Goal: Task Accomplishment & Management: Use online tool/utility

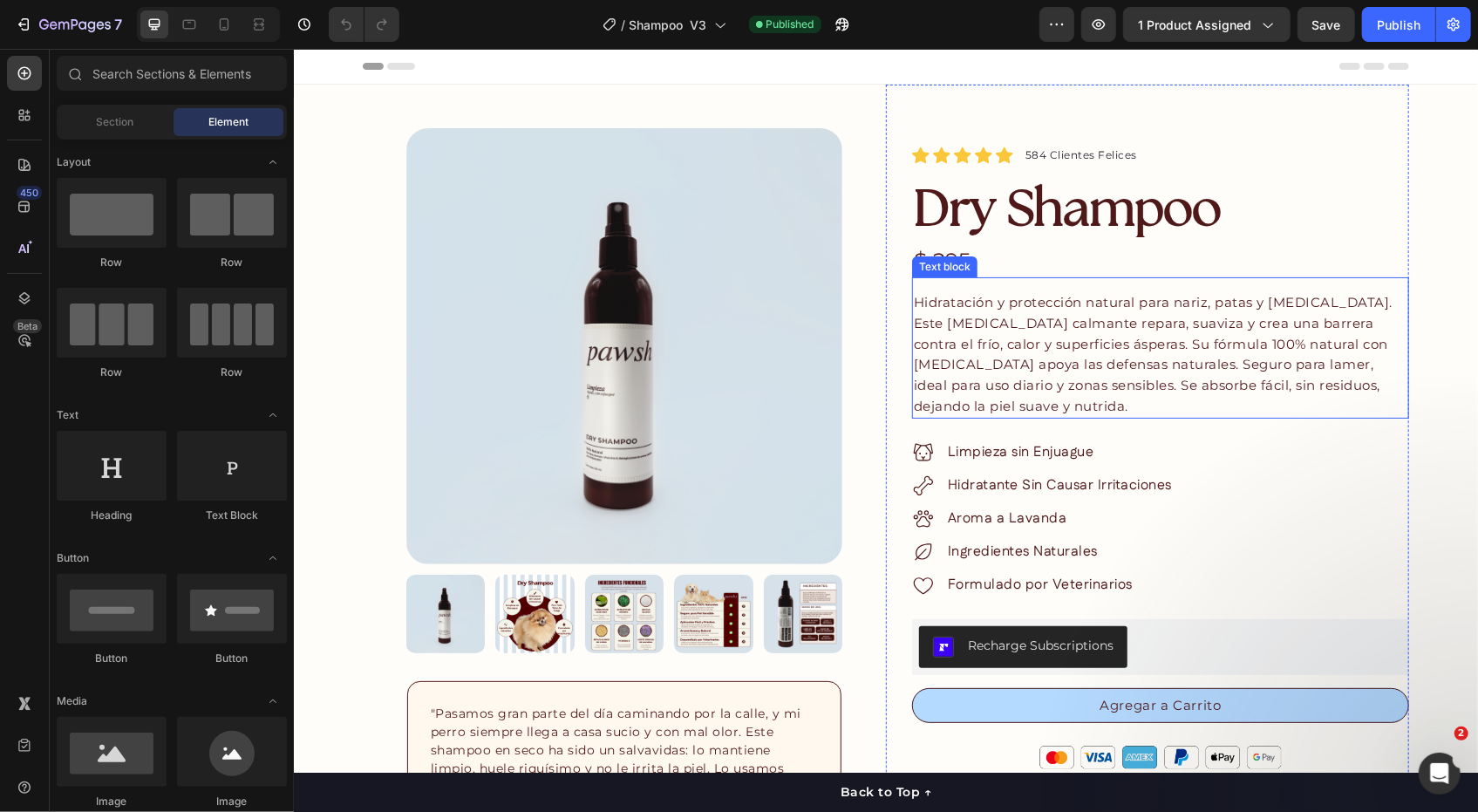
click at [919, 348] on span "Hidratación y protección natural para nariz, patas y piel seca. Este bálsamo ca…" at bounding box center [1152, 352] width 478 height 120
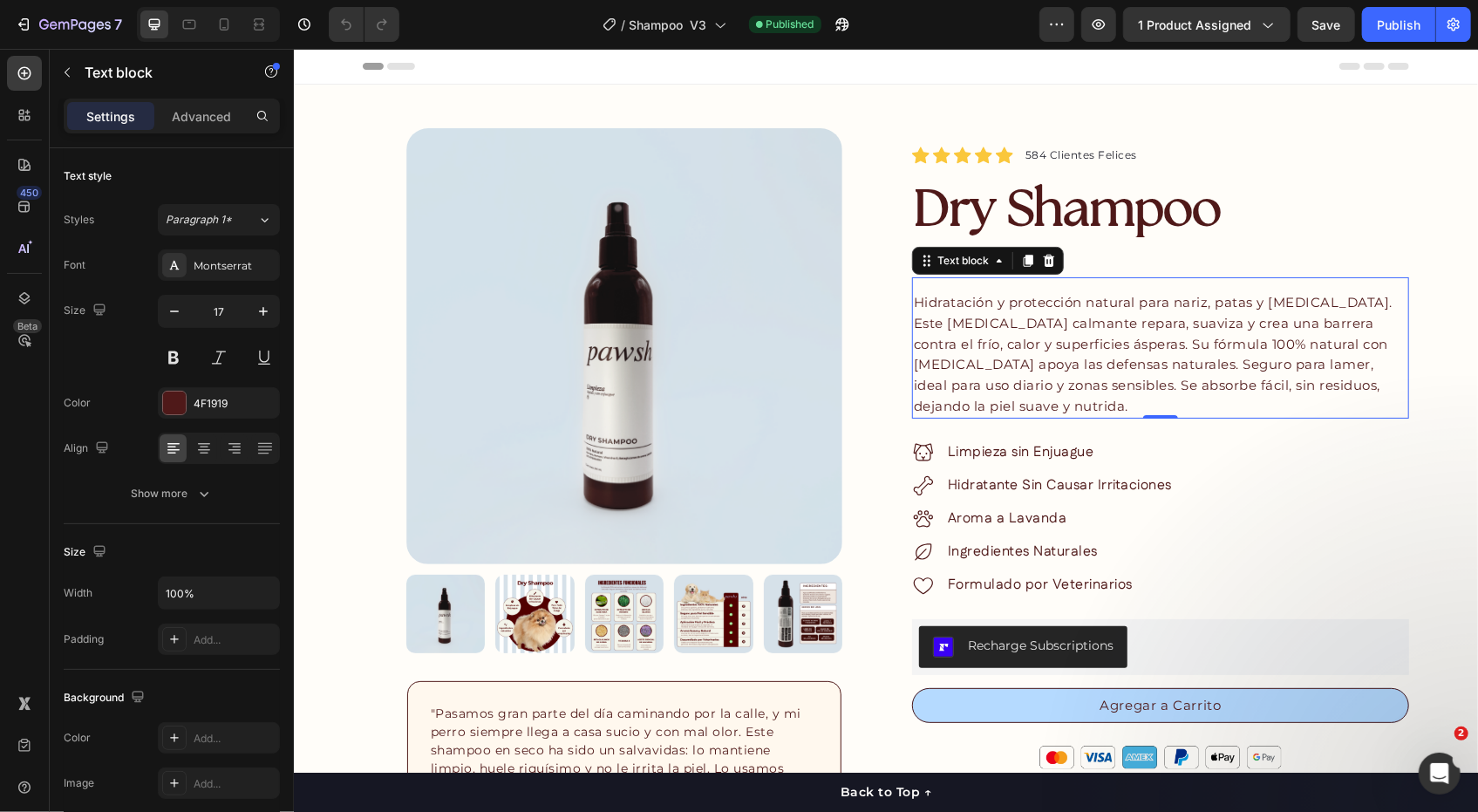
click at [991, 337] on span "Hidratación y protección natural para nariz, patas y piel seca. Este bálsamo ca…" at bounding box center [1152, 352] width 478 height 120
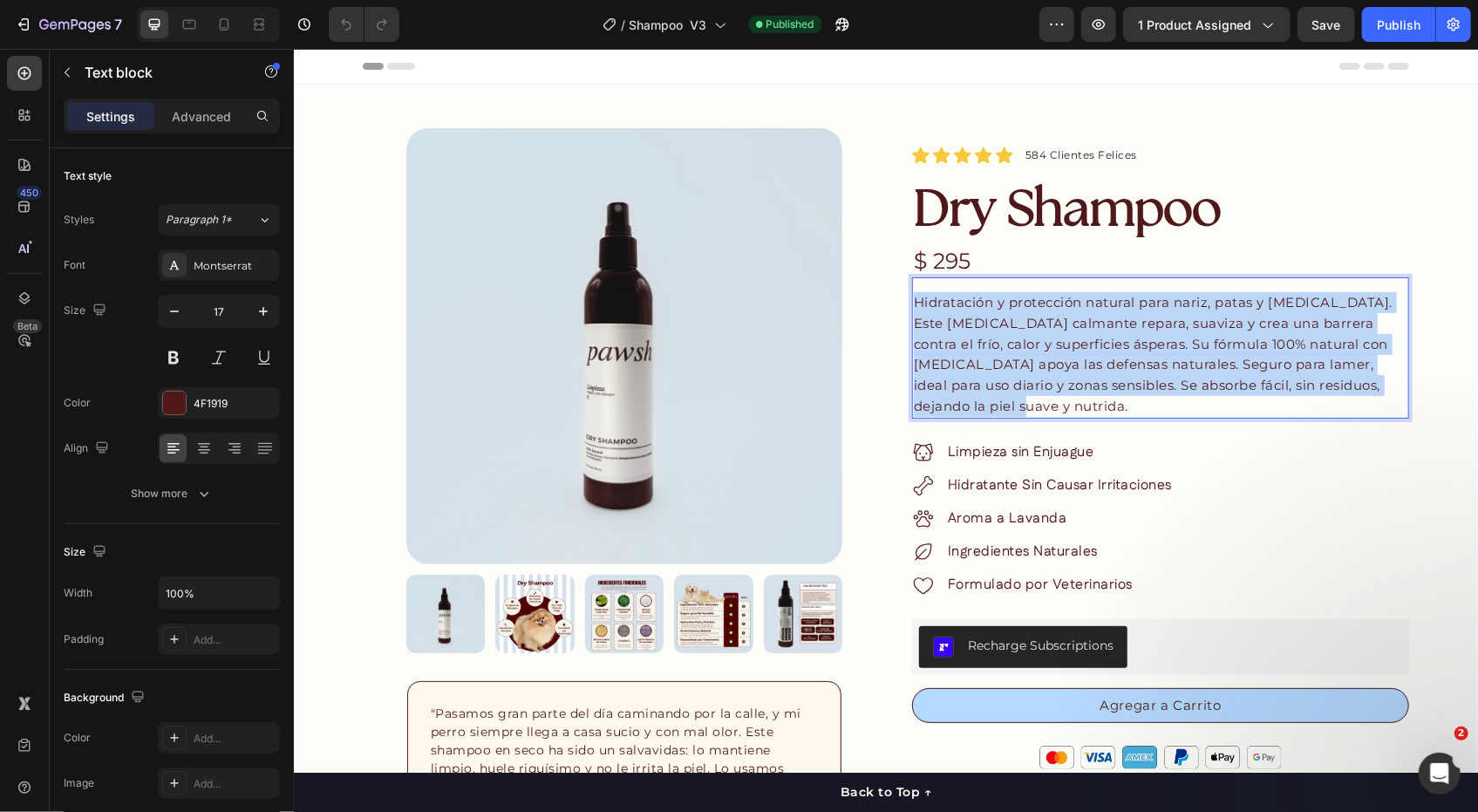
click at [991, 337] on span "Hidratación y protección natural para nariz, patas y piel seca. Este bálsamo ca…" at bounding box center [1152, 352] width 478 height 120
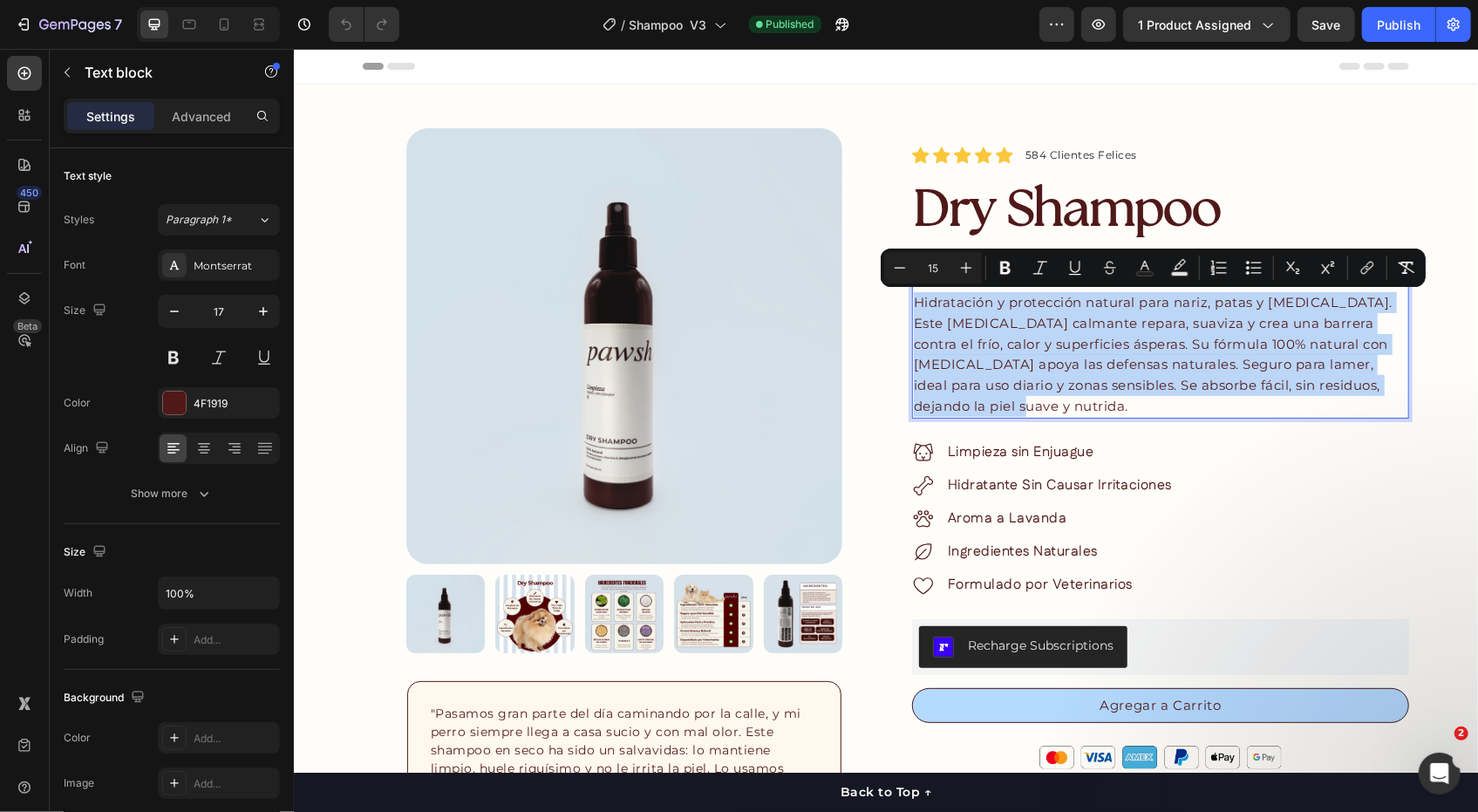
copy span "Hidratación y protección natural para nariz, patas y piel seca. Este bálsamo ca…"
click at [999, 377] on p "Hidratación y protección natural para nariz, patas y piel seca. Este bálsamo ca…" at bounding box center [1159, 353] width 493 height 125
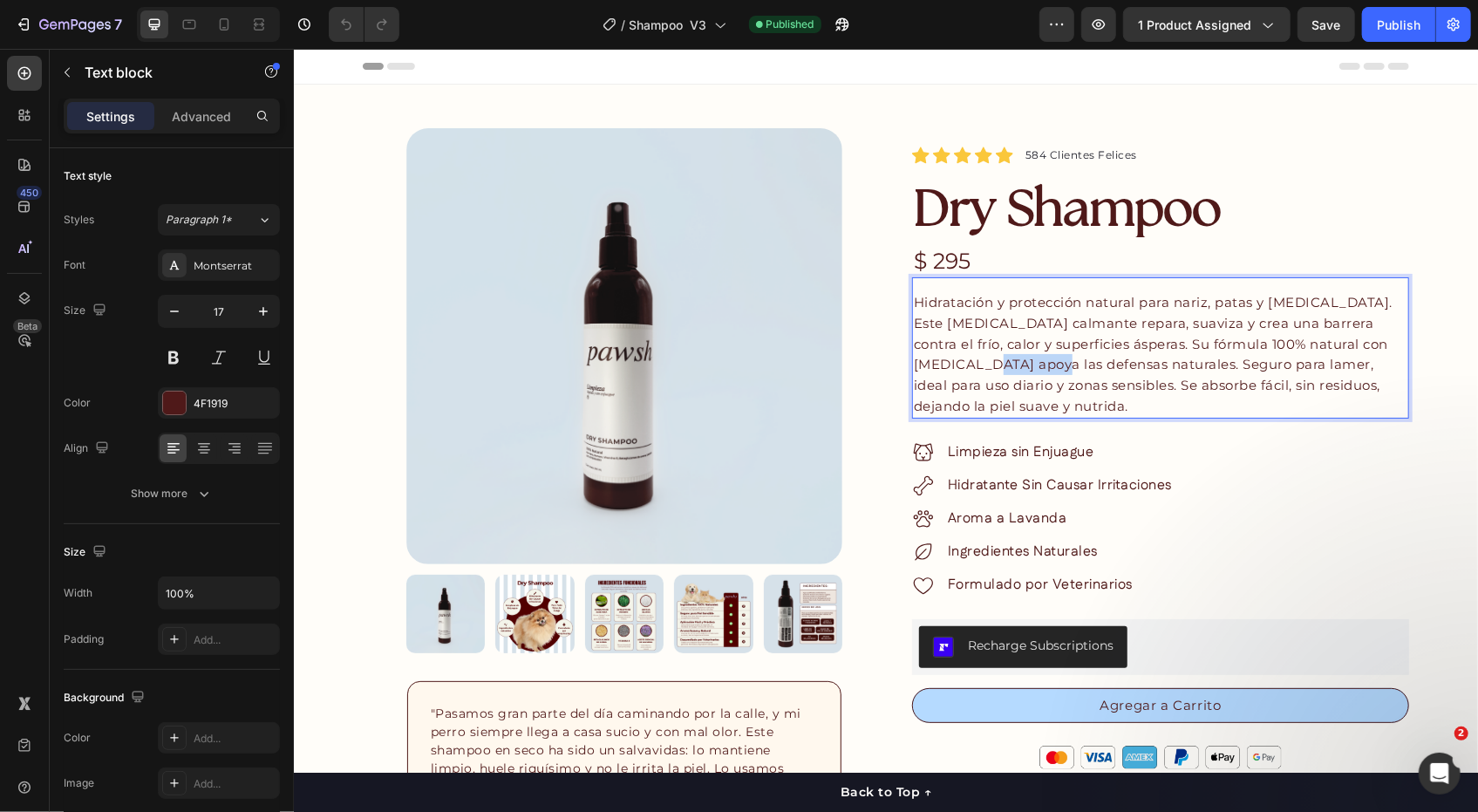
click at [999, 377] on p "Hidratación y protección natural para nariz, patas y piel seca. Este bálsamo ca…" at bounding box center [1159, 353] width 493 height 125
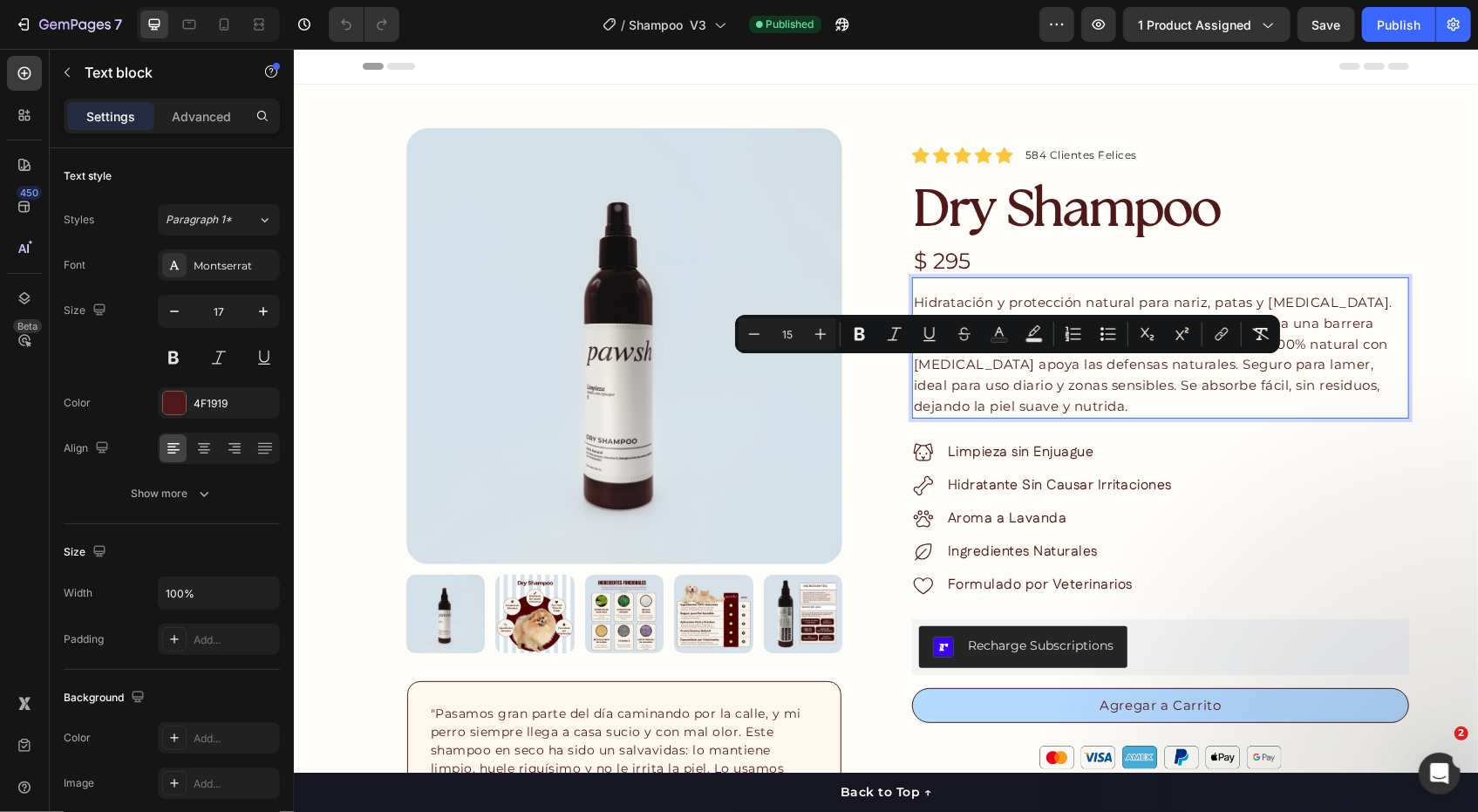
click at [986, 390] on span "Hidratación y protección natural para nariz, patas y piel seca. Este bálsamo ca…" at bounding box center [1152, 352] width 478 height 120
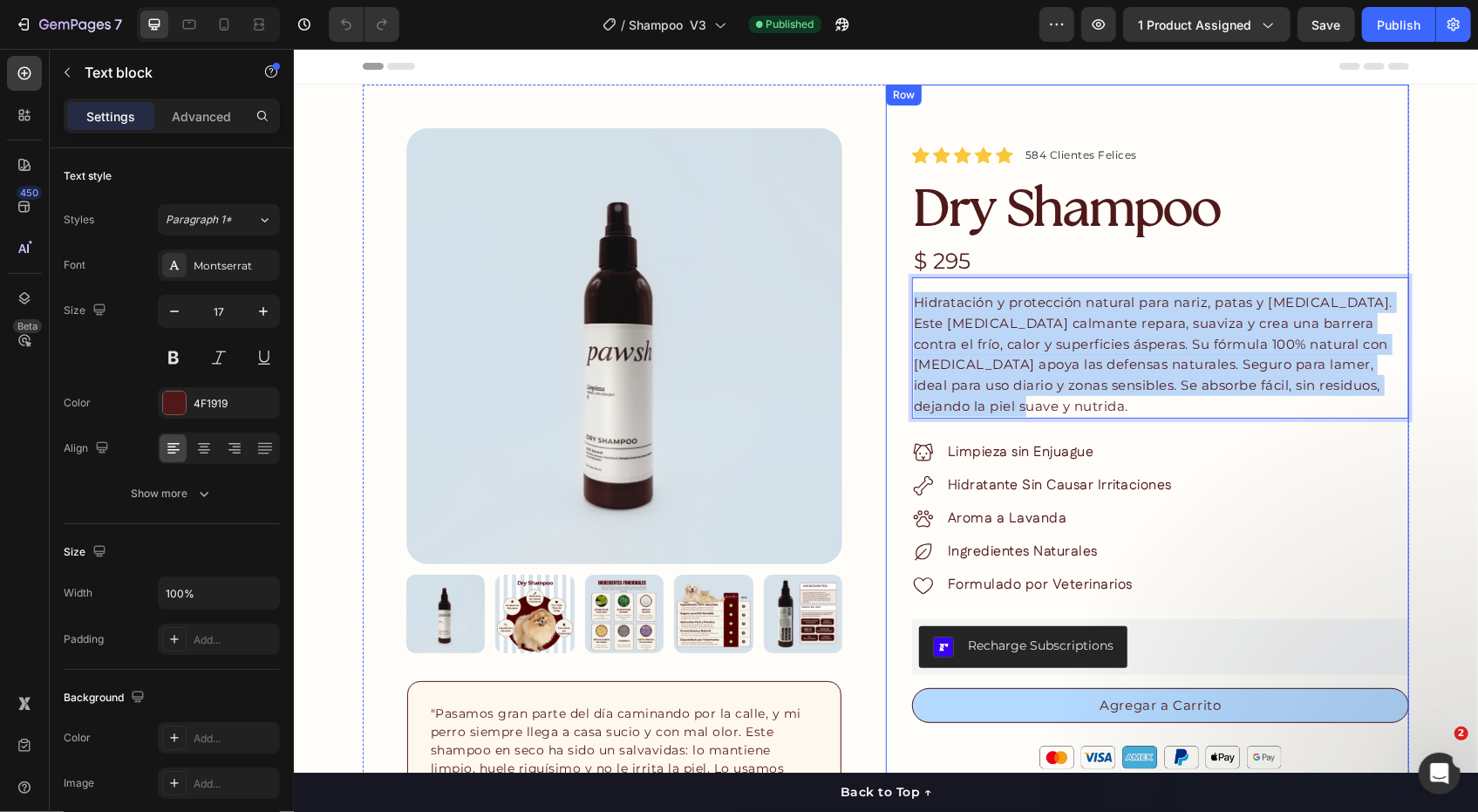
drag, startPoint x: 979, startPoint y: 410, endPoint x: 901, endPoint y: 304, distance: 131.6
click at [901, 304] on div "Icon Icon Icon Icon Icon Icon List Hoz 584 Clientes Felices Text block Row Dry …" at bounding box center [1146, 630] width 523 height 1094
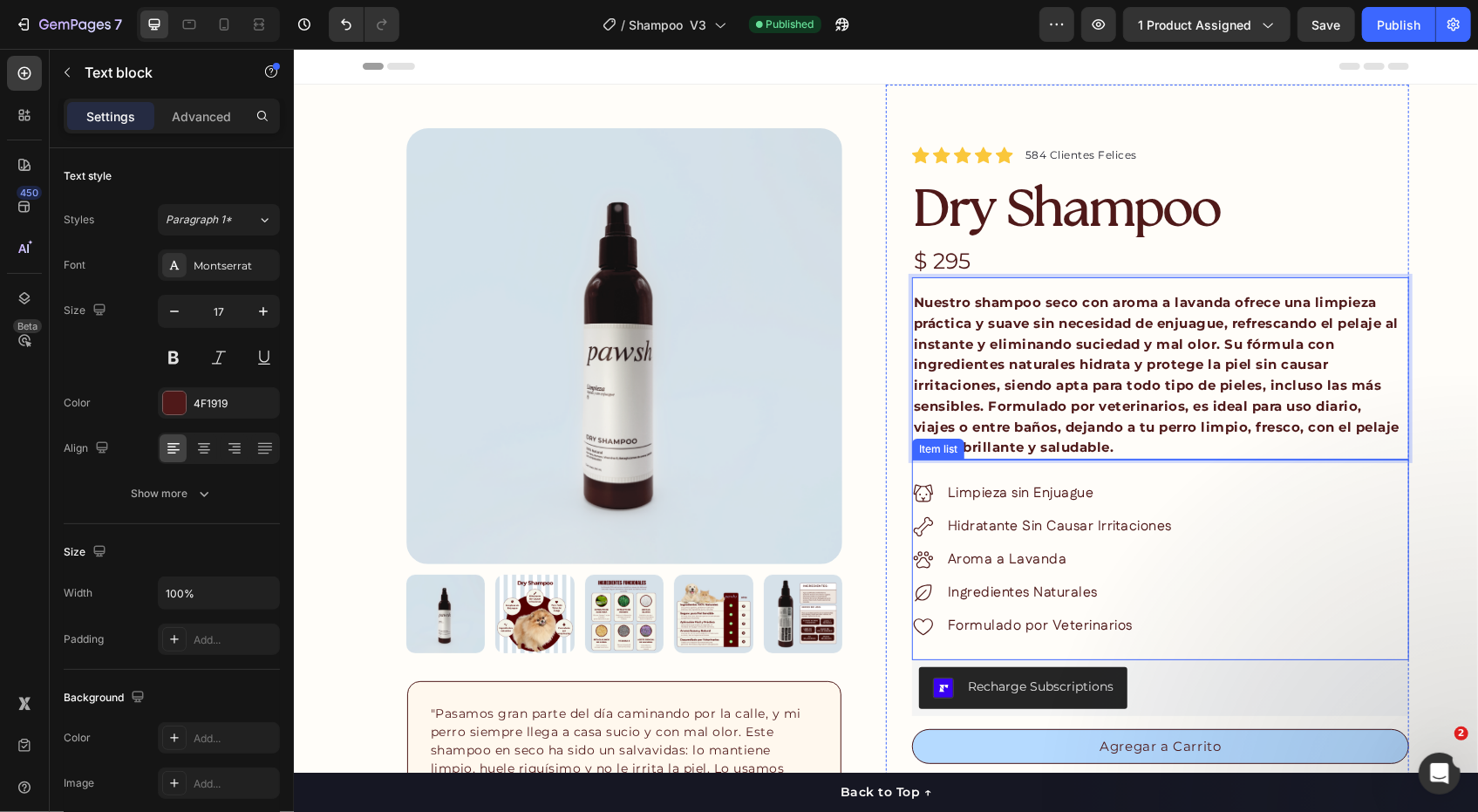
click at [1118, 473] on div "Limpieza sin Enjuague Hidratante Sin Causar Irritaciones Aroma a Lavanda Ingred…" at bounding box center [1159, 559] width 497 height 201
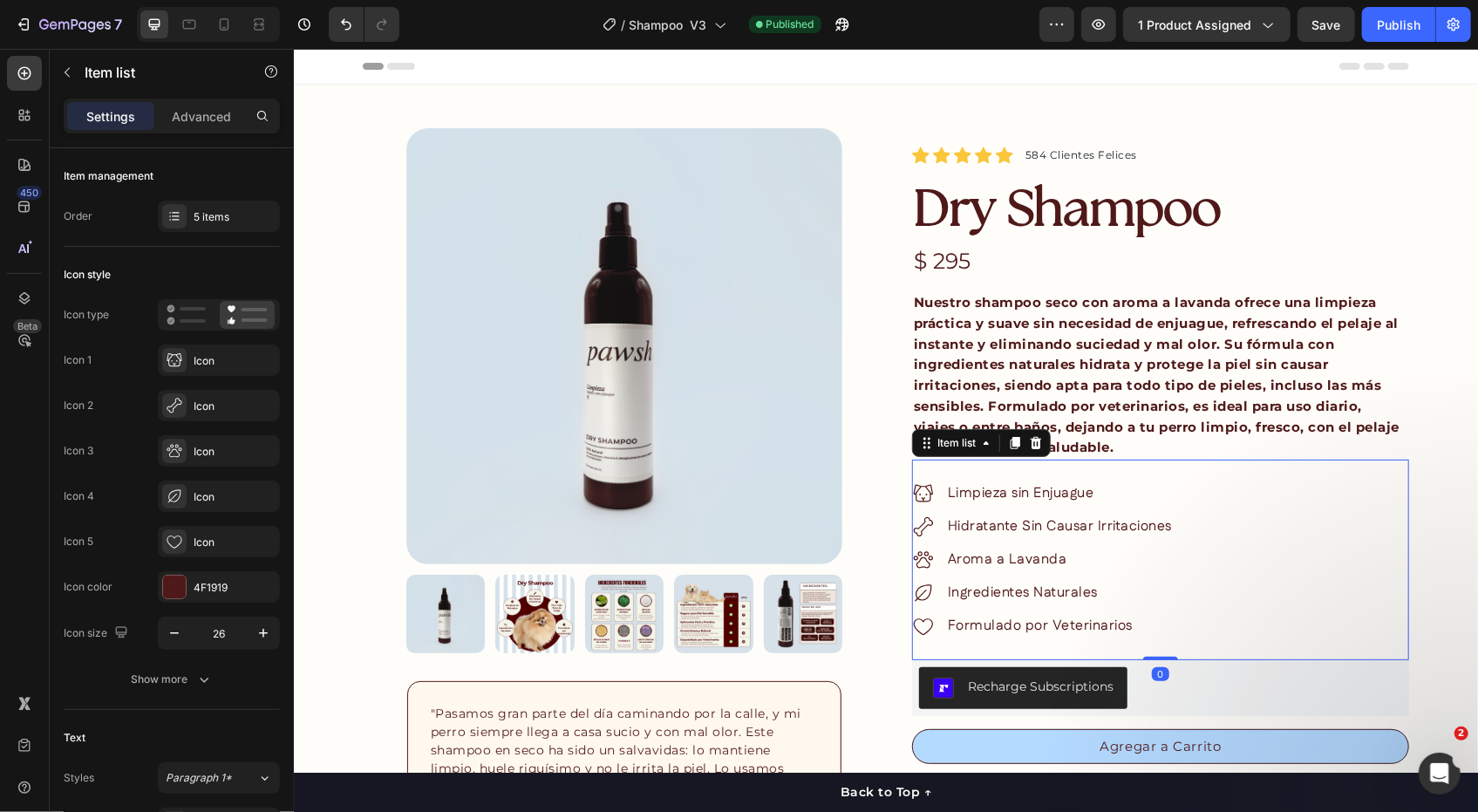
click at [1116, 454] on p "Nuestro shampoo seco con aroma a lavanda ofrece una limpieza práctica y suave s…" at bounding box center [1159, 373] width 493 height 166
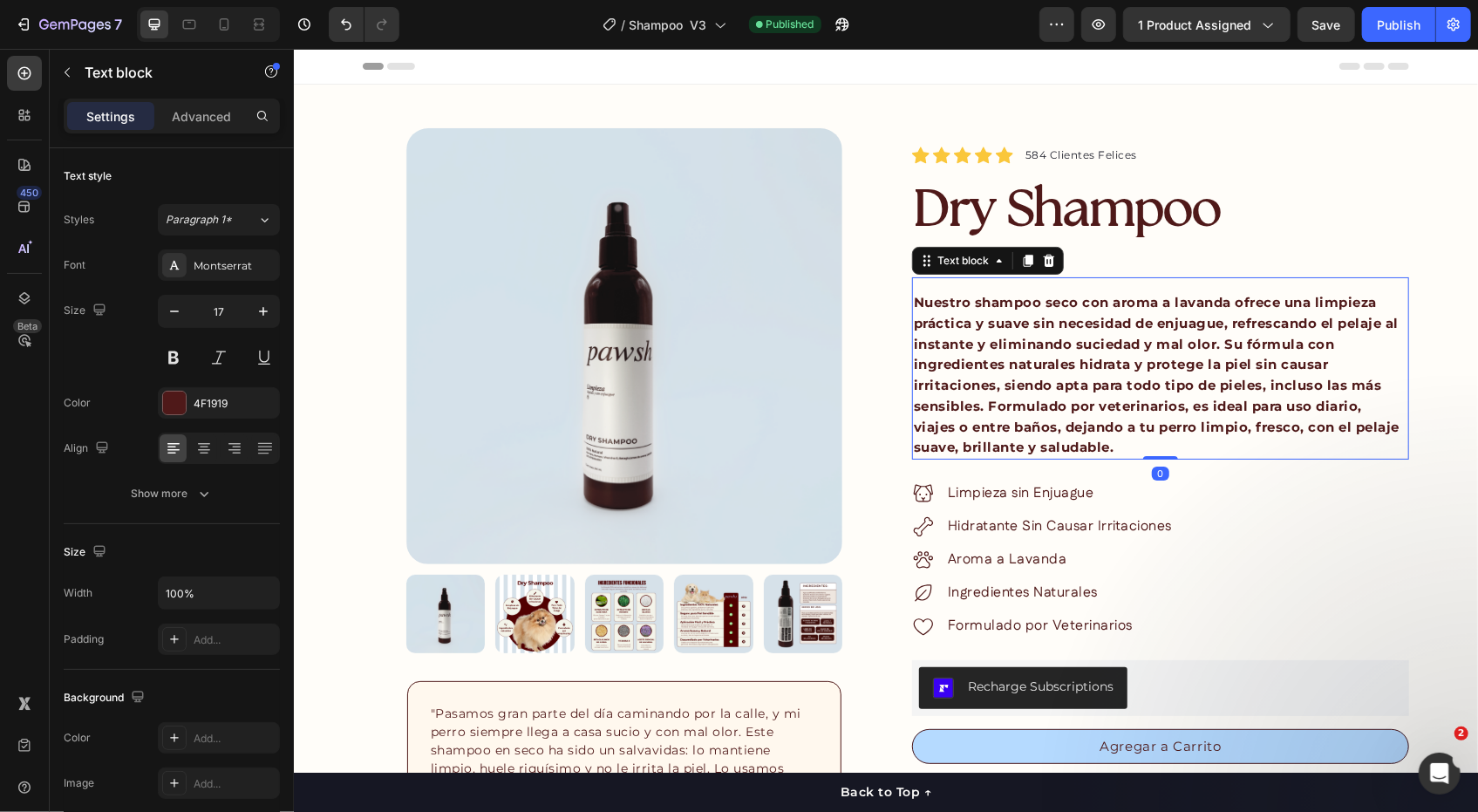
click at [1112, 445] on p "Nuestro shampoo seco con aroma a lavanda ofrece una limpieza práctica y suave s…" at bounding box center [1159, 373] width 493 height 166
click at [1117, 457] on p "Nuestro shampoo seco con aroma a lavanda ofrece una limpieza práctica y suave s…" at bounding box center [1159, 373] width 493 height 166
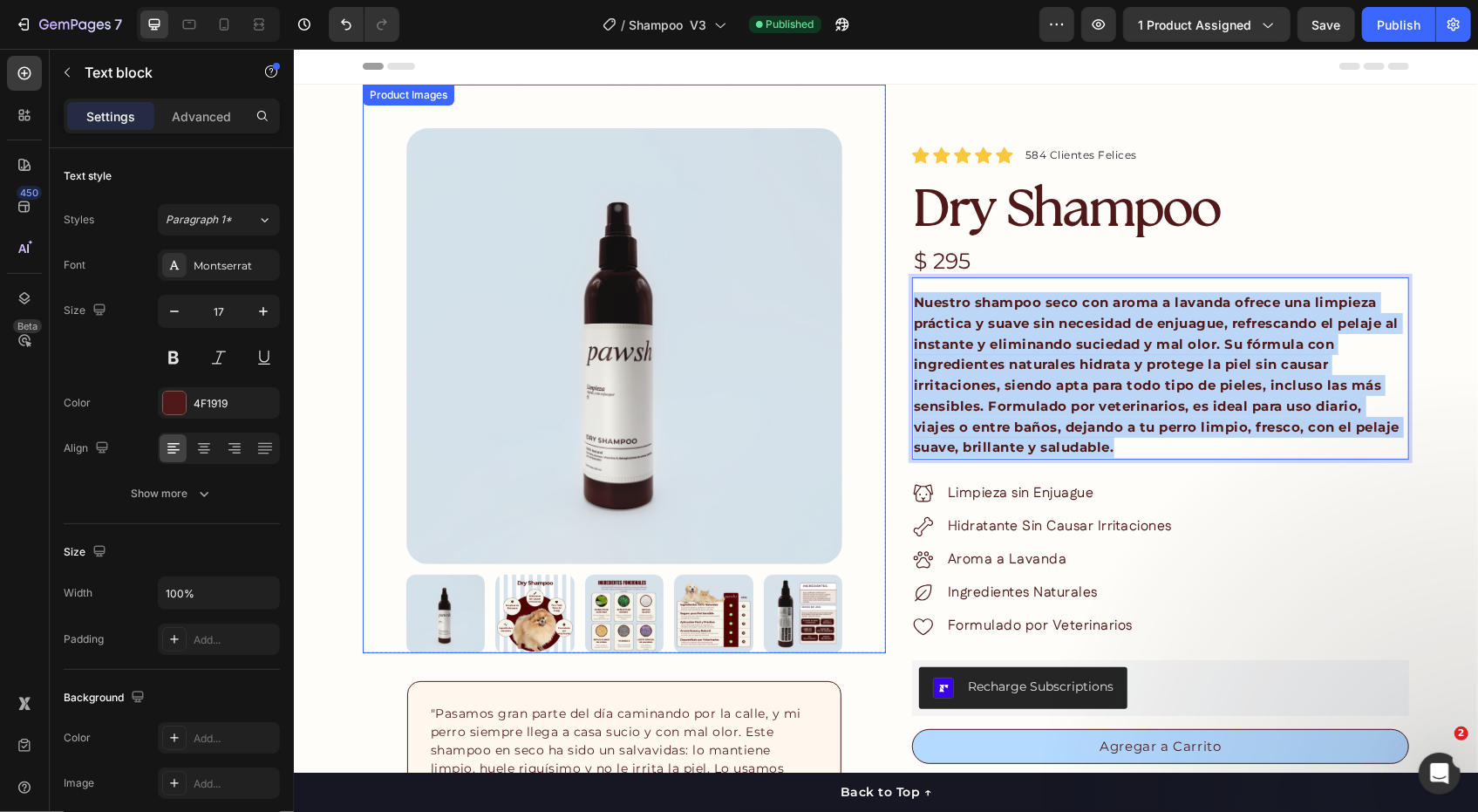
drag, startPoint x: 1113, startPoint y: 459, endPoint x: 867, endPoint y: 308, distance: 288.6
click at [867, 308] on div "Product Images "My dog absolutely loves this food! It's clear that the taste an…" at bounding box center [885, 650] width 1046 height 1135
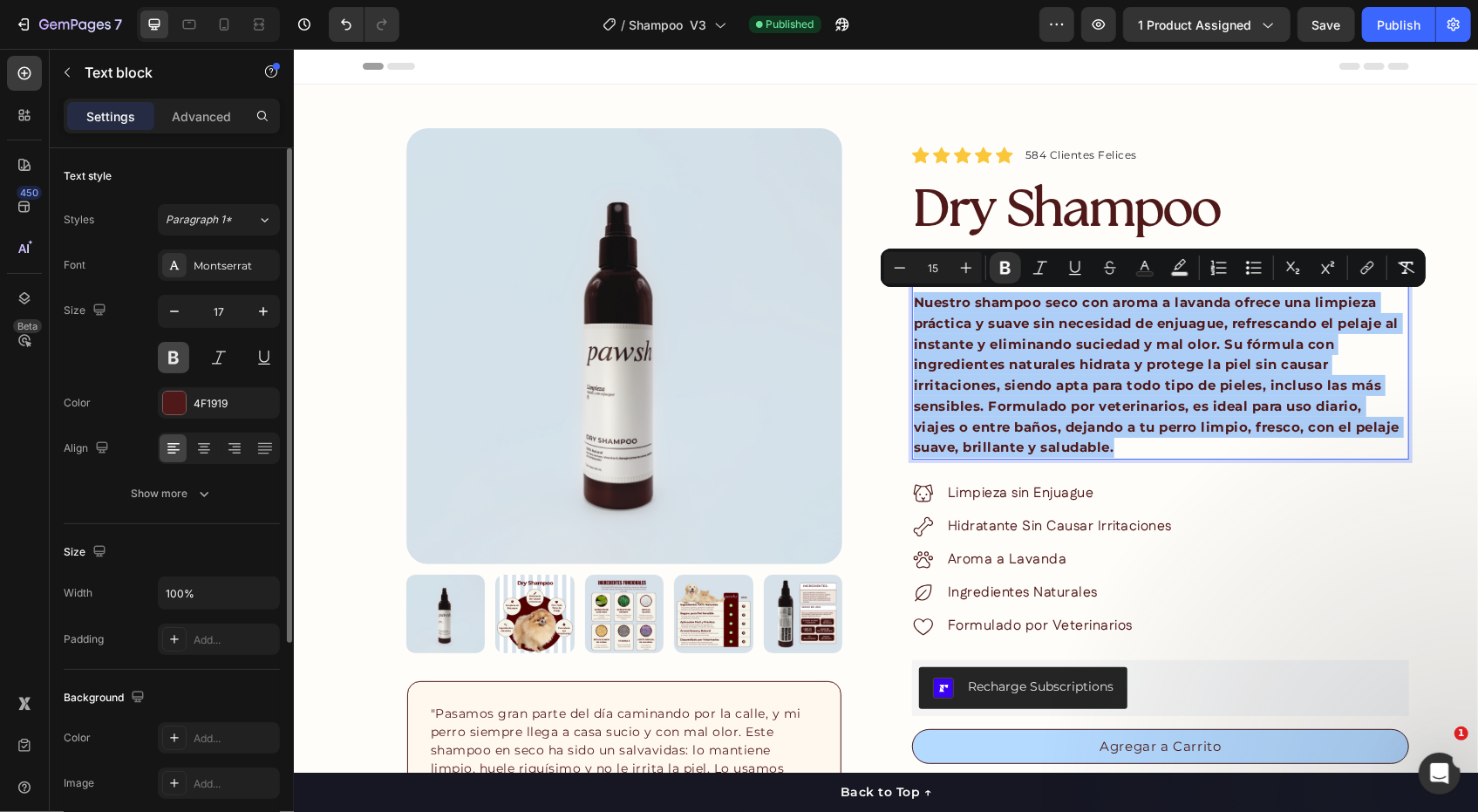
click at [166, 359] on button at bounding box center [174, 357] width 32 height 32
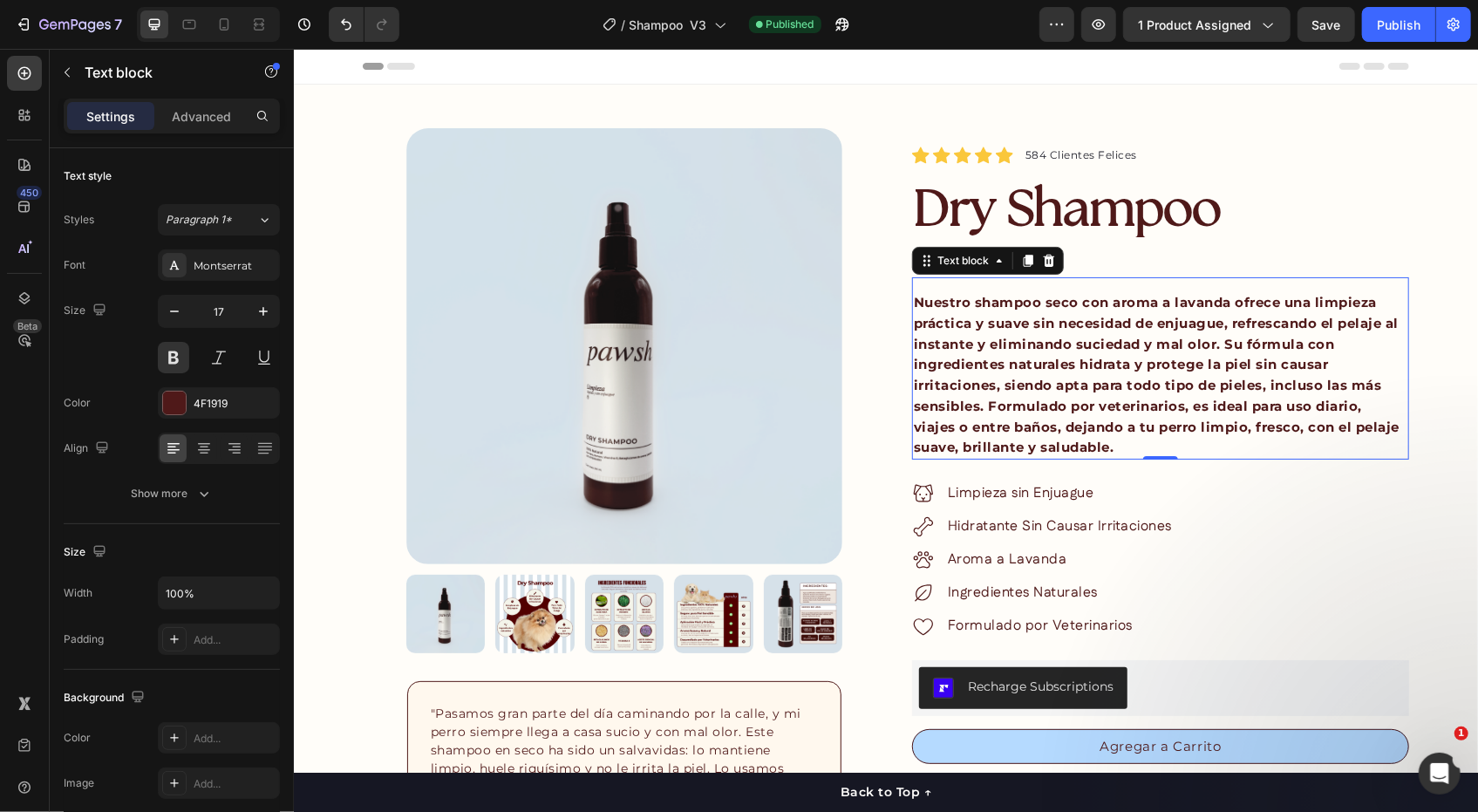
click at [916, 293] on p "Nuestro shampoo seco con aroma a lavanda ofrece una limpieza práctica y suave s…" at bounding box center [1159, 373] width 493 height 166
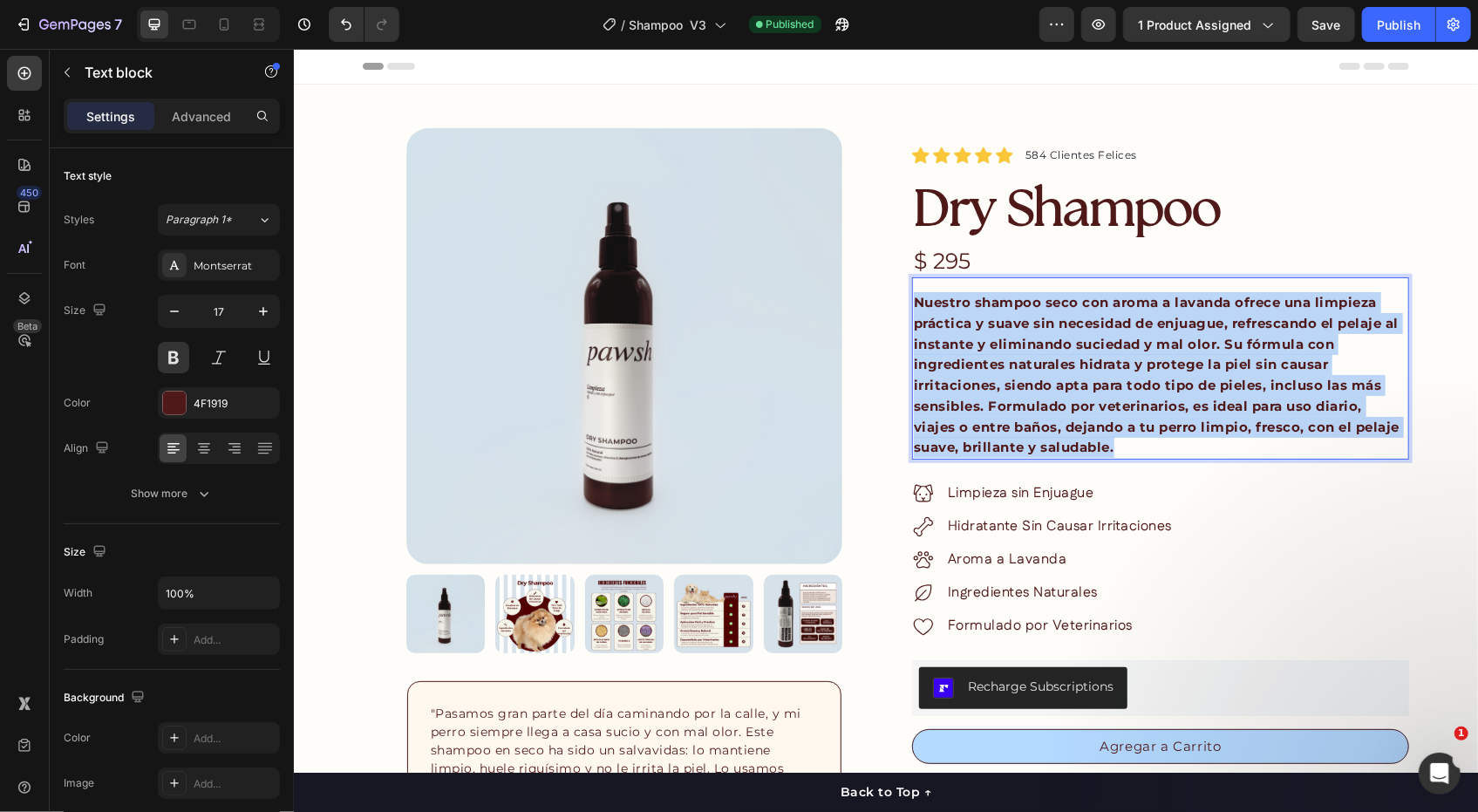
drag, startPoint x: 1118, startPoint y: 452, endPoint x: 907, endPoint y: 299, distance: 260.6
click at [913, 299] on p "Nuestro shampoo seco con aroma a lavanda ofrece una limpieza práctica y suave s…" at bounding box center [1159, 373] width 493 height 166
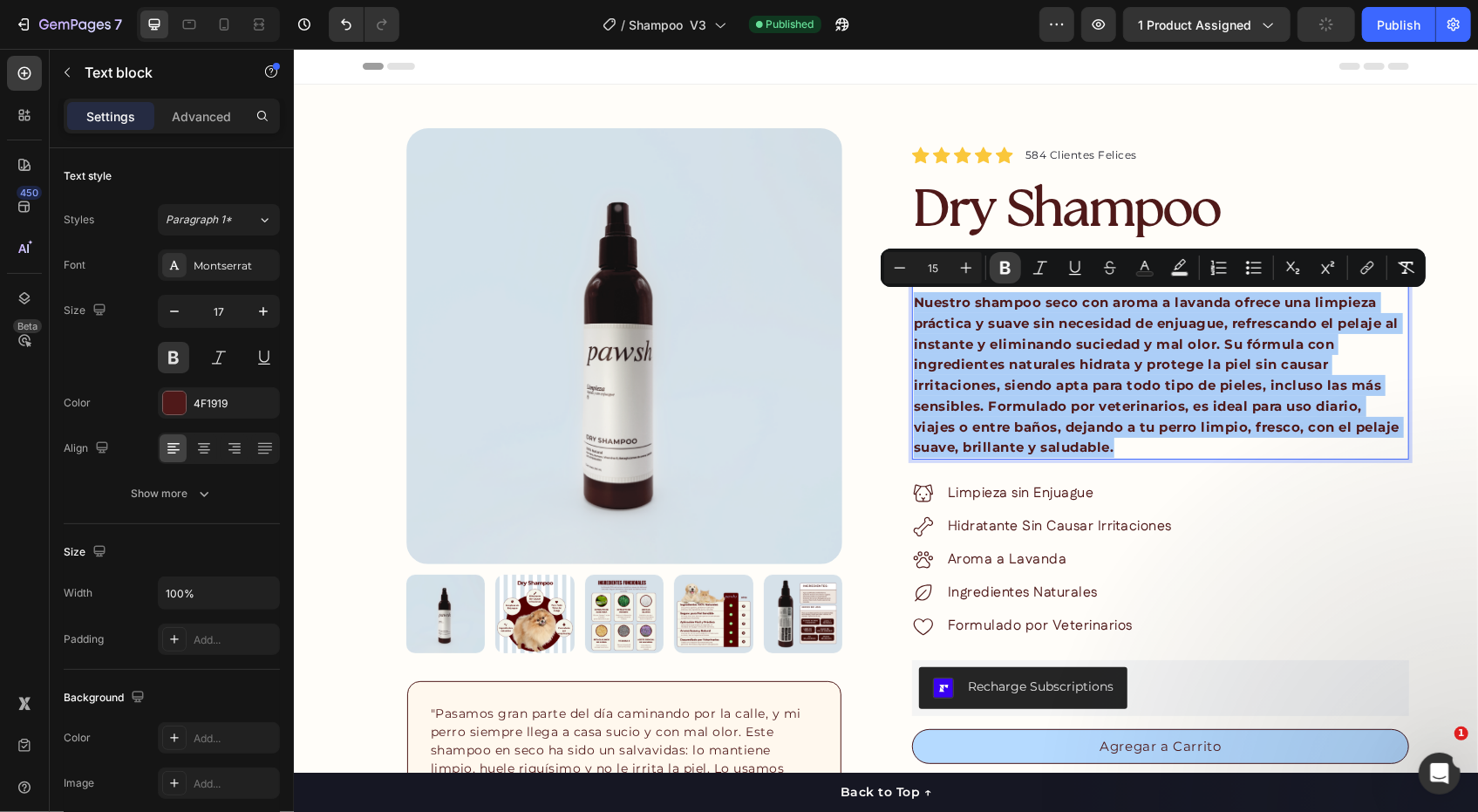
click at [1010, 265] on icon "Editor contextual toolbar" at bounding box center [1006, 268] width 18 height 18
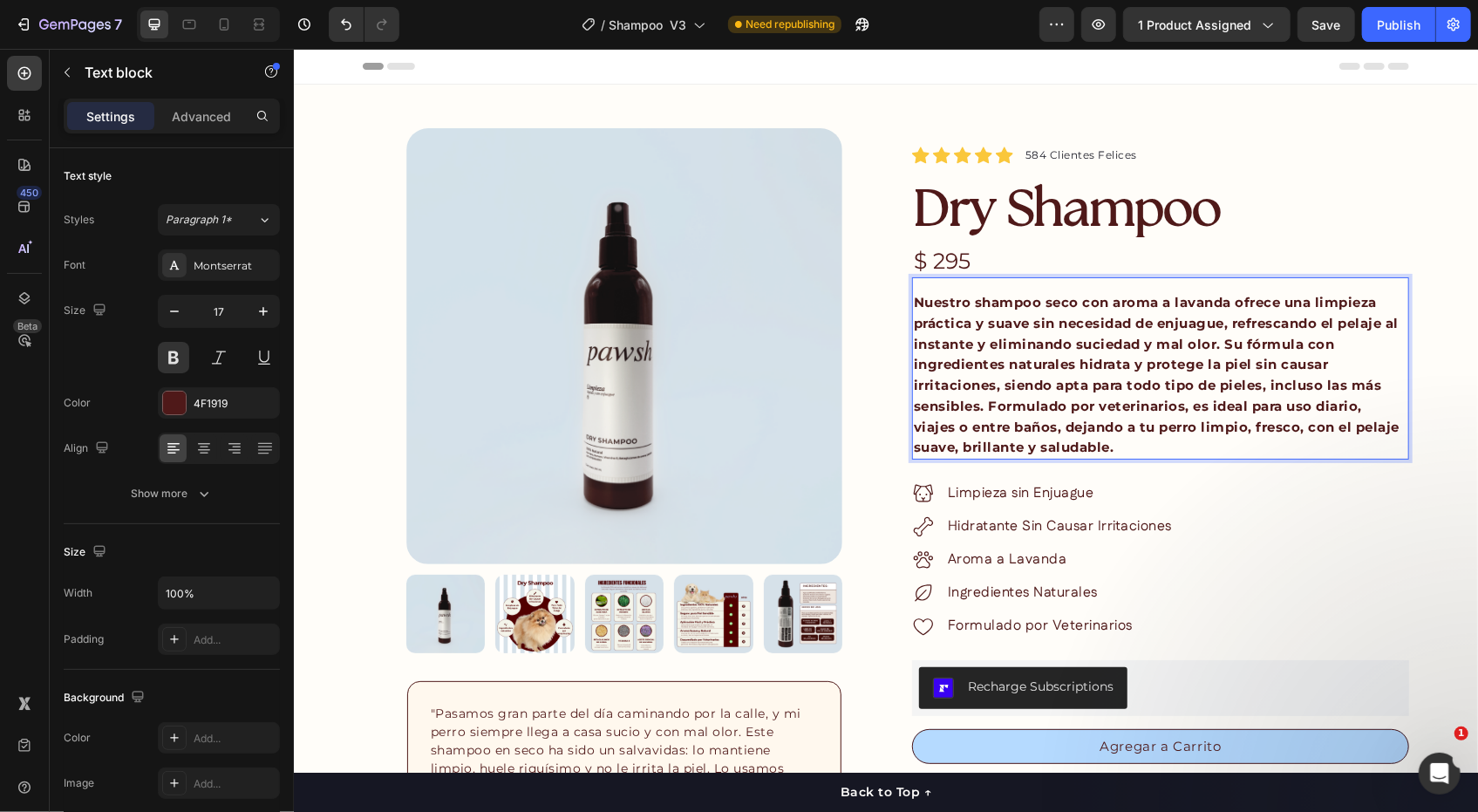
click at [947, 359] on span "Nuestro shampoo seco con aroma a lavanda ofrece una limpieza práctica y suave s…" at bounding box center [1155, 373] width 485 height 162
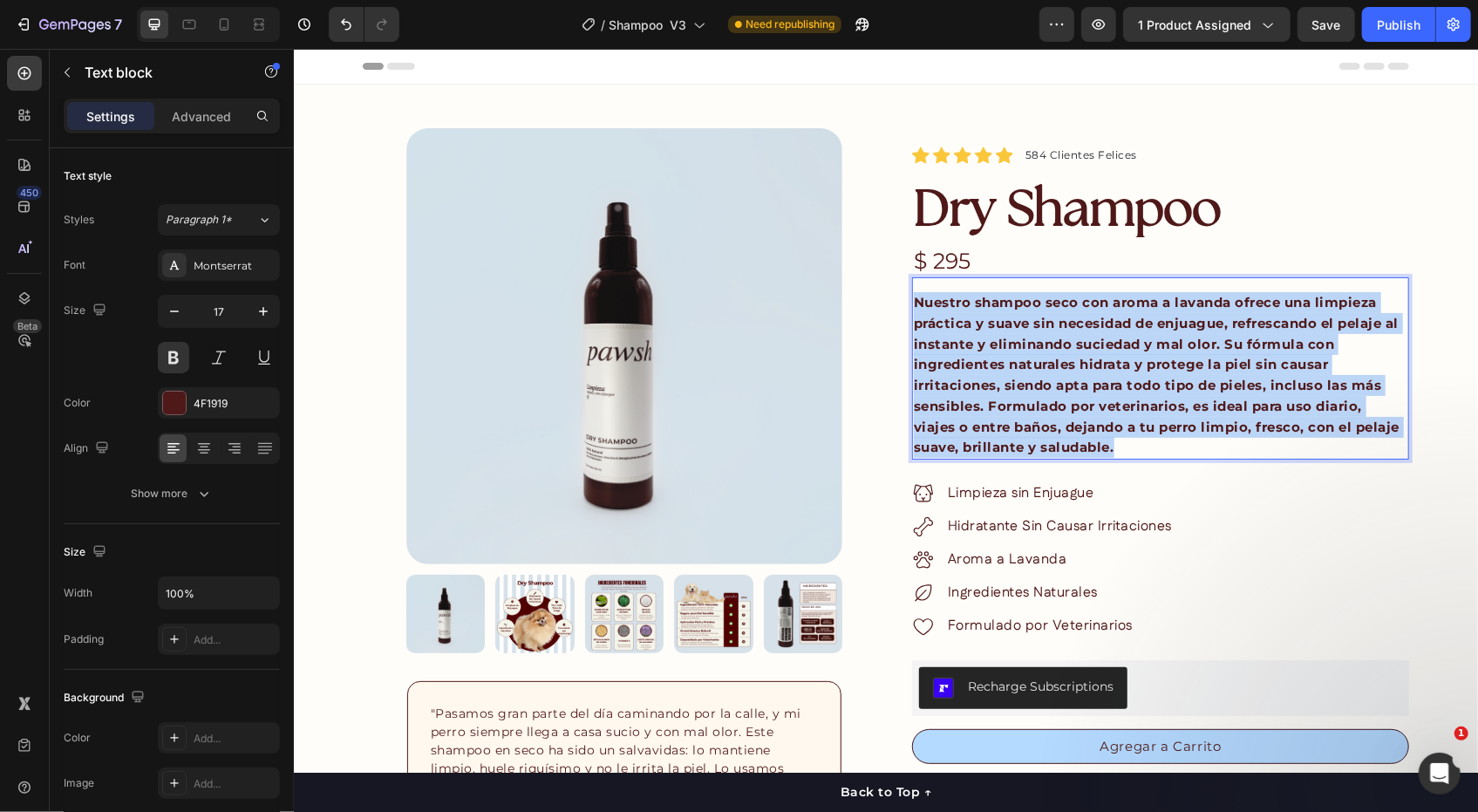
click at [947, 359] on span "Nuestro shampoo seco con aroma a lavanda ofrece una limpieza práctica y suave s…" at bounding box center [1155, 373] width 485 height 162
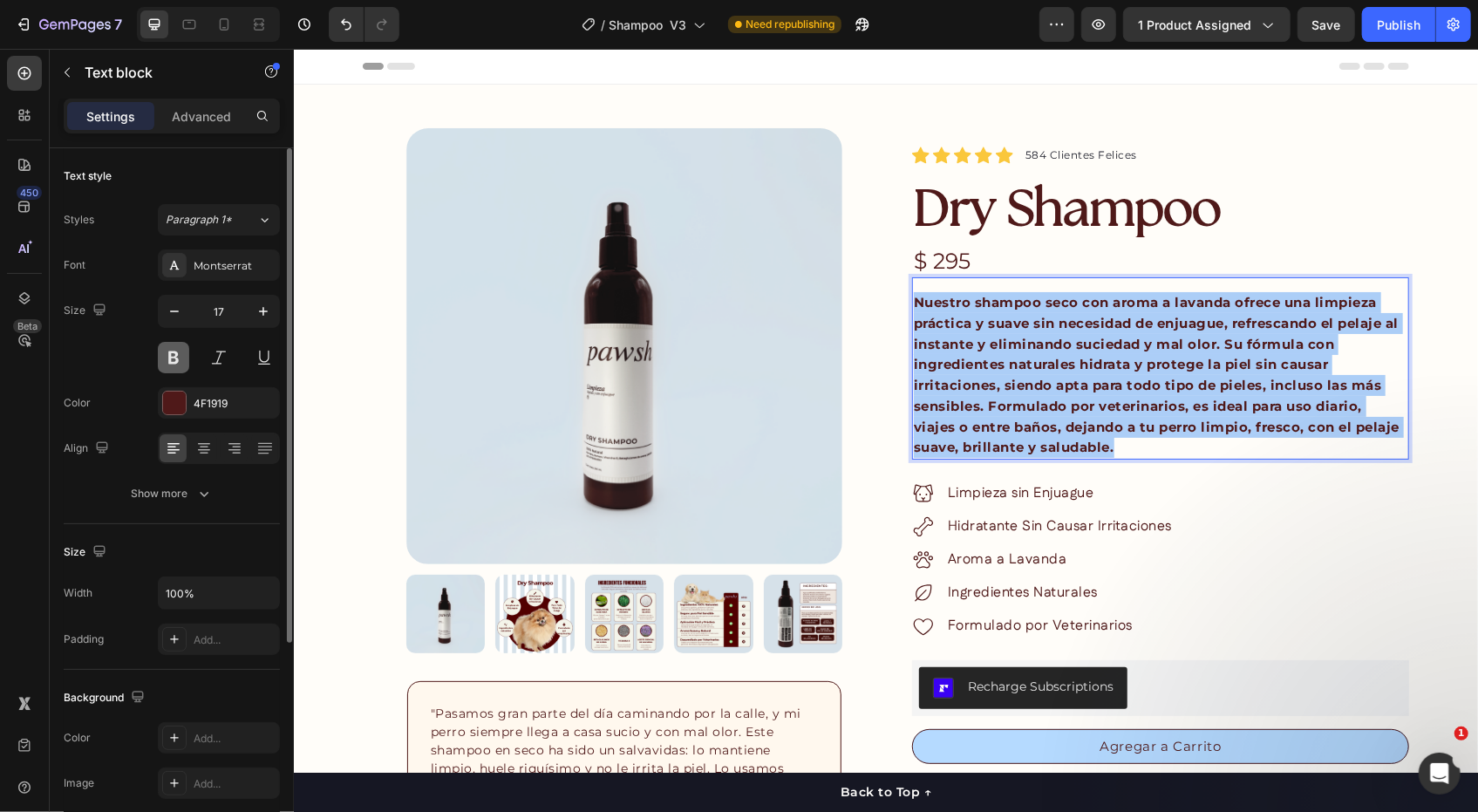
click at [161, 367] on button at bounding box center [174, 357] width 32 height 32
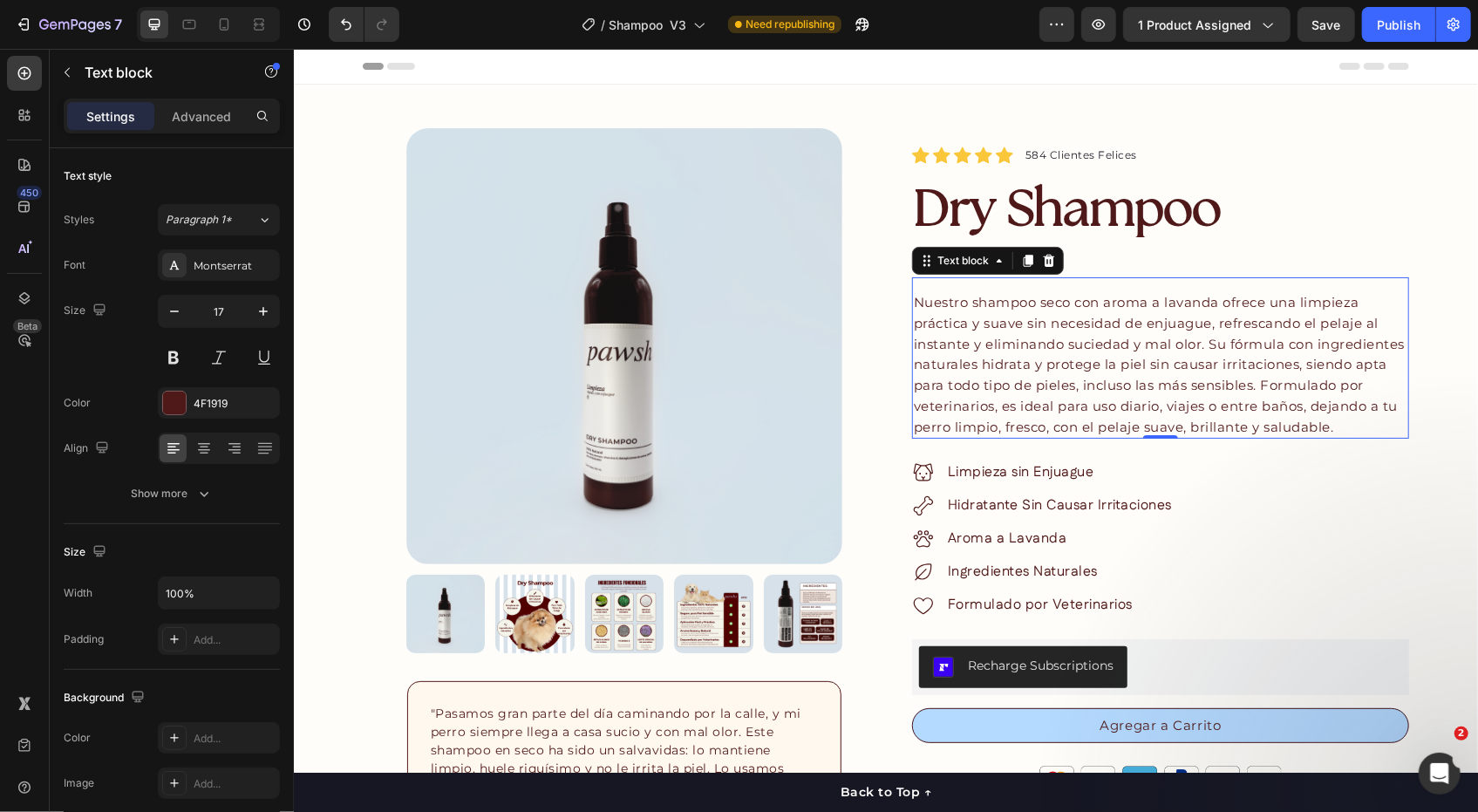
click at [1137, 371] on span "Nuestro shampoo seco con aroma a lavanda ofrece una limpieza práctica y suave s…" at bounding box center [1158, 363] width 491 height 141
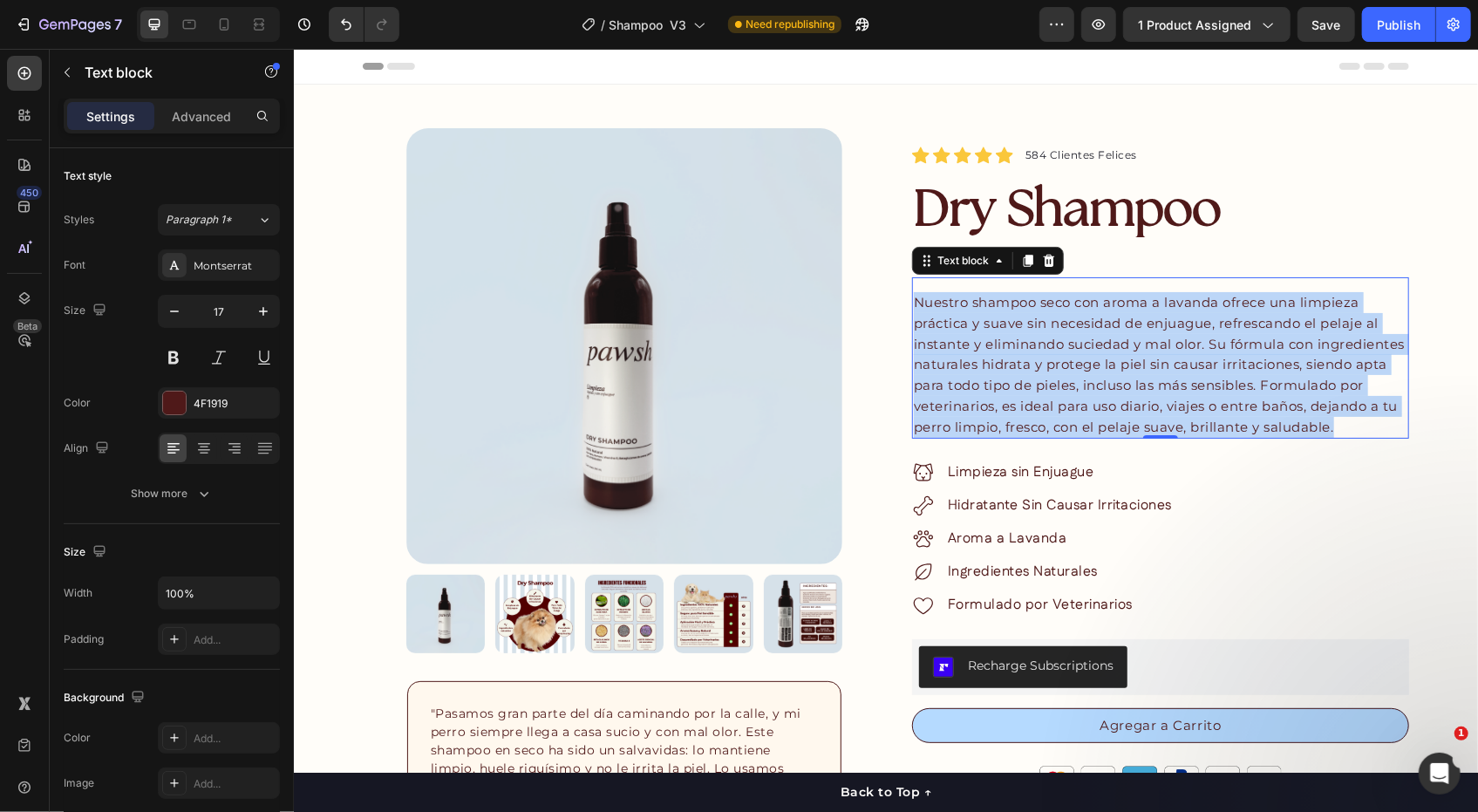
click at [1137, 371] on span "Nuestro shampoo seco con aroma a lavanda ofrece una limpieza práctica y suave s…" at bounding box center [1158, 363] width 491 height 141
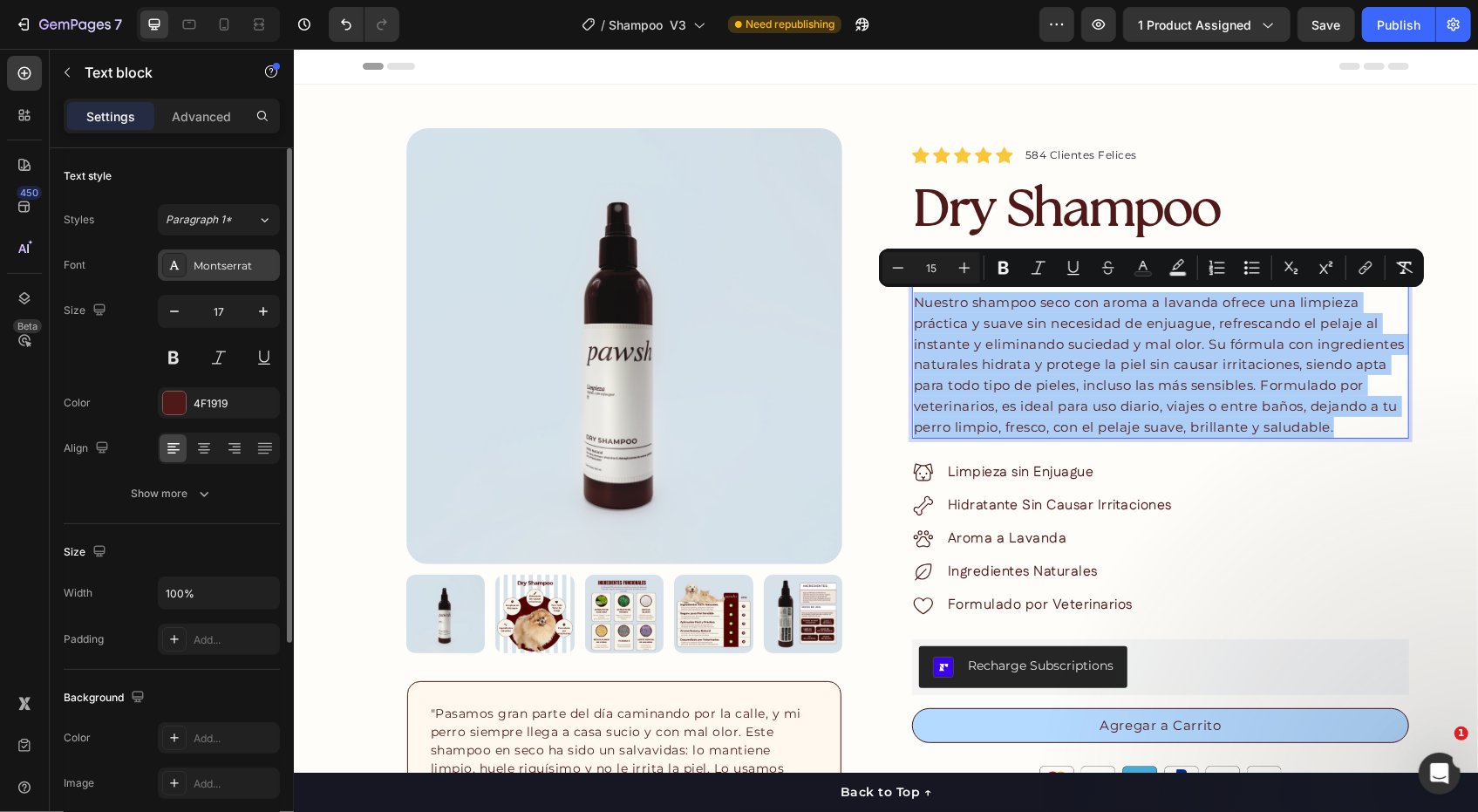
click at [233, 259] on div "Montserrat" at bounding box center [234, 266] width 82 height 16
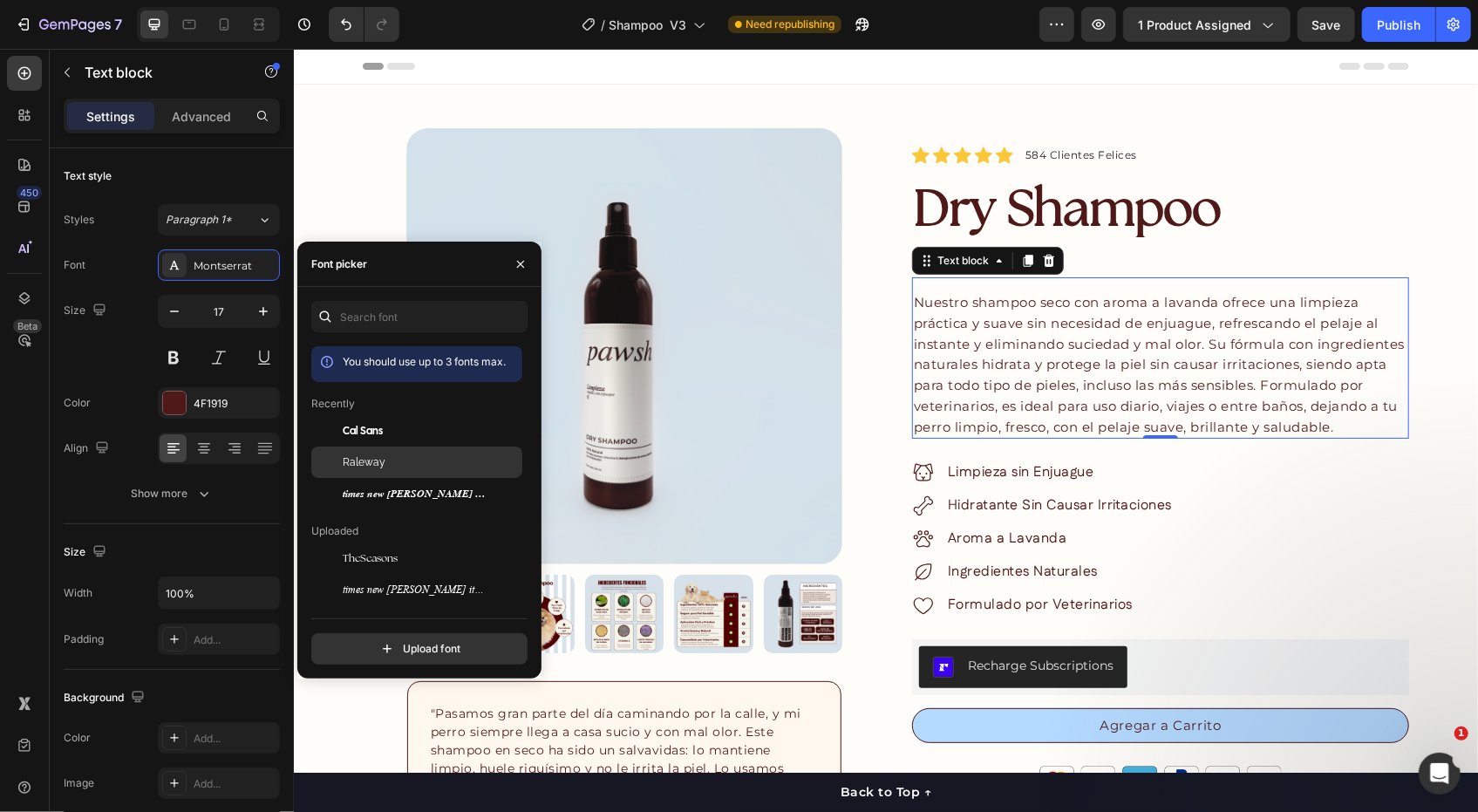
click at [357, 468] on span "Raleway" at bounding box center [363, 463] width 43 height 16
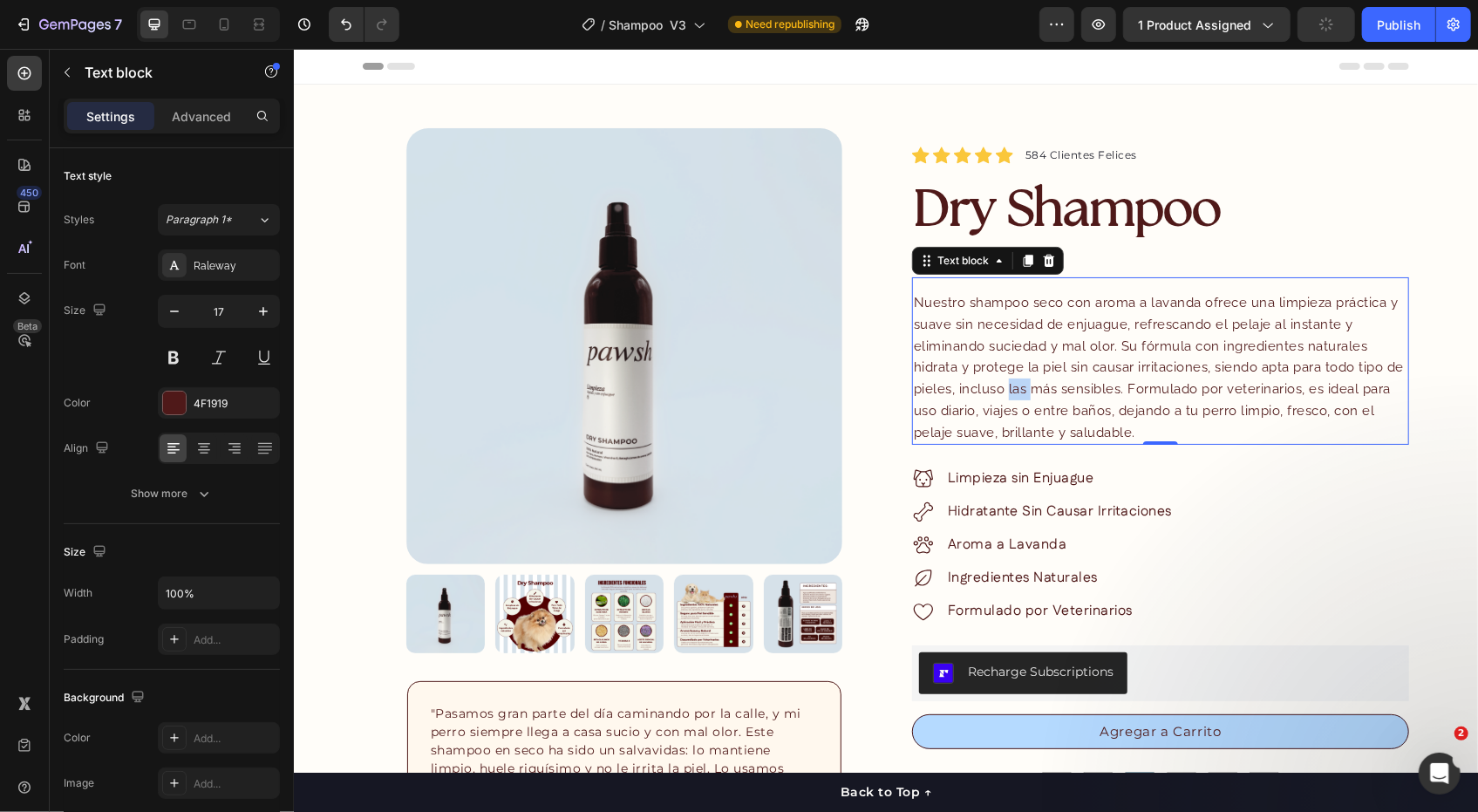
click at [1016, 386] on span "Nuestro shampoo seco con aroma a lavanda ofrece una limpieza práctica y suave s…" at bounding box center [1158, 366] width 490 height 146
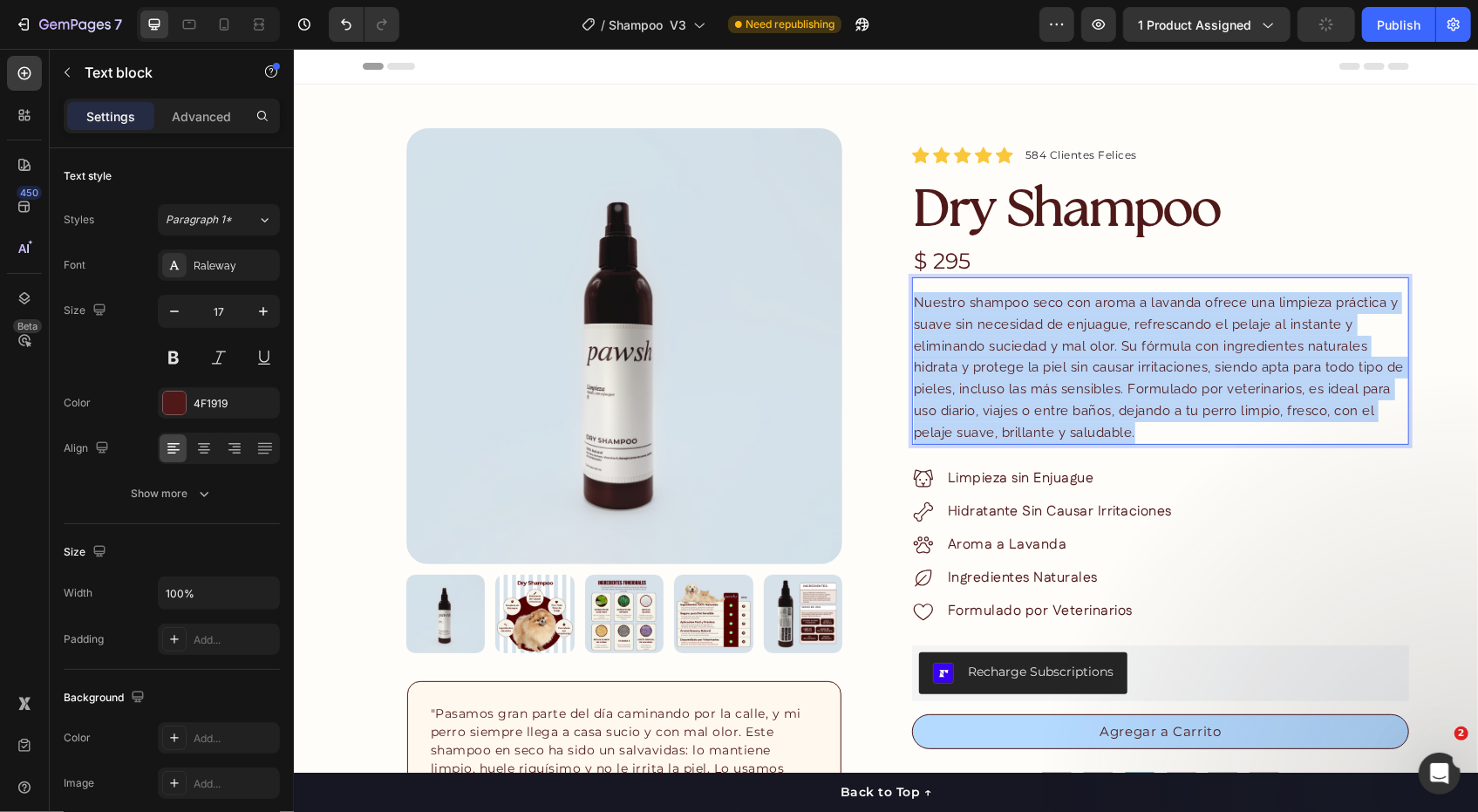
click at [1016, 386] on span "Nuestro shampoo seco con aroma a lavanda ofrece una limpieza práctica y suave s…" at bounding box center [1158, 366] width 490 height 146
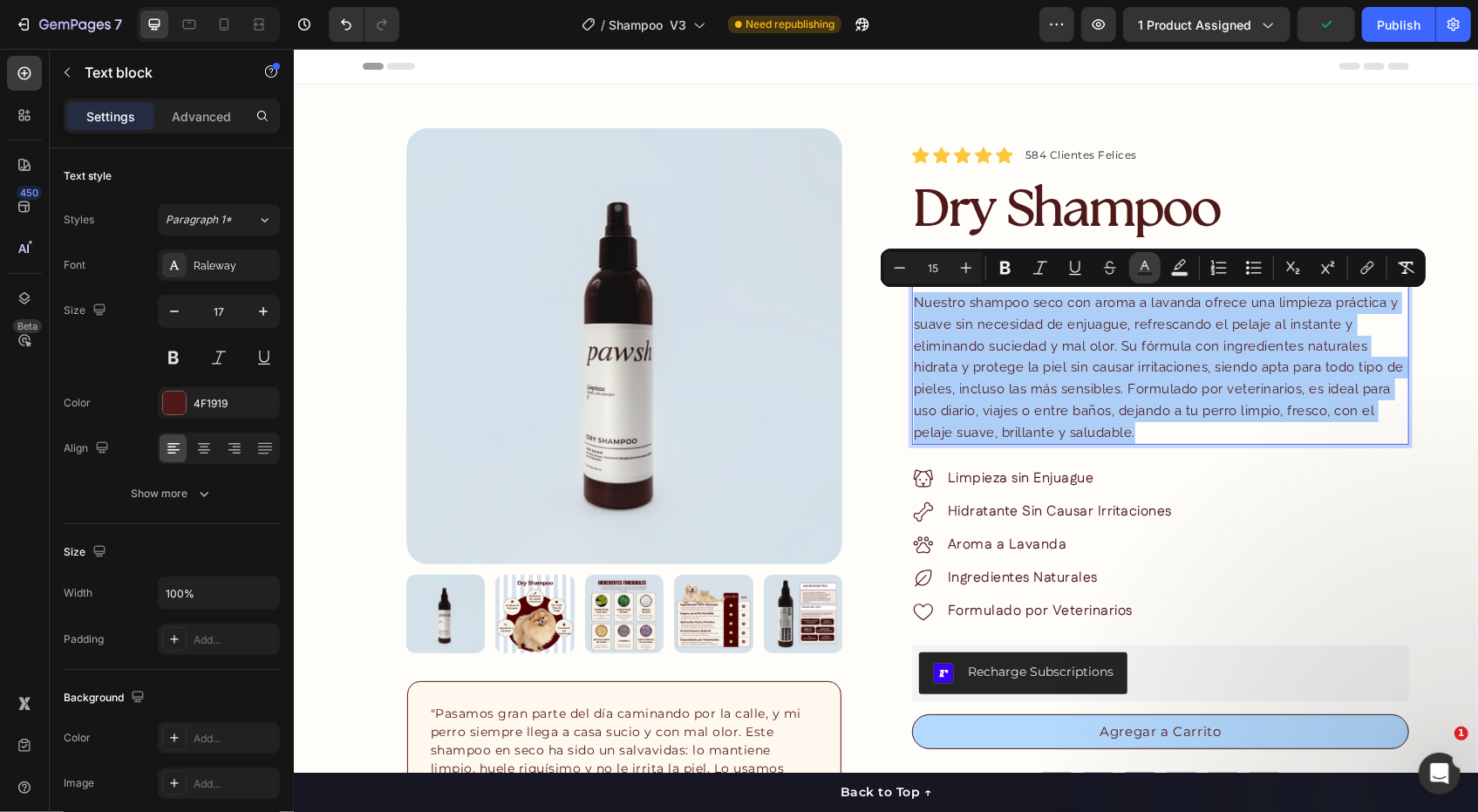
click at [1154, 264] on button "Text Color" at bounding box center [1145, 268] width 32 height 32
type input "4F1919"
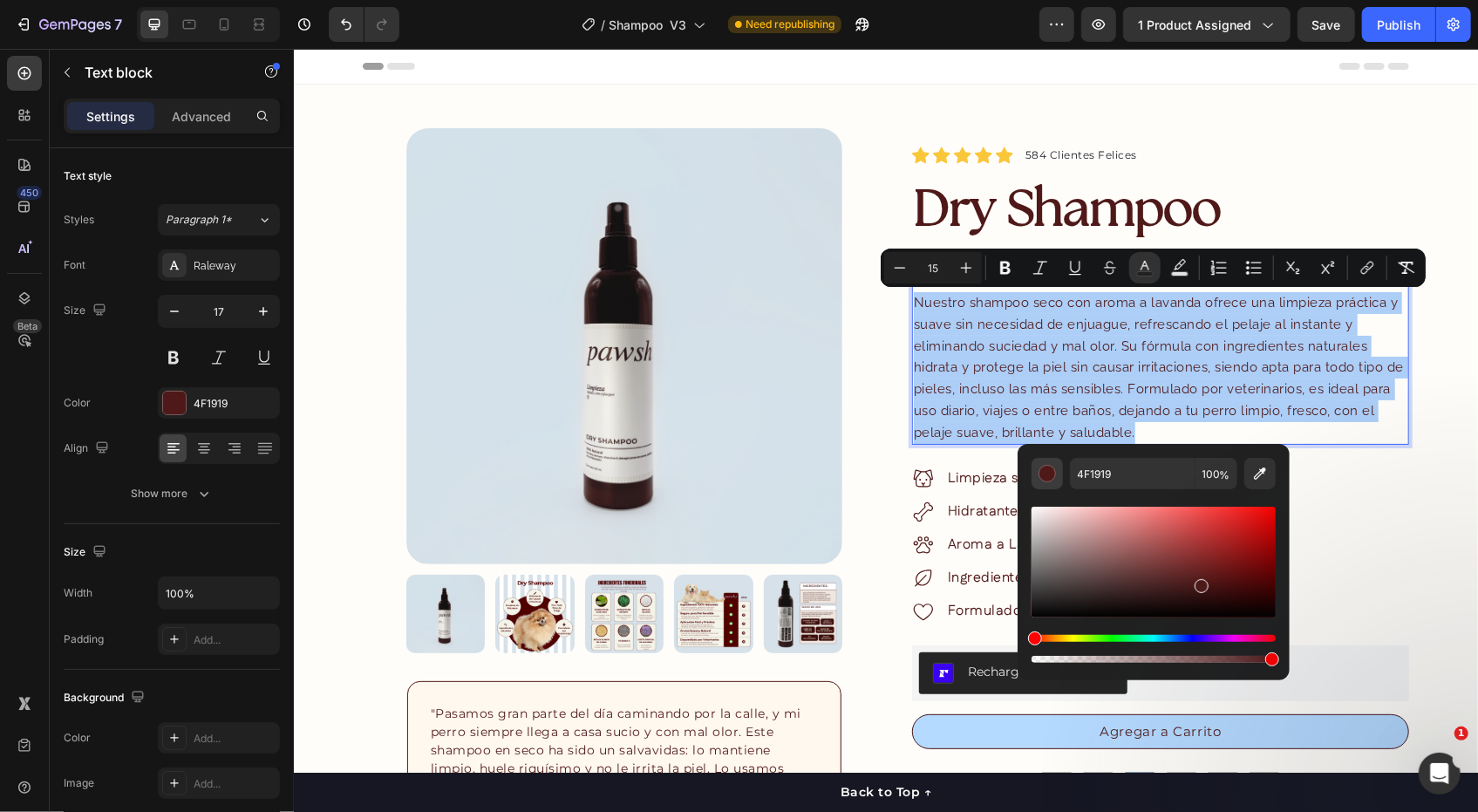
click at [1050, 473] on div "Editor contextual toolbar" at bounding box center [1047, 474] width 18 height 18
click at [1330, 516] on div "Limpieza sin Enjuague Hidratante Sin Causar Irritaciones Aroma a Lavanda Ingred…" at bounding box center [1159, 544] width 497 height 201
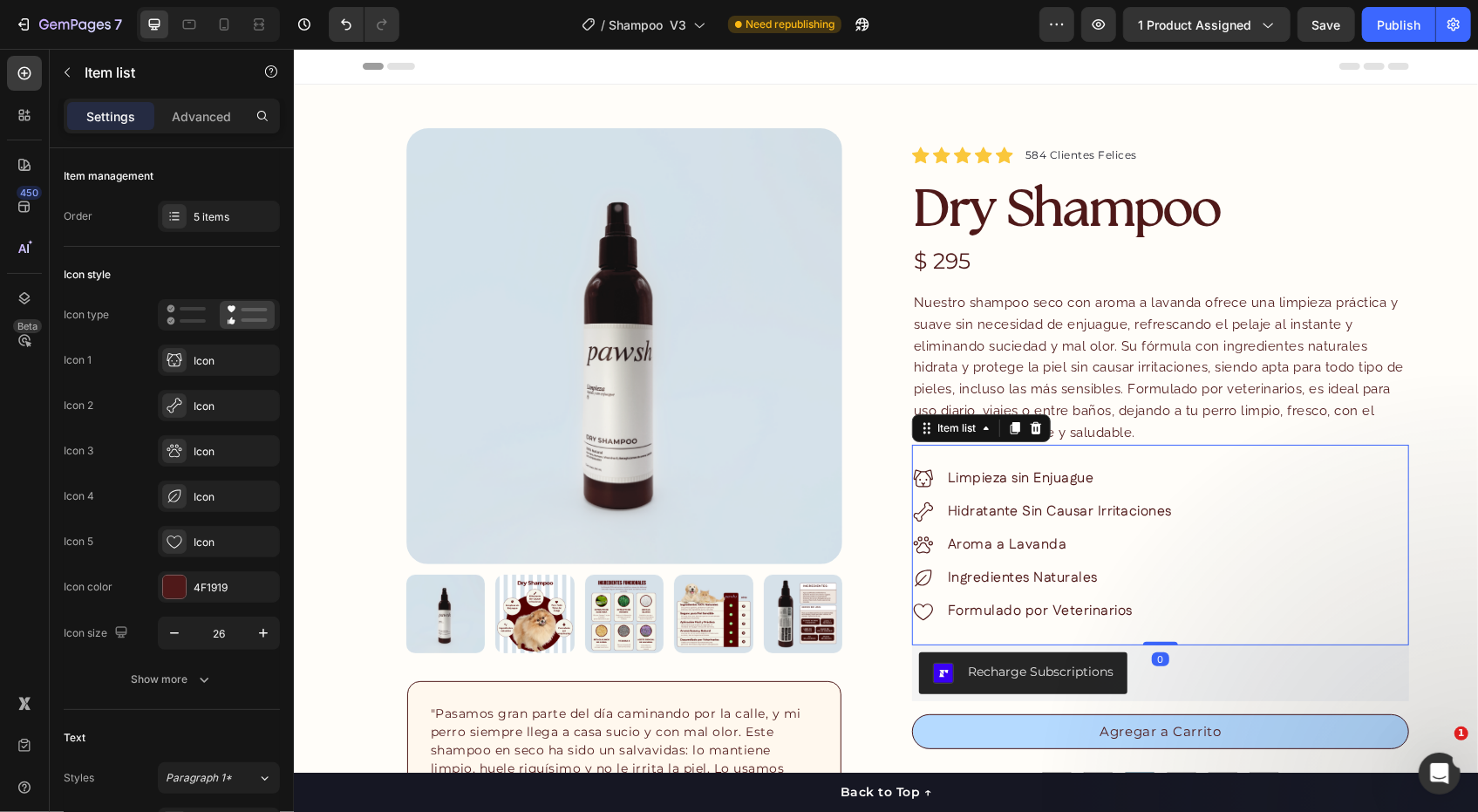
click at [948, 490] on div "Limpieza sin Enjuague Hidratante Sin Causar Irritaciones Aroma a Lavanda Ingred…" at bounding box center [1042, 544] width 262 height 159
click at [986, 471] on span "Limpieza sin Enjuague" at bounding box center [1020, 477] width 147 height 20
click at [1196, 523] on div "Limpieza sin Enjuague Hidratante Sin Causar Irritaciones Aroma a Lavanda Ingred…" at bounding box center [1159, 544] width 497 height 201
click at [1137, 470] on p "Limpieza sin Enjuague" at bounding box center [1059, 477] width 224 height 21
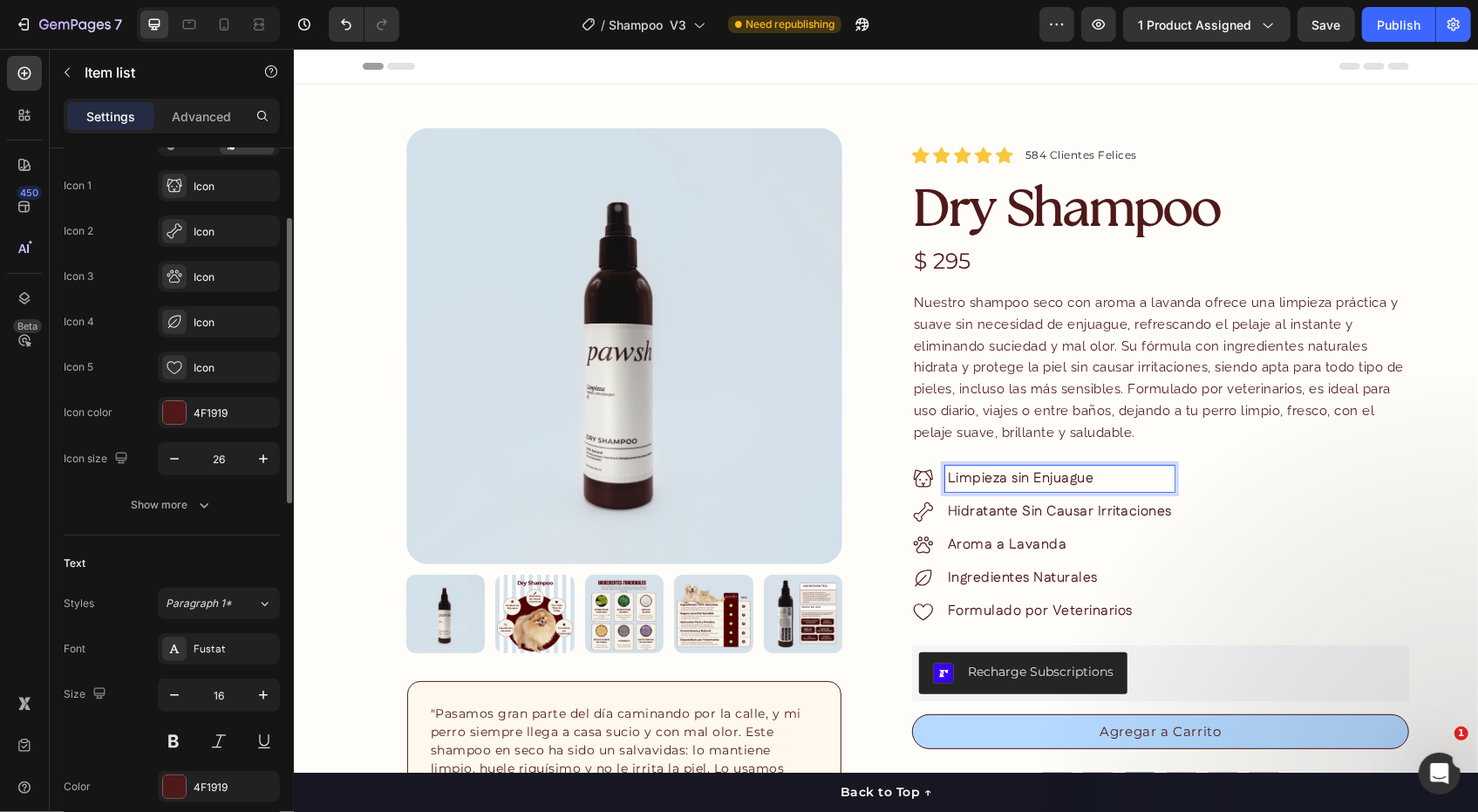
scroll to position [348, 0]
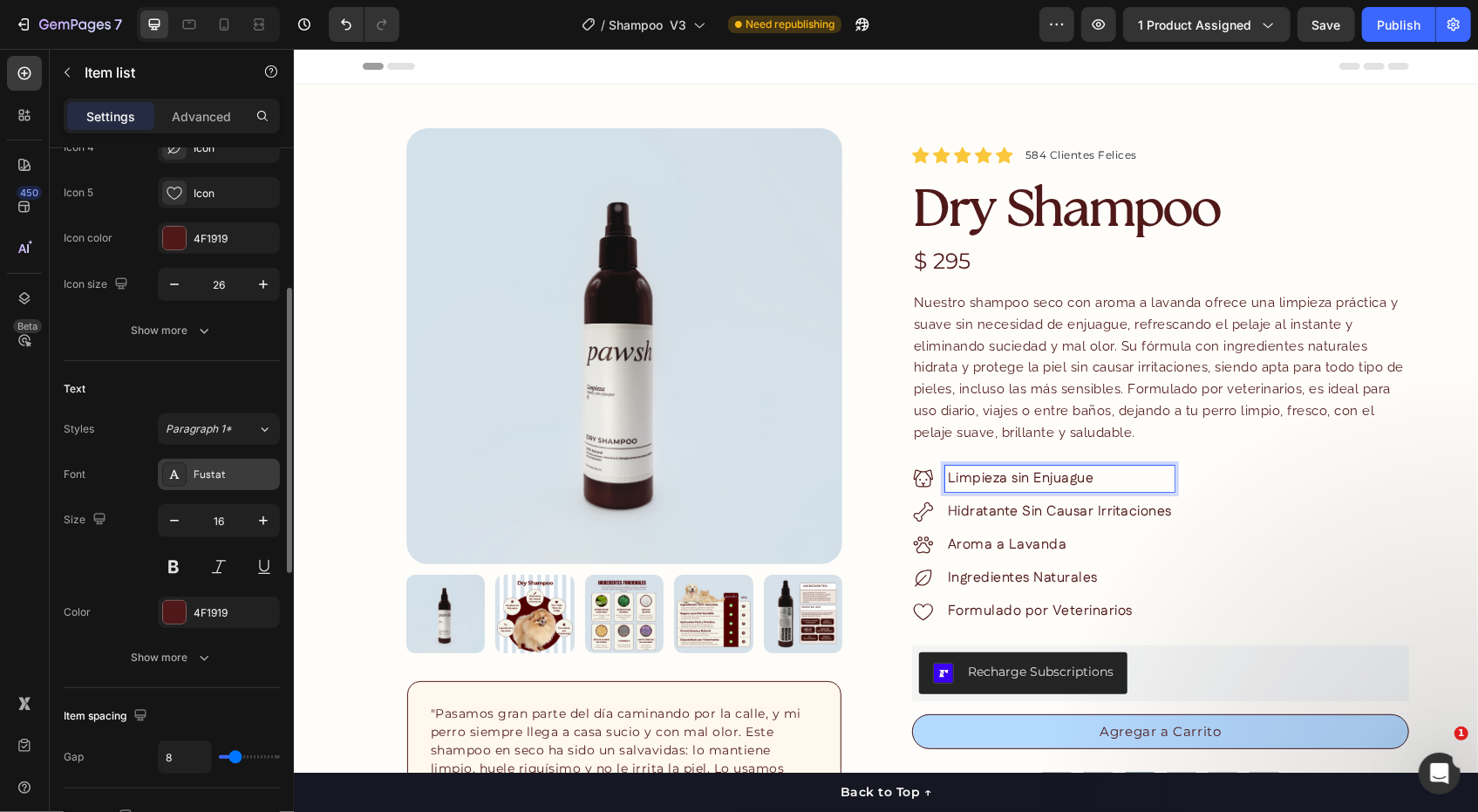
click at [240, 469] on div "Fustat" at bounding box center [234, 475] width 82 height 16
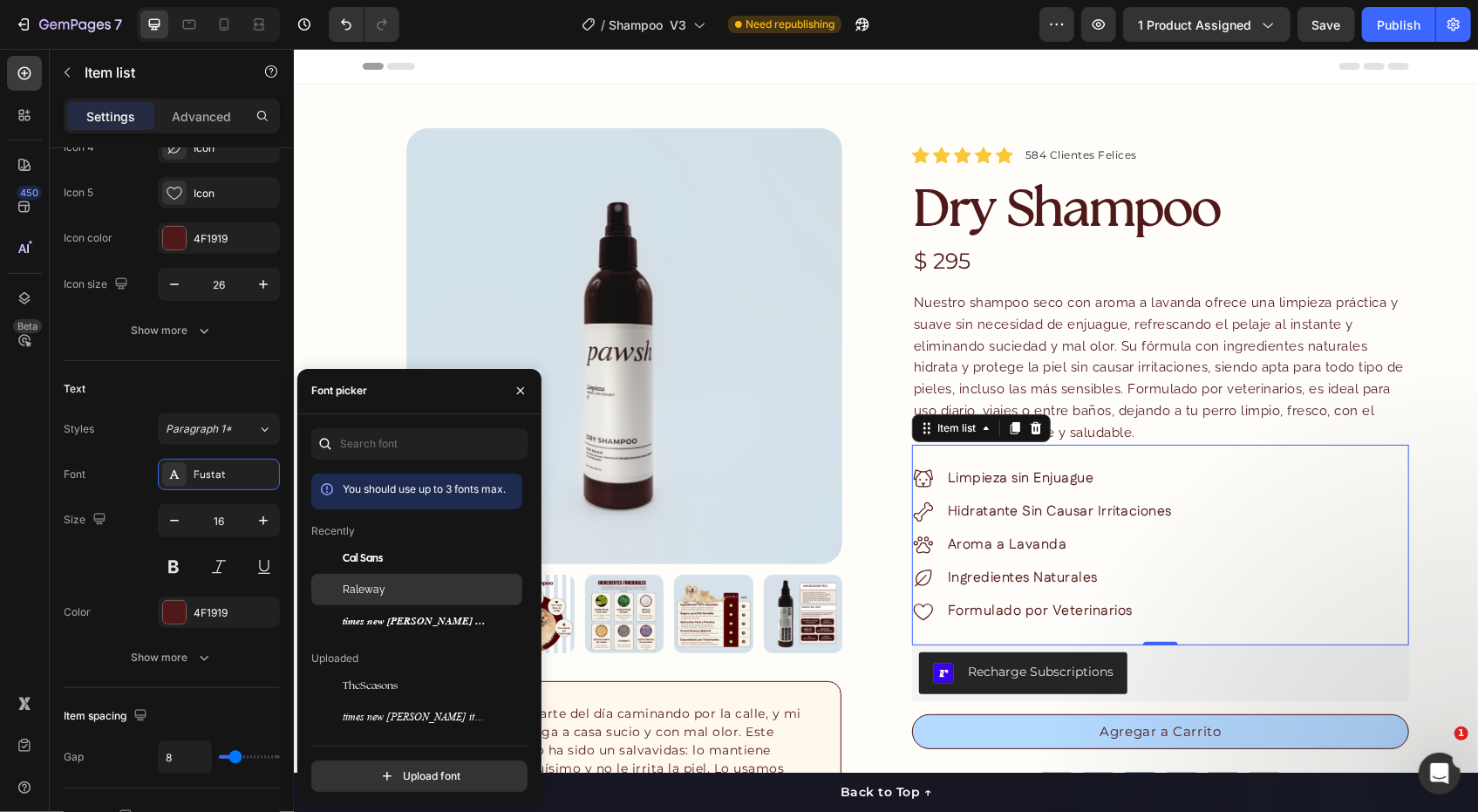
click at [390, 592] on div "Raleway" at bounding box center [430, 590] width 176 height 16
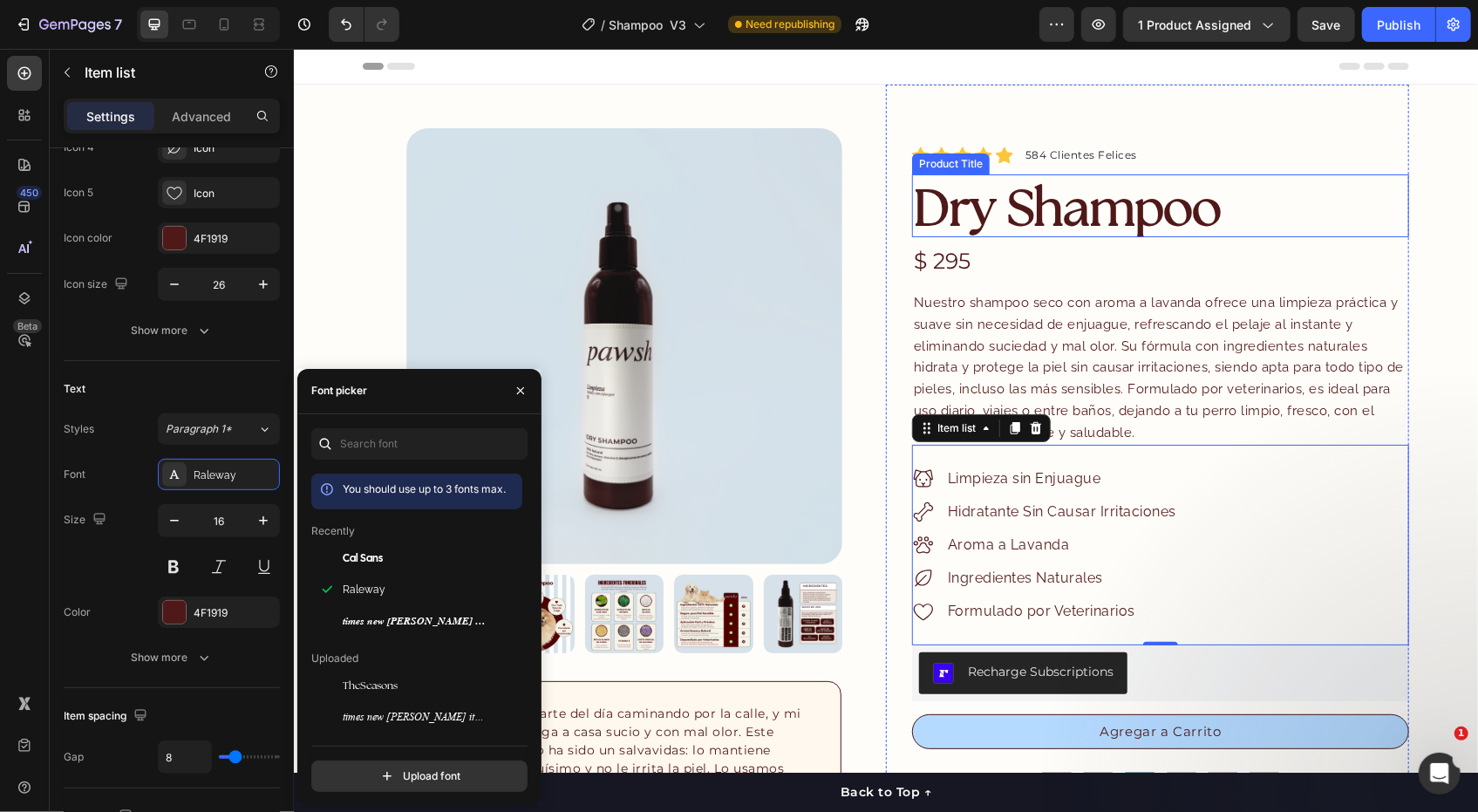
click at [1312, 160] on div "Icon Icon Icon Icon Icon Icon List Hoz 584 Clientes Felices Text block Row" at bounding box center [1159, 155] width 497 height 21
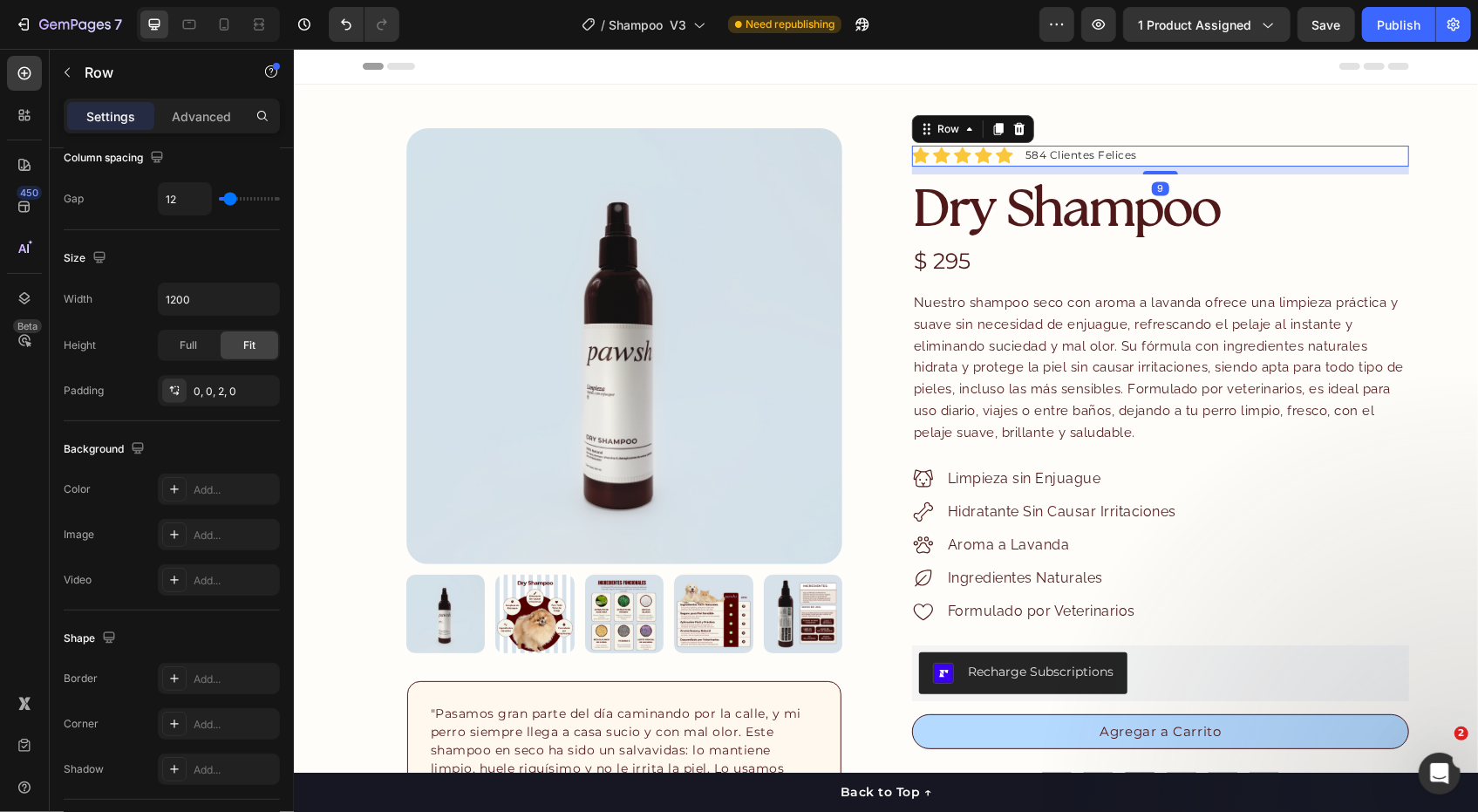
scroll to position [0, 0]
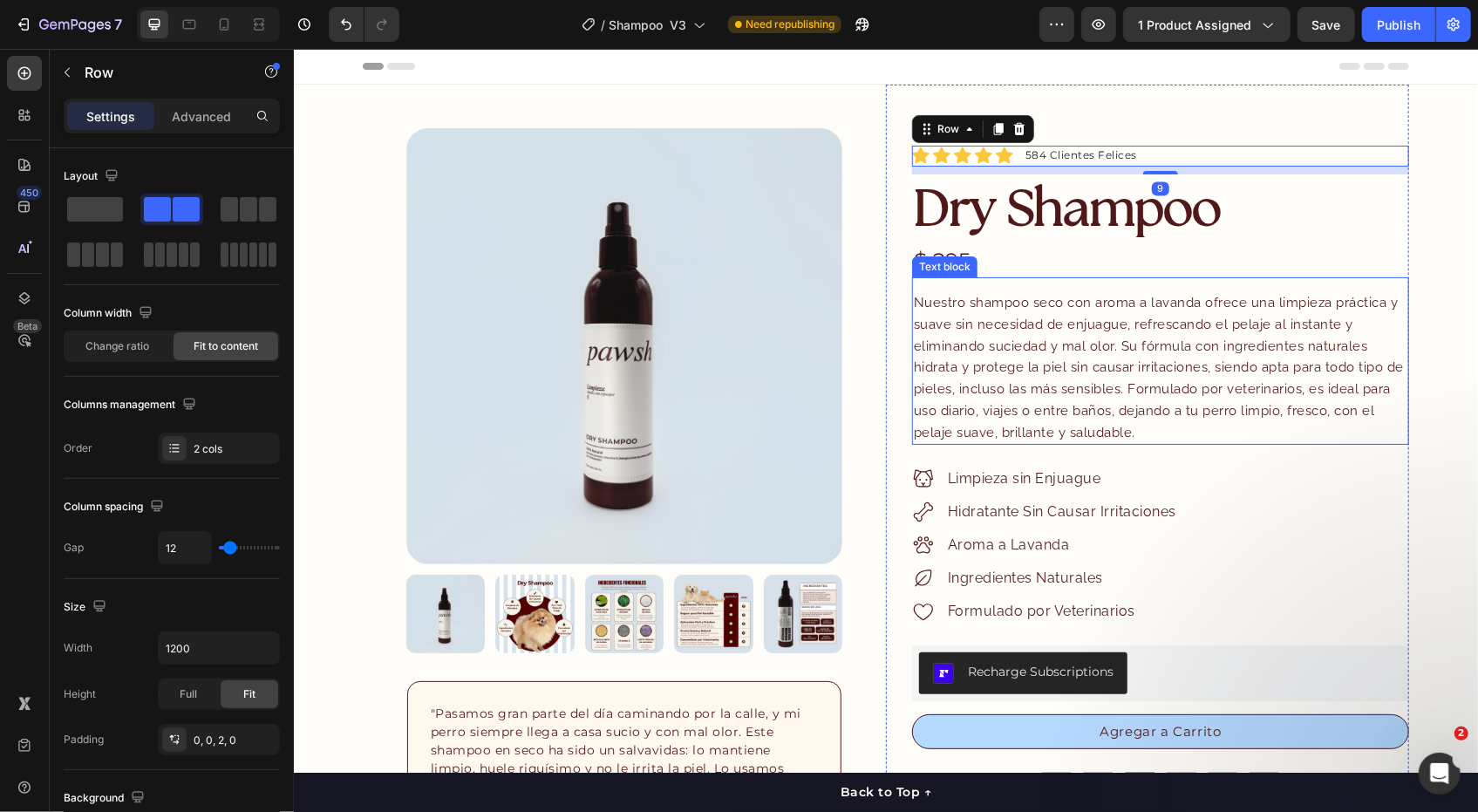
click at [1026, 373] on p "Nuestro shampoo seco con aroma a lavanda ofrece una limpieza práctica y suave s…" at bounding box center [1159, 366] width 493 height 152
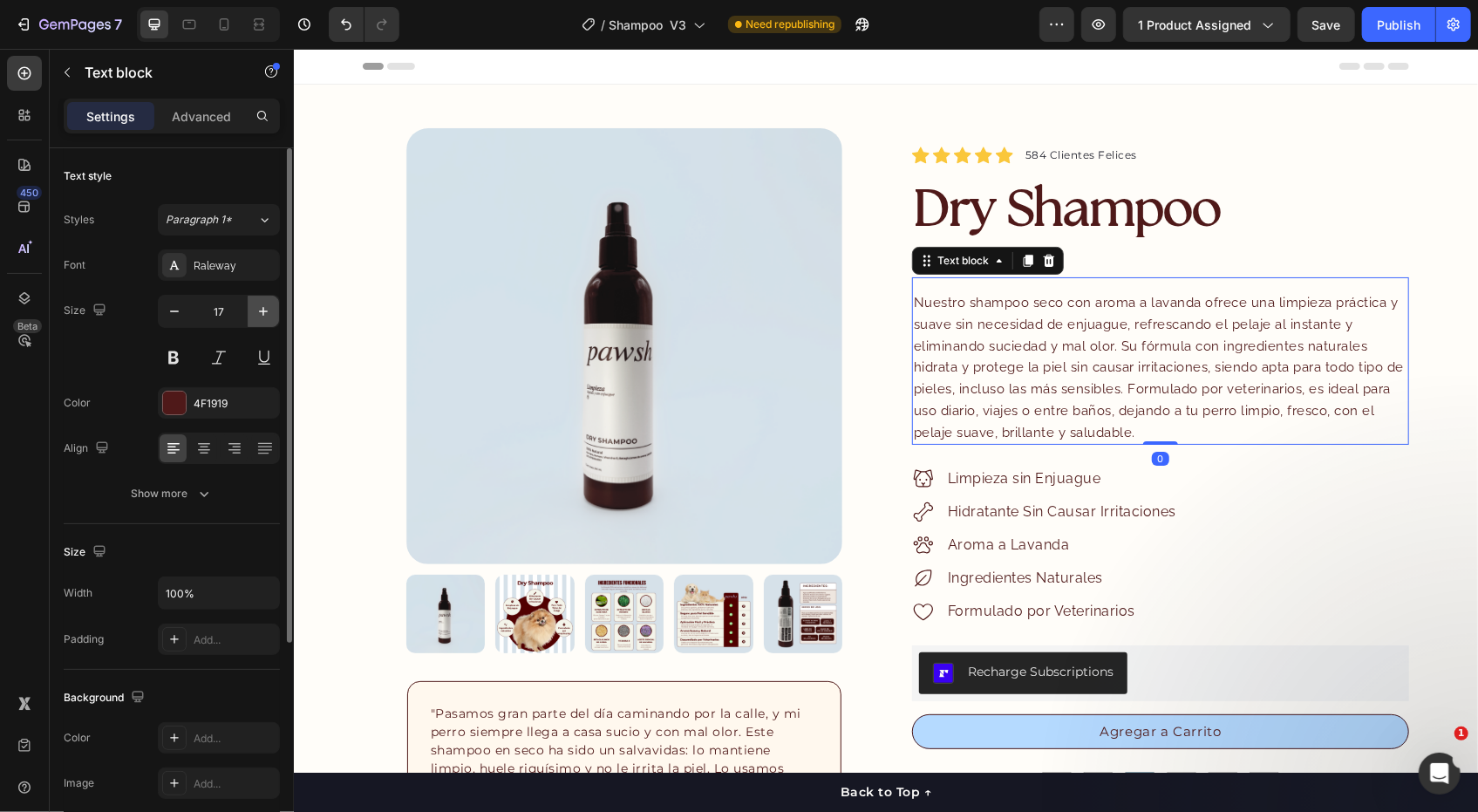
click at [261, 317] on icon "button" at bounding box center [264, 312] width 18 height 18
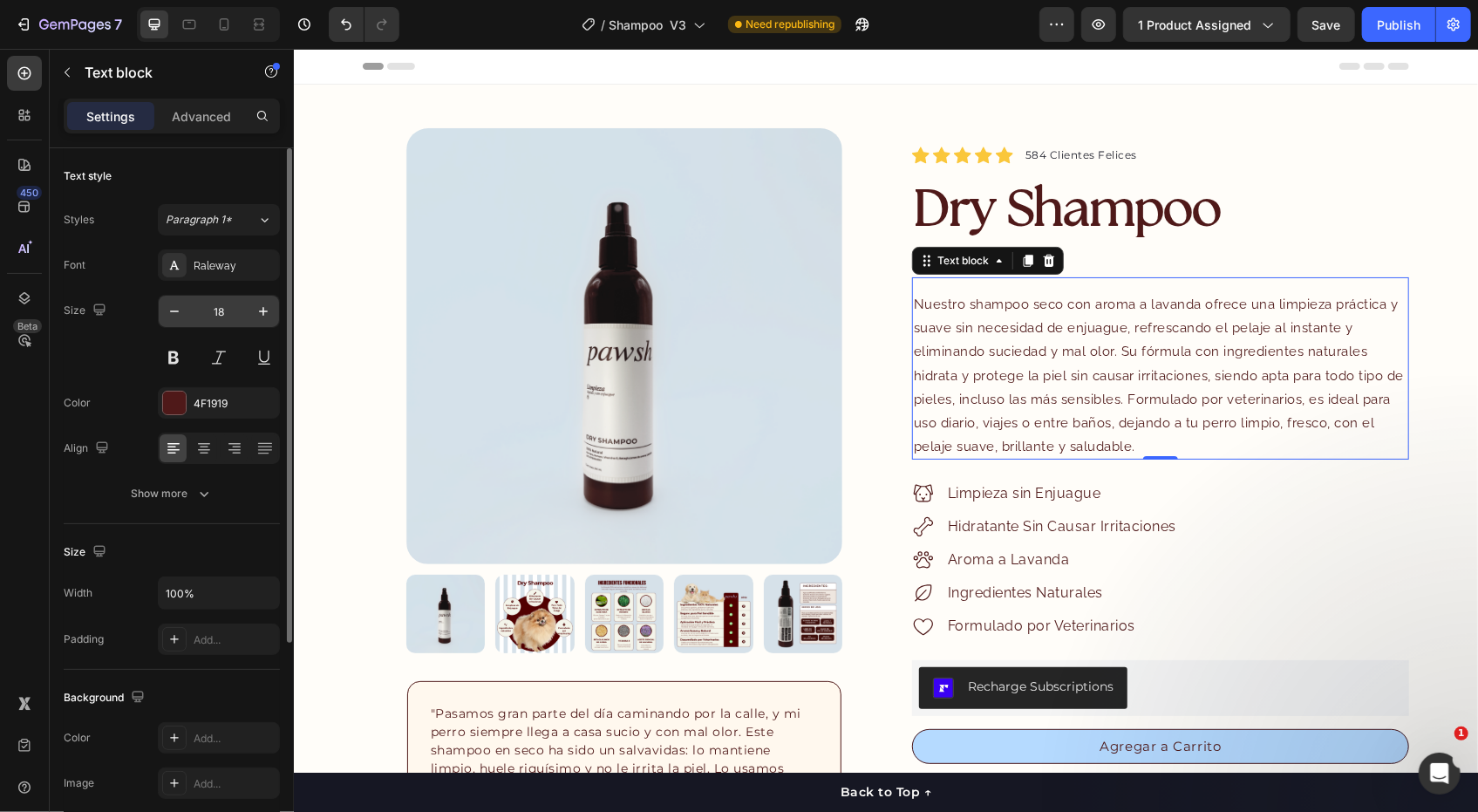
click at [196, 313] on input "18" at bounding box center [219, 312] width 58 height 32
click at [194, 310] on input "18" at bounding box center [219, 312] width 58 height 32
click at [155, 317] on div "Size 18" at bounding box center [172, 334] width 216 height 78
click at [175, 308] on icon "button" at bounding box center [175, 312] width 18 height 18
type input "17"
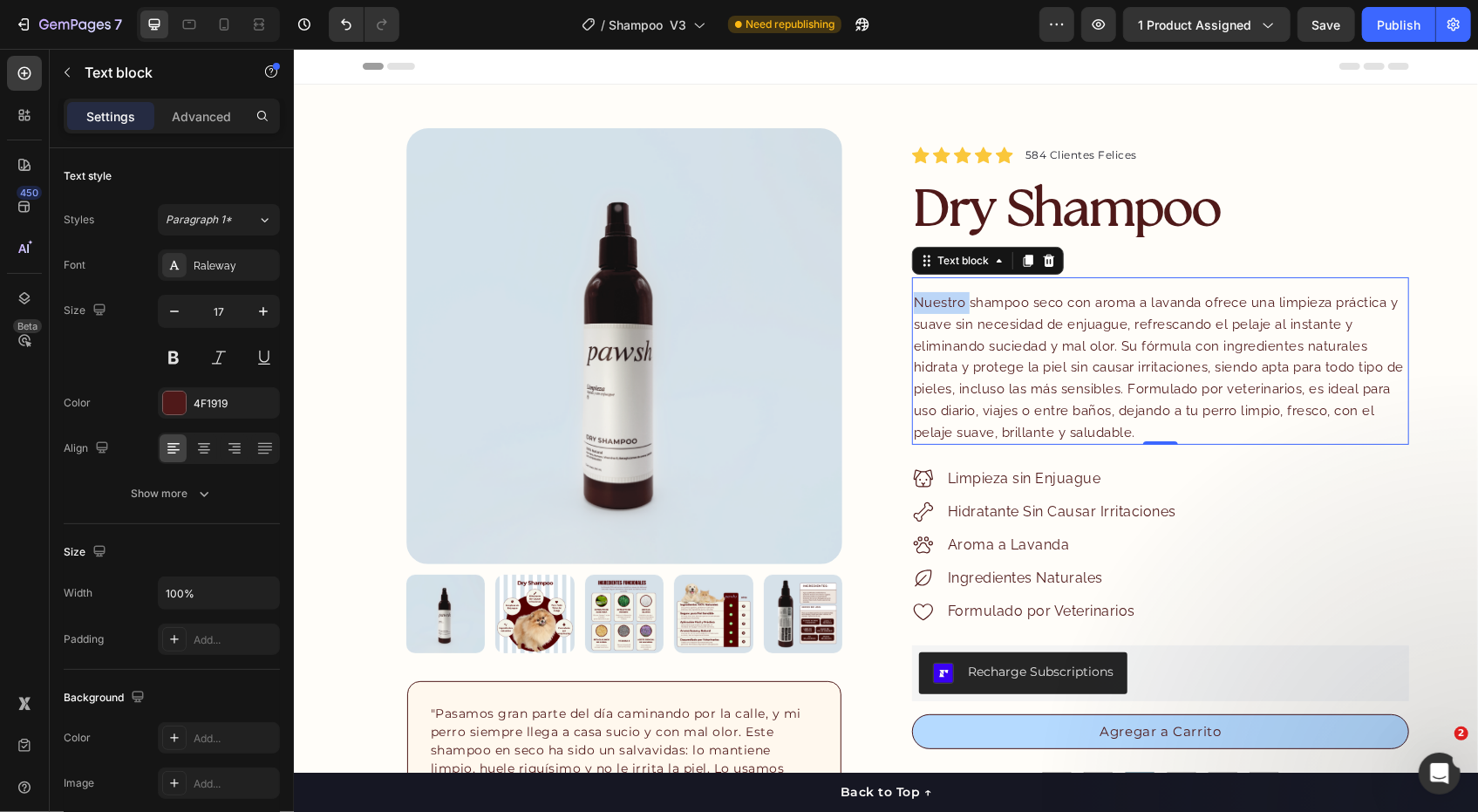
click at [951, 306] on span "Nuestro shampoo seco con aroma a lavanda ofrece una limpieza práctica y suave s…" at bounding box center [1158, 366] width 490 height 146
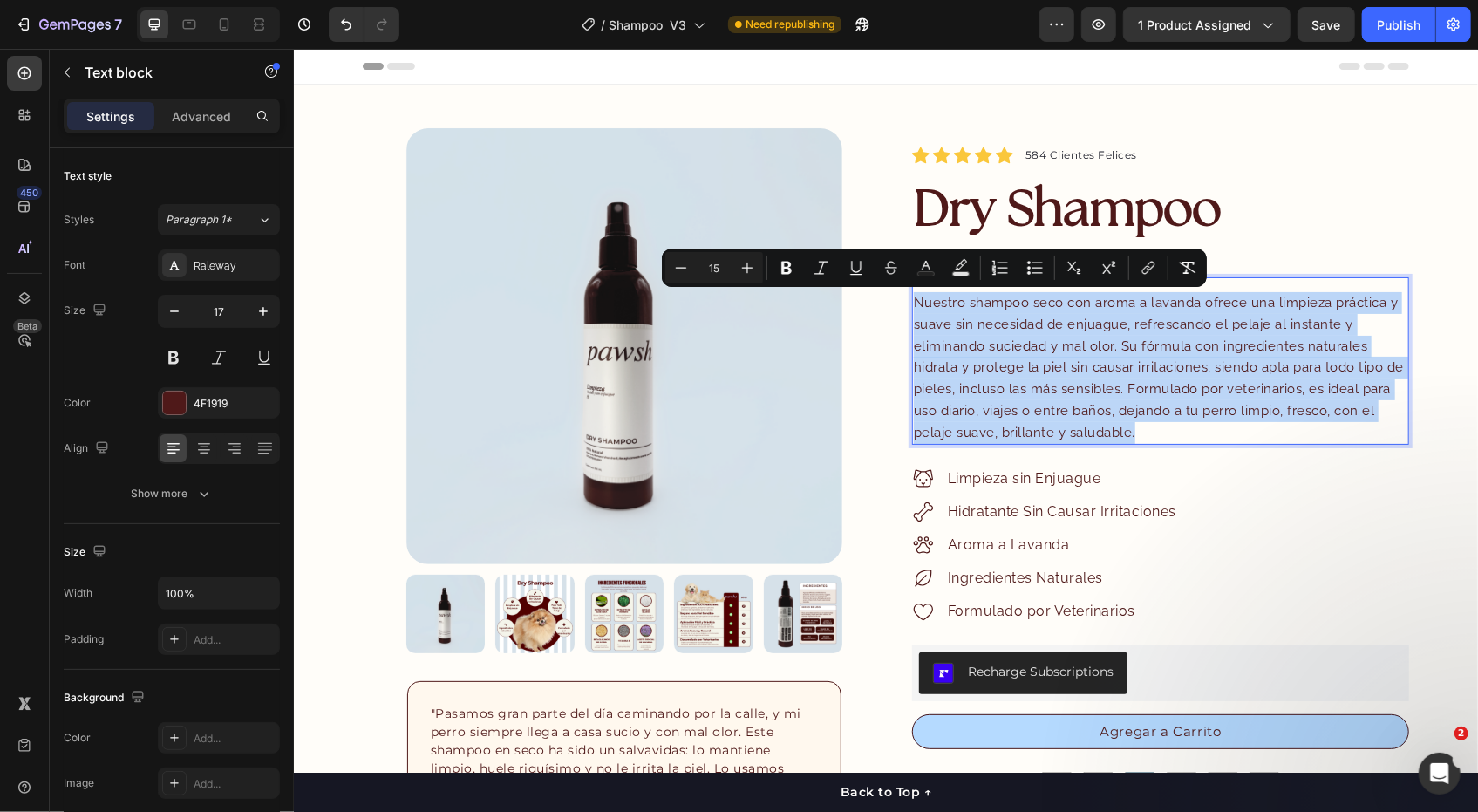
click at [951, 306] on span "Nuestro shampoo seco con aroma a lavanda ofrece una limpieza práctica y suave s…" at bounding box center [1158, 366] width 490 height 146
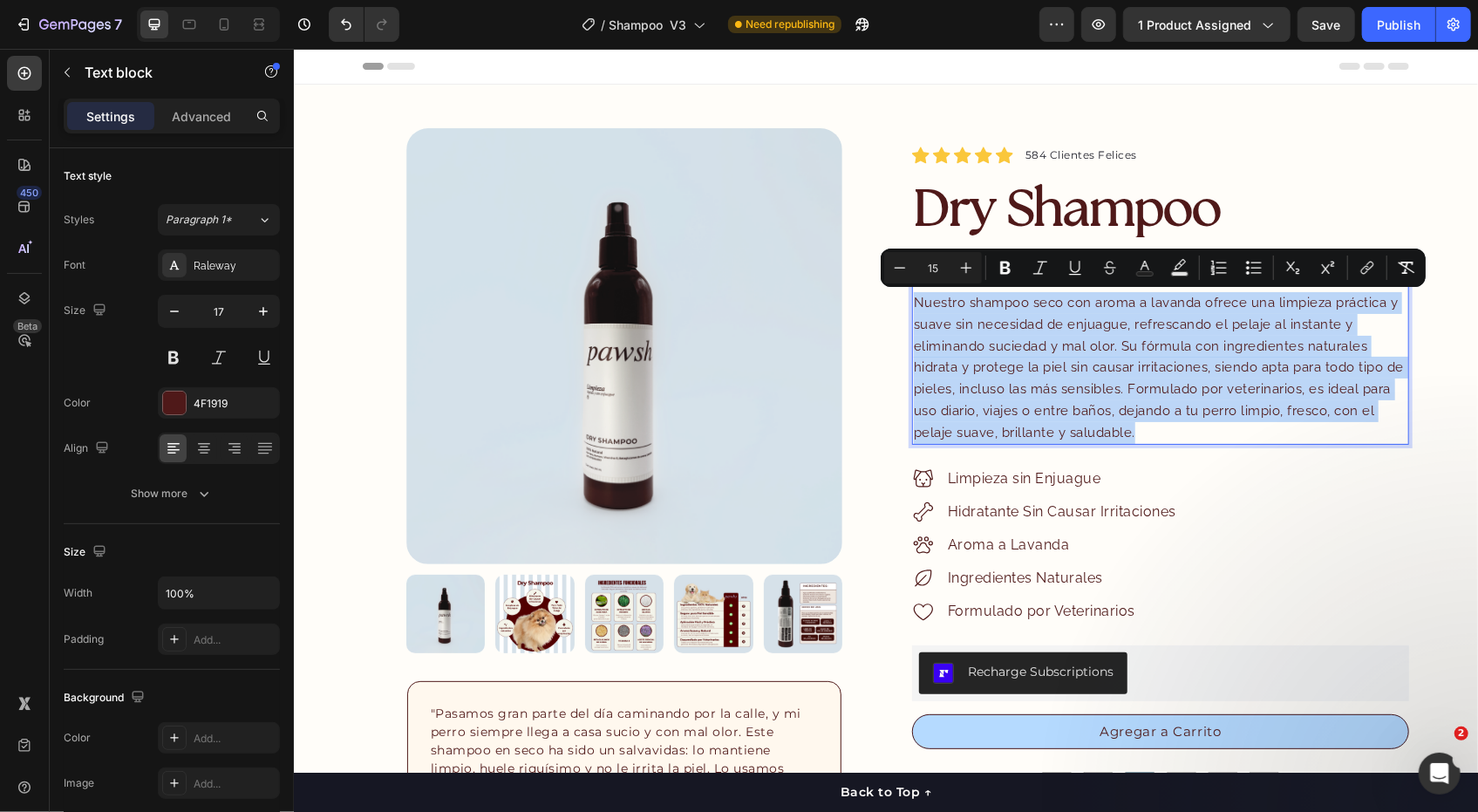
click at [951, 306] on span "Nuestro shampoo seco con aroma a lavanda ofrece una limpieza práctica y suave s…" at bounding box center [1158, 366] width 490 height 146
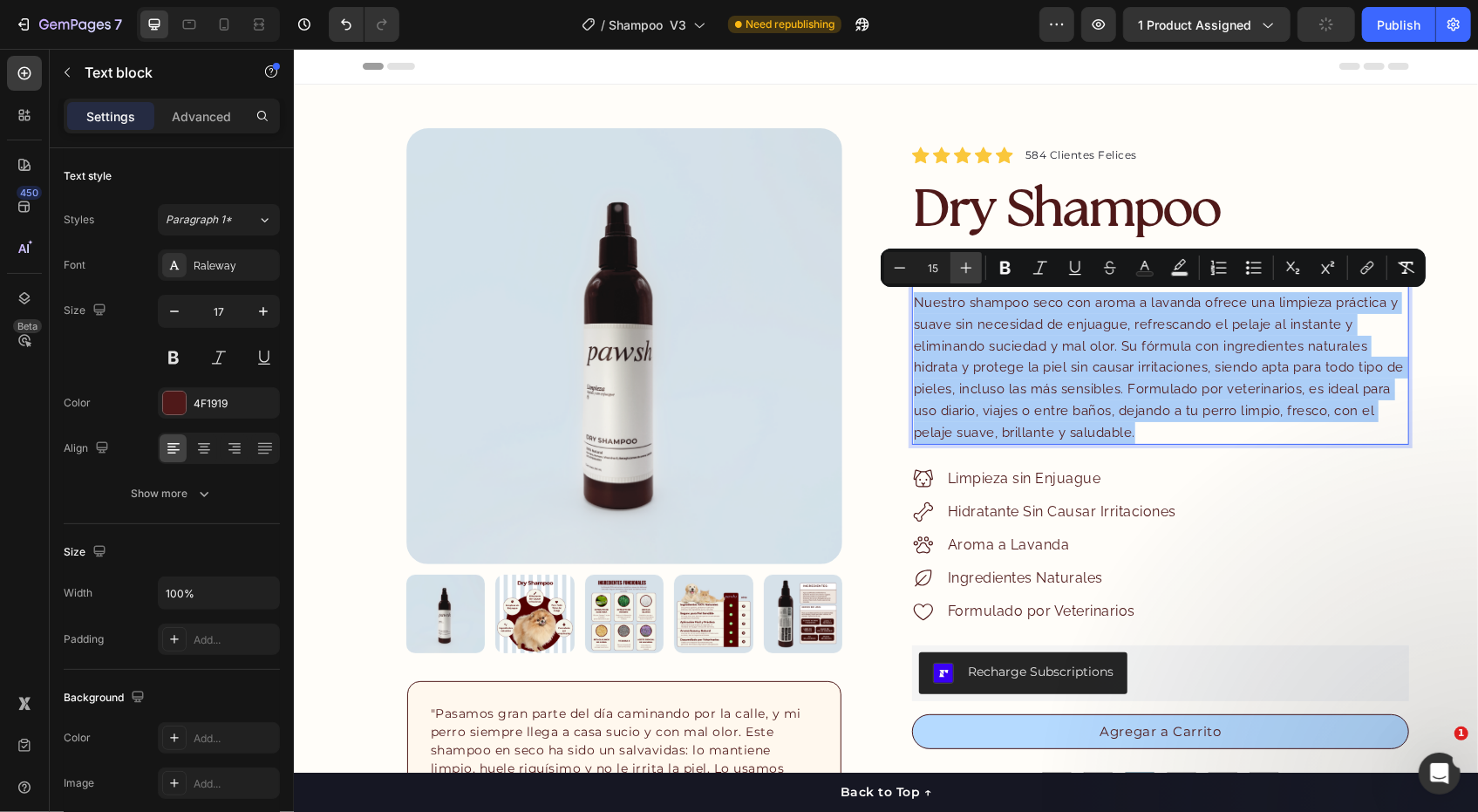
click at [968, 257] on button "Plus" at bounding box center [967, 268] width 32 height 32
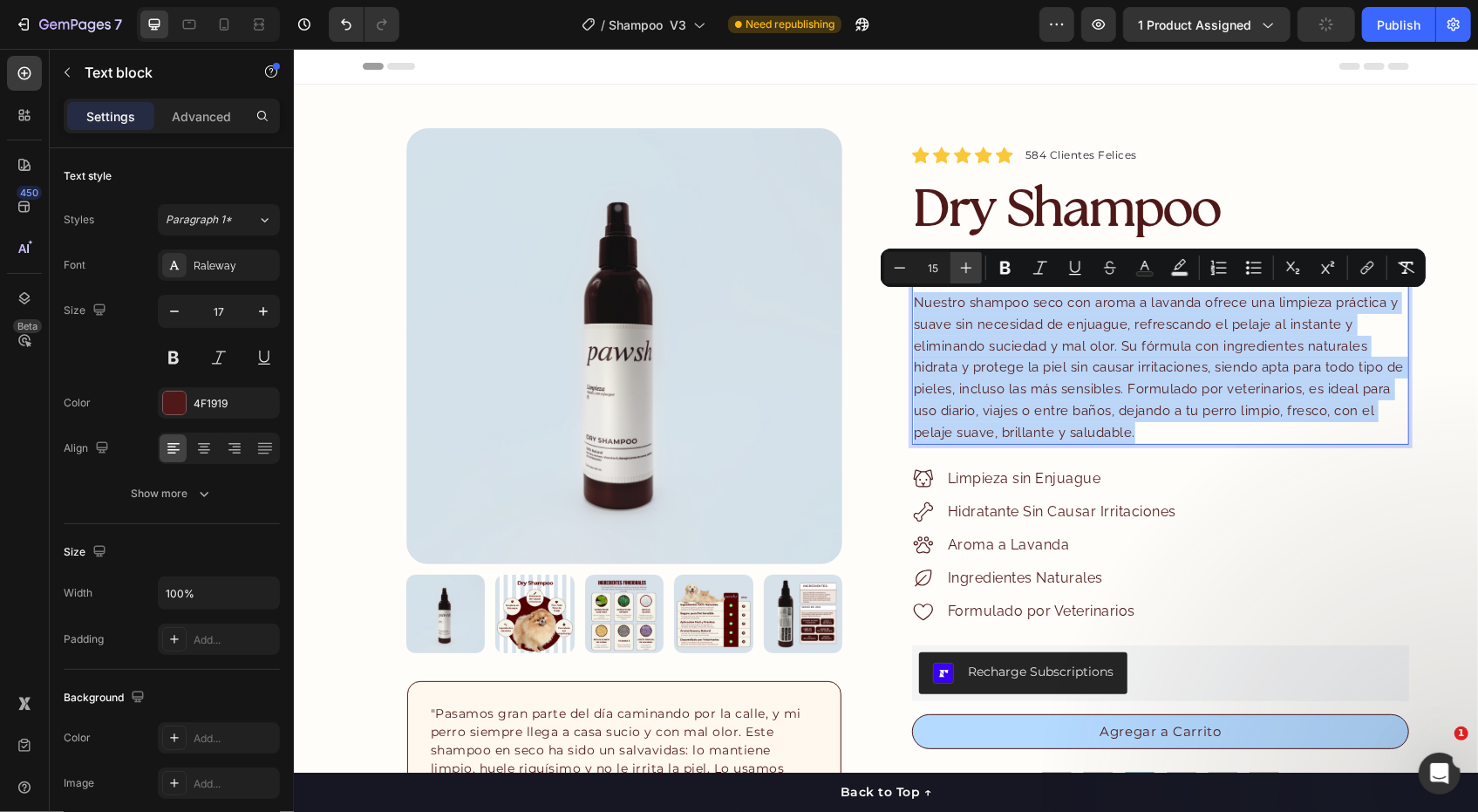
type input "16"
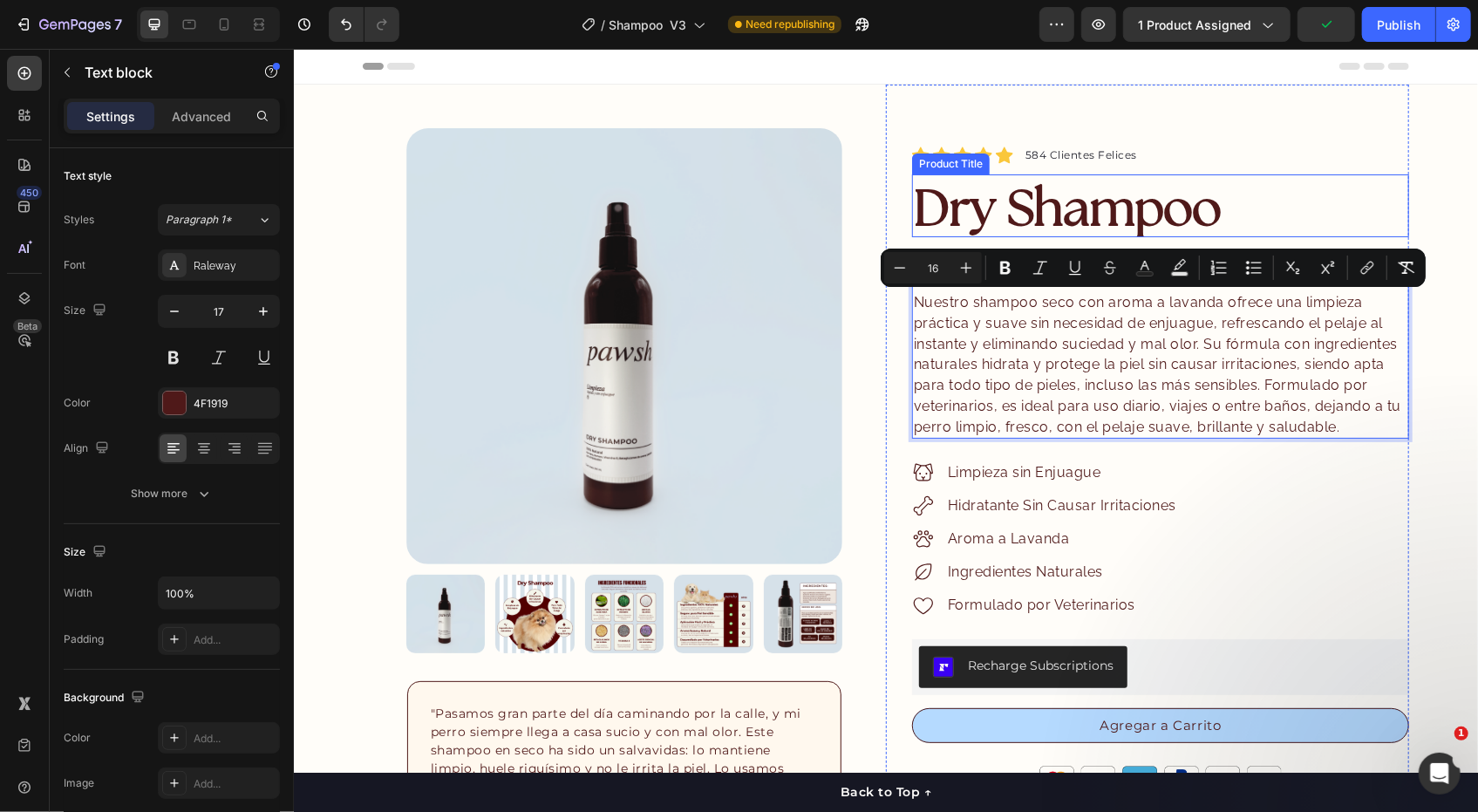
click at [1255, 196] on h1 "Dry Shampoo" at bounding box center [1159, 204] width 497 height 63
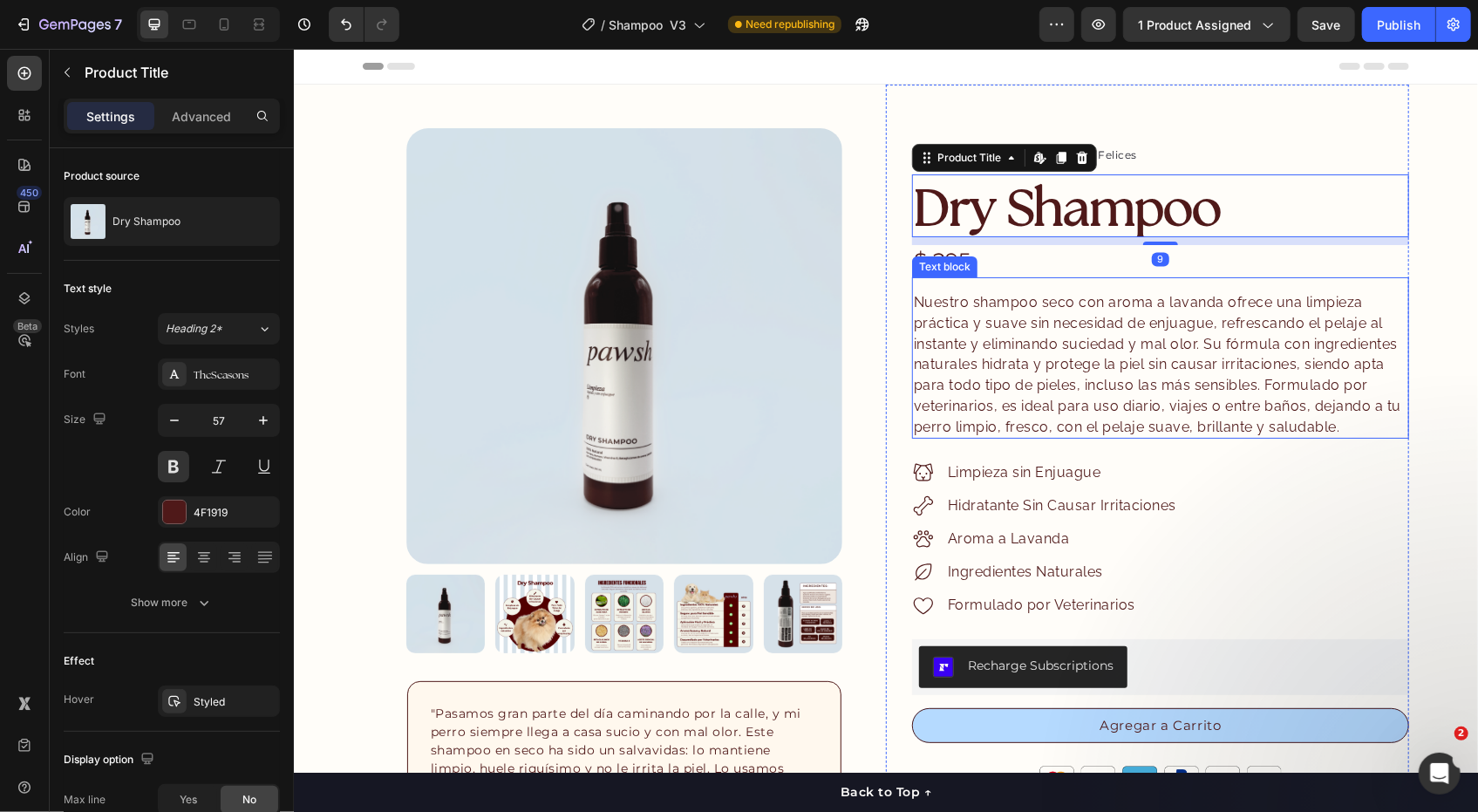
click at [998, 327] on span "Nuestro shampoo seco con aroma a lavanda ofrece una limpieza práctica y suave s…" at bounding box center [1156, 363] width 487 height 141
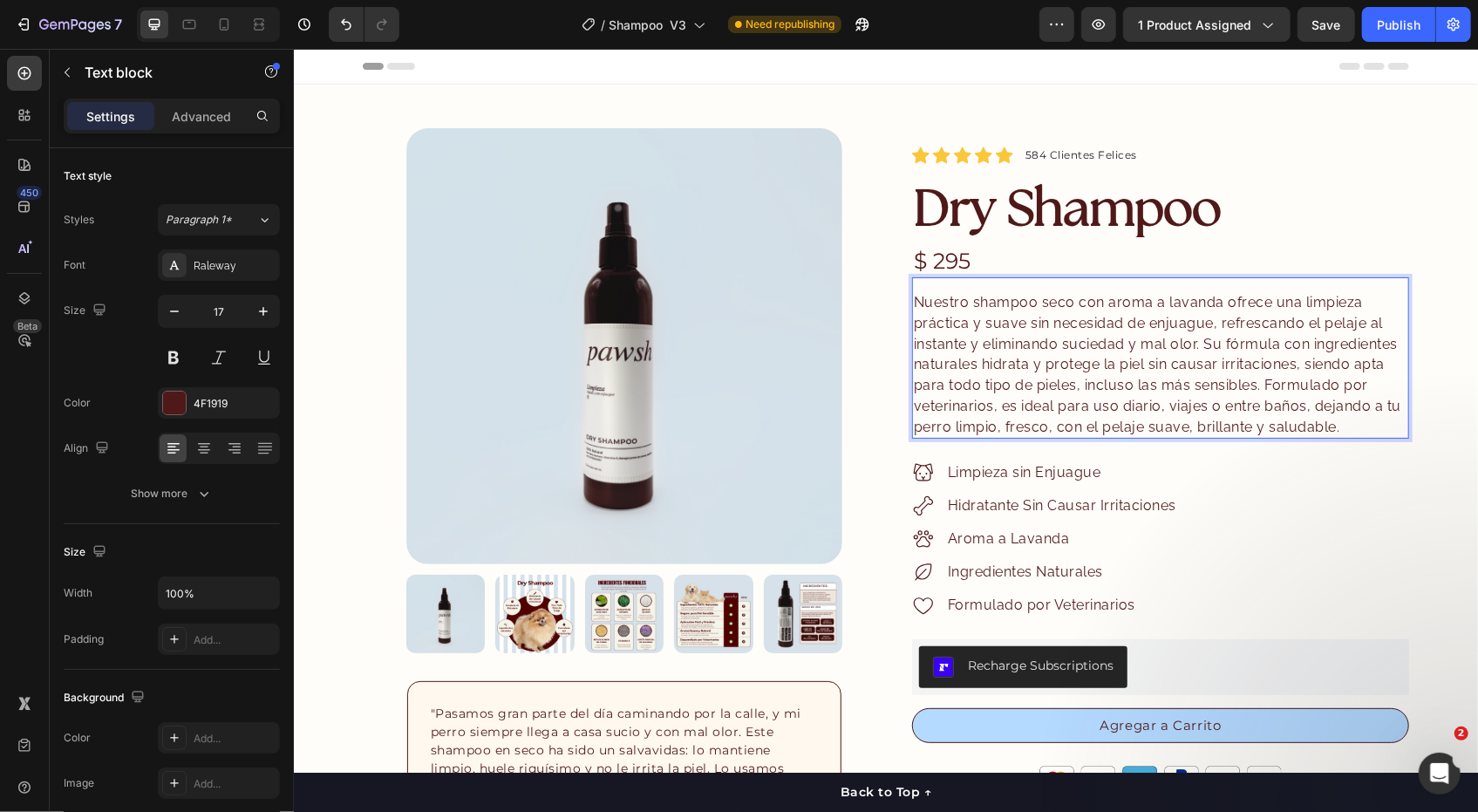
click at [1186, 312] on p "Nuestro shampoo seco con aroma a lavanda ofrece una limpieza práctica y suave s…" at bounding box center [1159, 363] width 493 height 146
click at [1108, 293] on span "Nuestro shampoo seco con aroma a lavanda ofrece una limpieza práctica y suave s…" at bounding box center [1156, 363] width 487 height 141
click at [1106, 298] on span "Nuestro shampoo seco con aroma a lavanda ofrece una limpieza práctica y suave s…" at bounding box center [1156, 363] width 487 height 141
click at [1109, 330] on span "Nuestro shampoo seco con aroma a lavanda ofrece una limpieza práctica y suave s…" at bounding box center [1156, 363] width 487 height 141
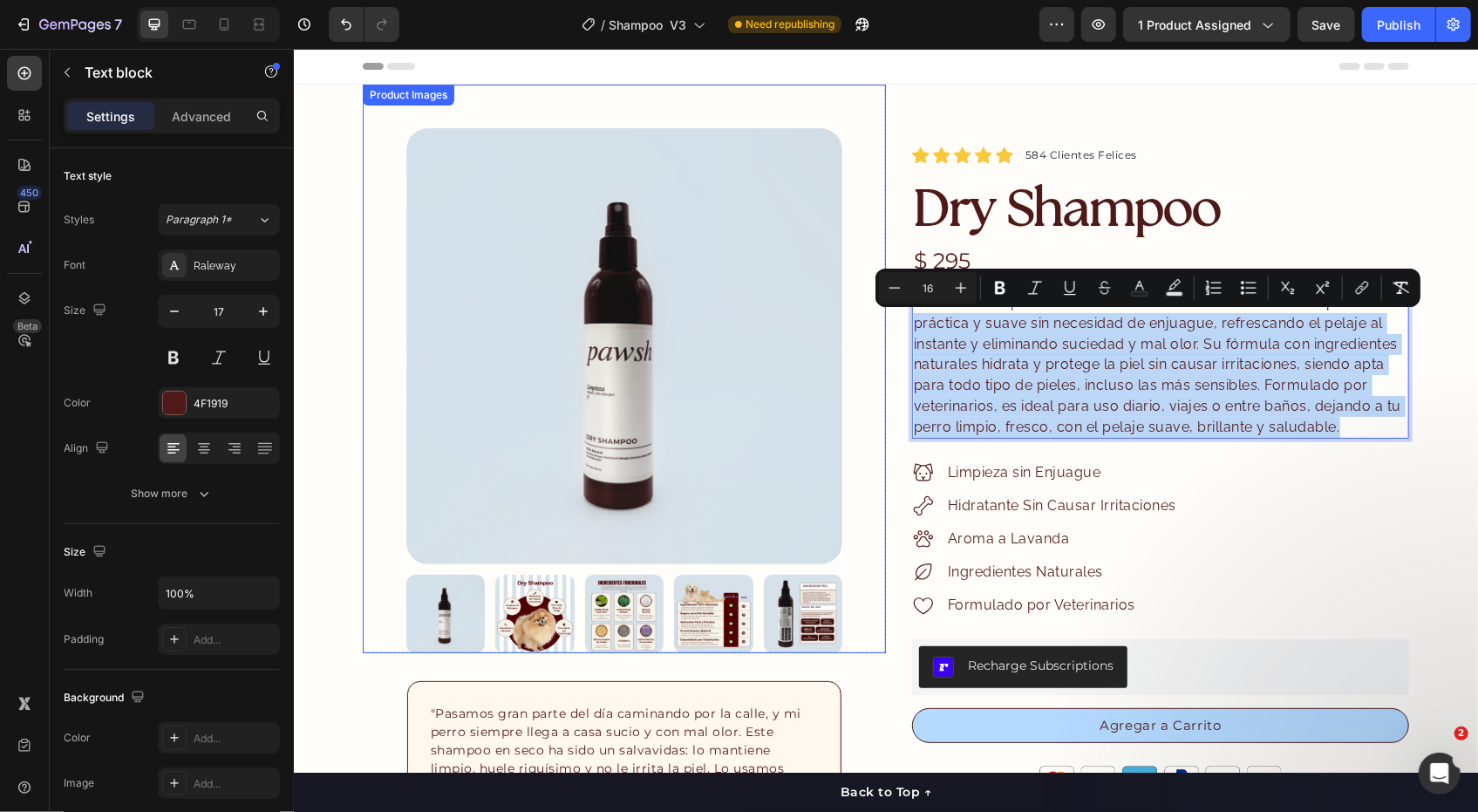
drag, startPoint x: 1362, startPoint y: 427, endPoint x: 858, endPoint y: 315, distance: 516.3
click at [858, 315] on div "Product Images "My dog absolutely loves this food! It's clear that the taste an…" at bounding box center [885, 640] width 1046 height 1115
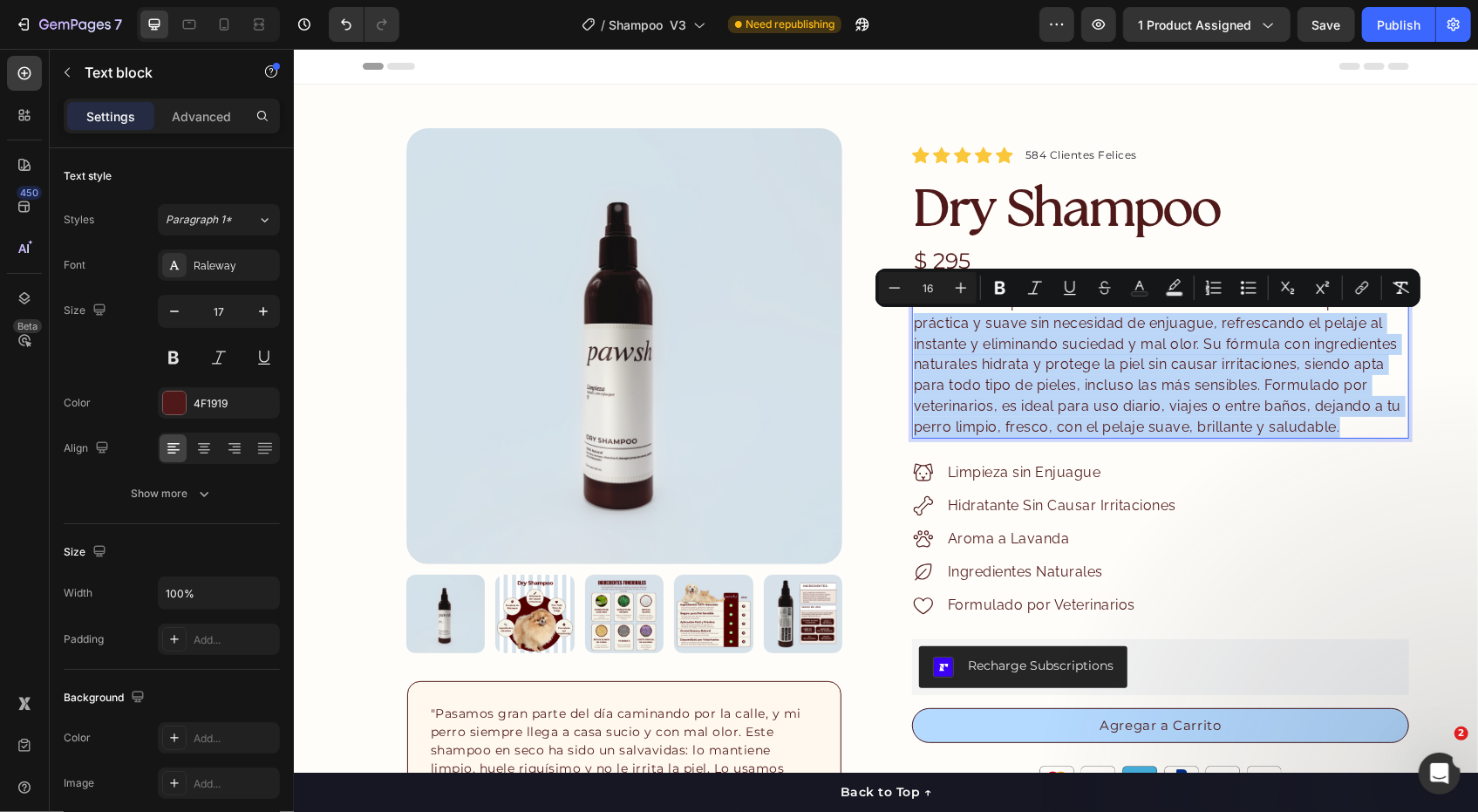
click at [1028, 357] on span "Nuestro shampoo seco con aroma a lavanda ofrece una limpieza práctica y suave s…" at bounding box center [1156, 363] width 487 height 141
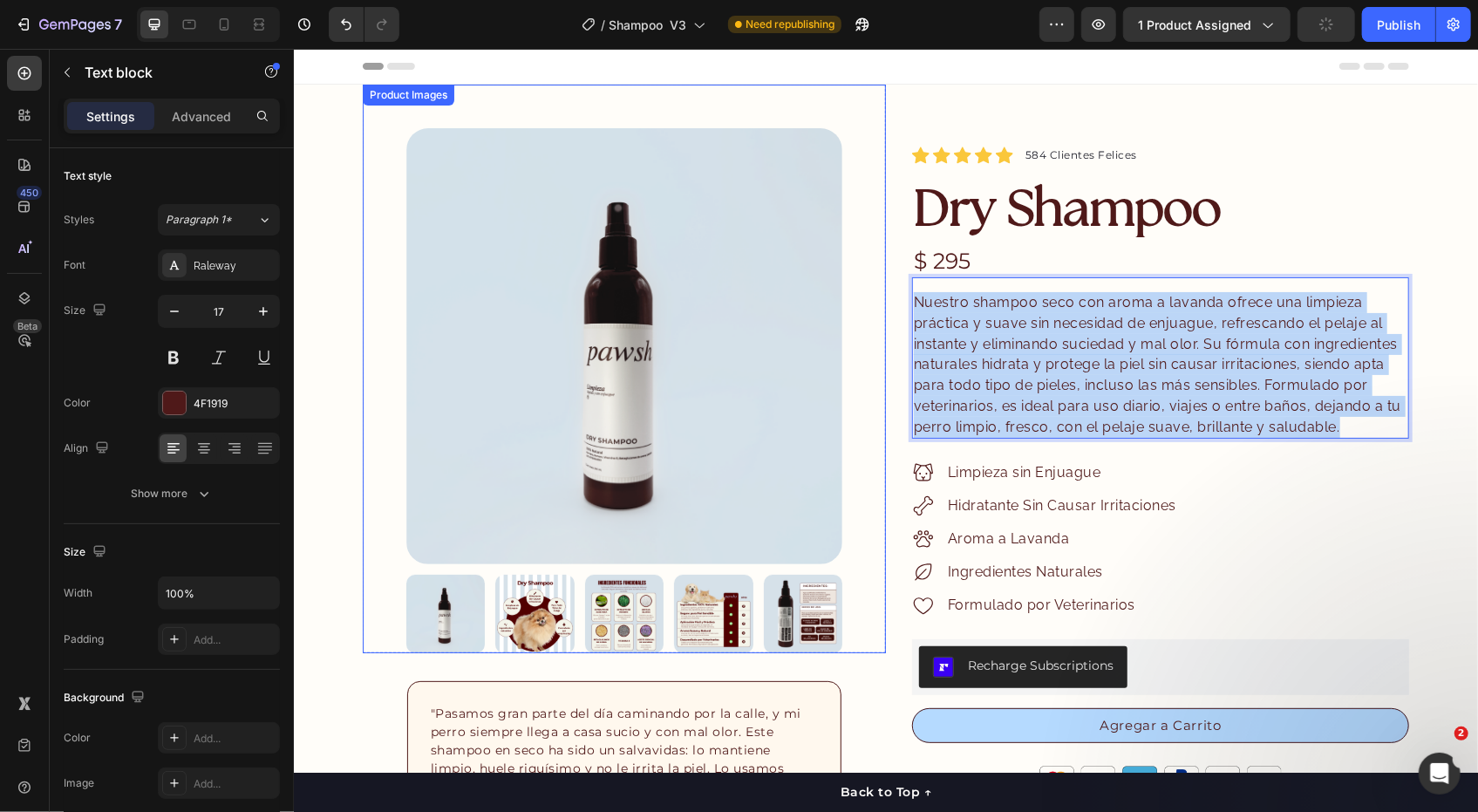
drag, startPoint x: 1339, startPoint y: 425, endPoint x: 851, endPoint y: 251, distance: 518.1
click at [851, 251] on div "Product Images "My dog absolutely loves this food! It's clear that the taste an…" at bounding box center [885, 640] width 1046 height 1115
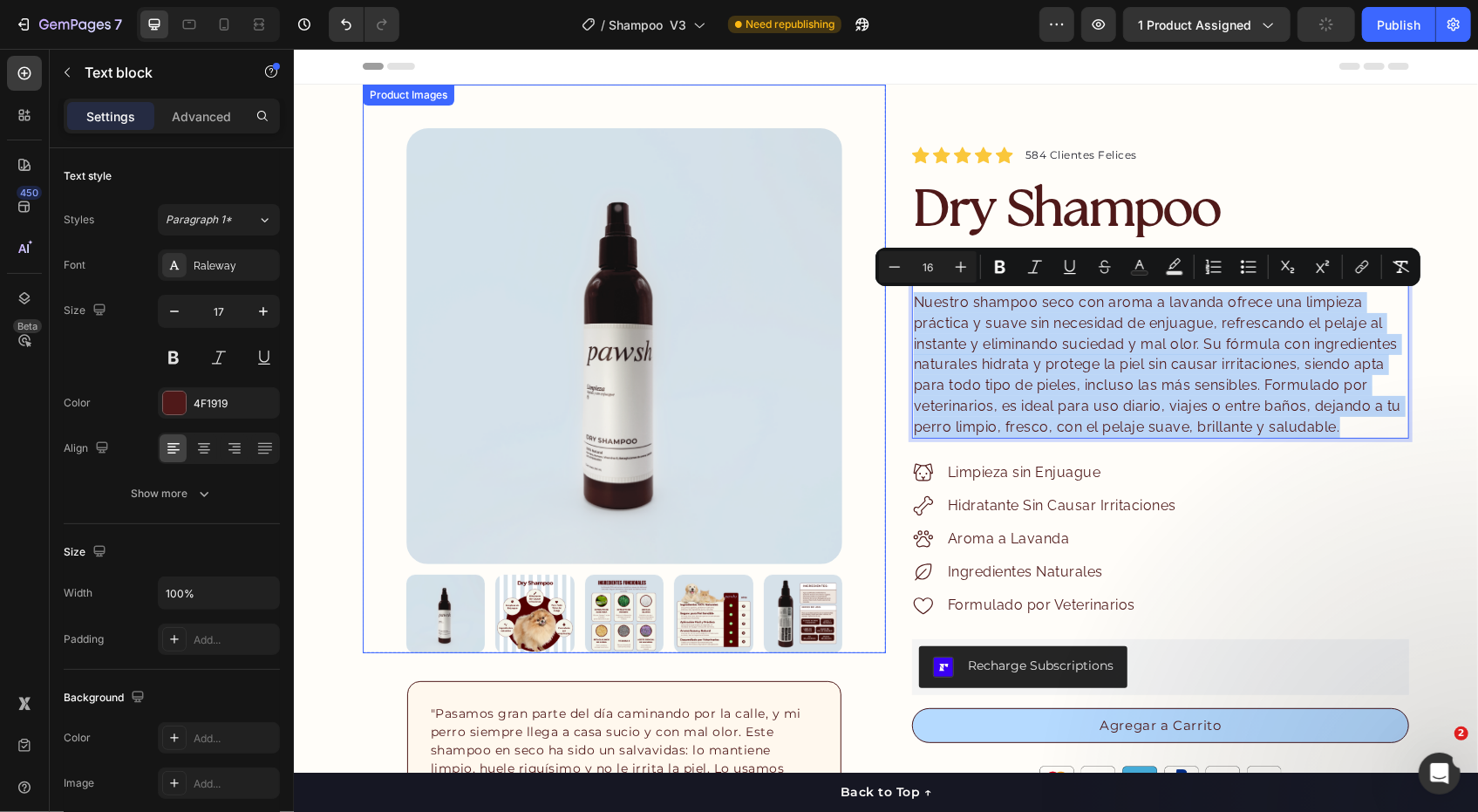
copy span "Nuestro shampoo seco con aroma a lavanda ofrece una limpieza práctica y suave s…"
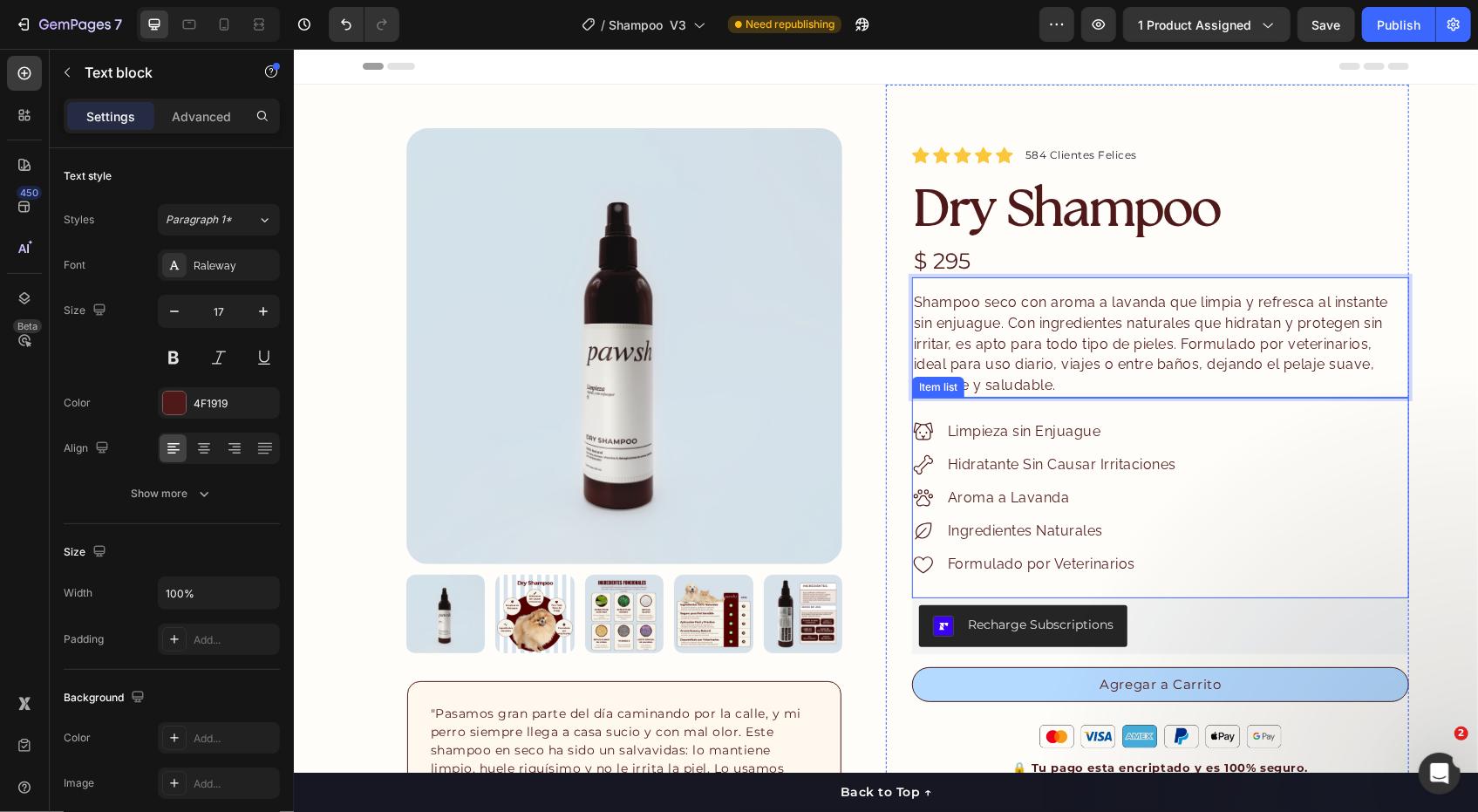
click at [1394, 450] on div "Limpieza sin Enjuague Hidratante Sin Causar Irritaciones Aroma a Lavanda Ingred…" at bounding box center [1159, 497] width 497 height 201
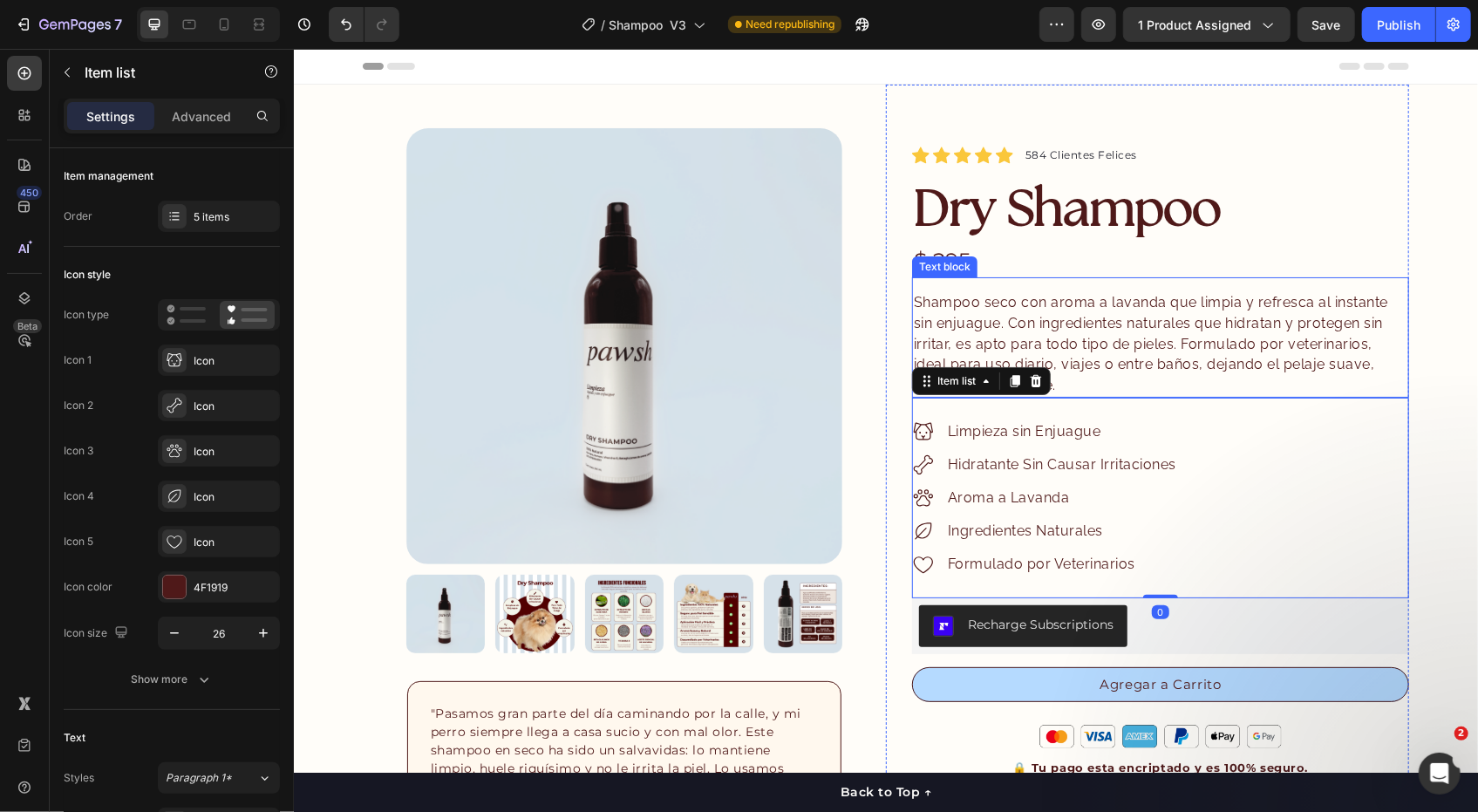
click at [1338, 359] on span "Shampoo seco con aroma a lavanda que limpia y refresca al instante sin enjuague…" at bounding box center [1150, 342] width 474 height 99
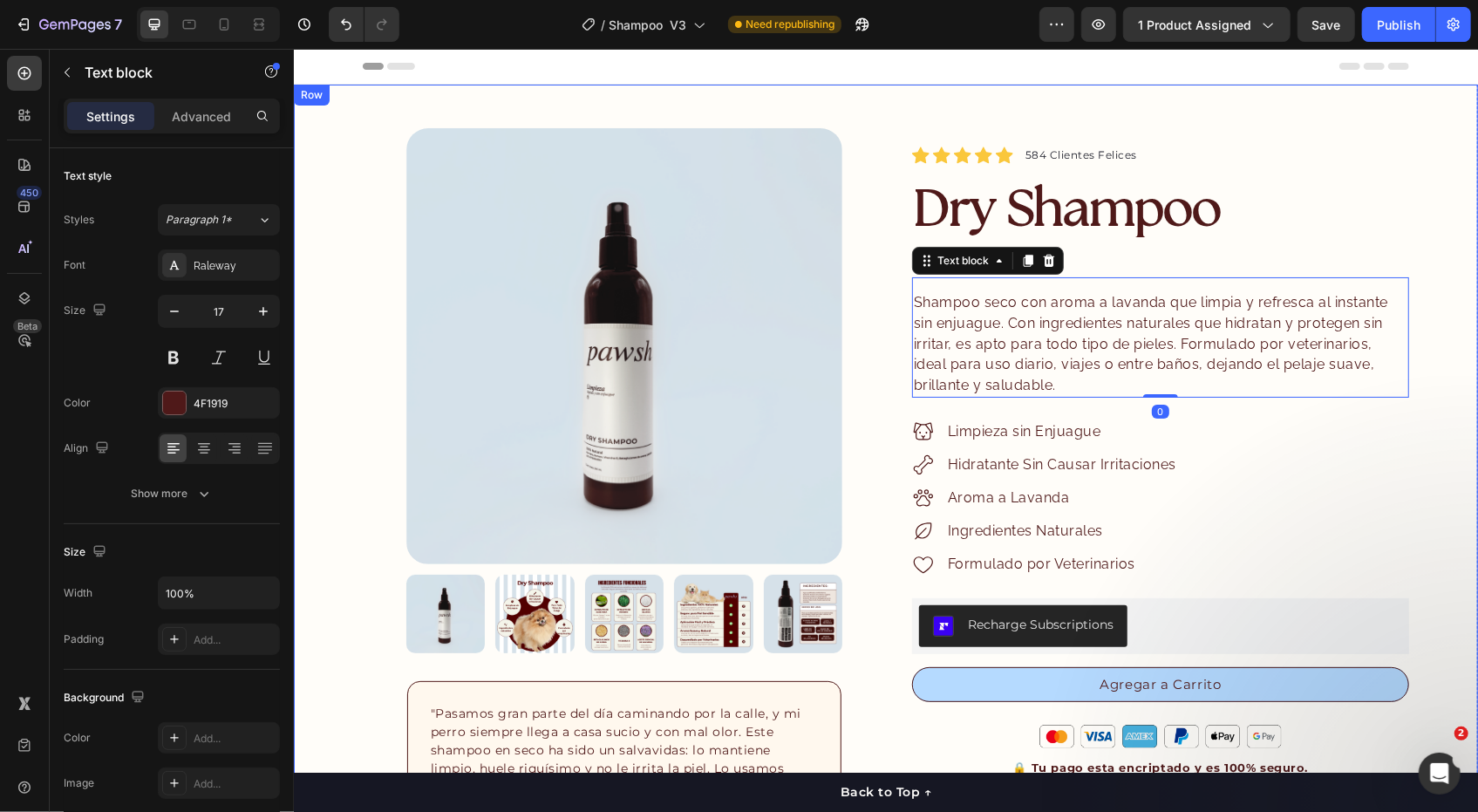
click at [1426, 398] on div "Product Images "My dog absolutely loves this food! It's clear that the taste an…" at bounding box center [884, 619] width 1184 height 1072
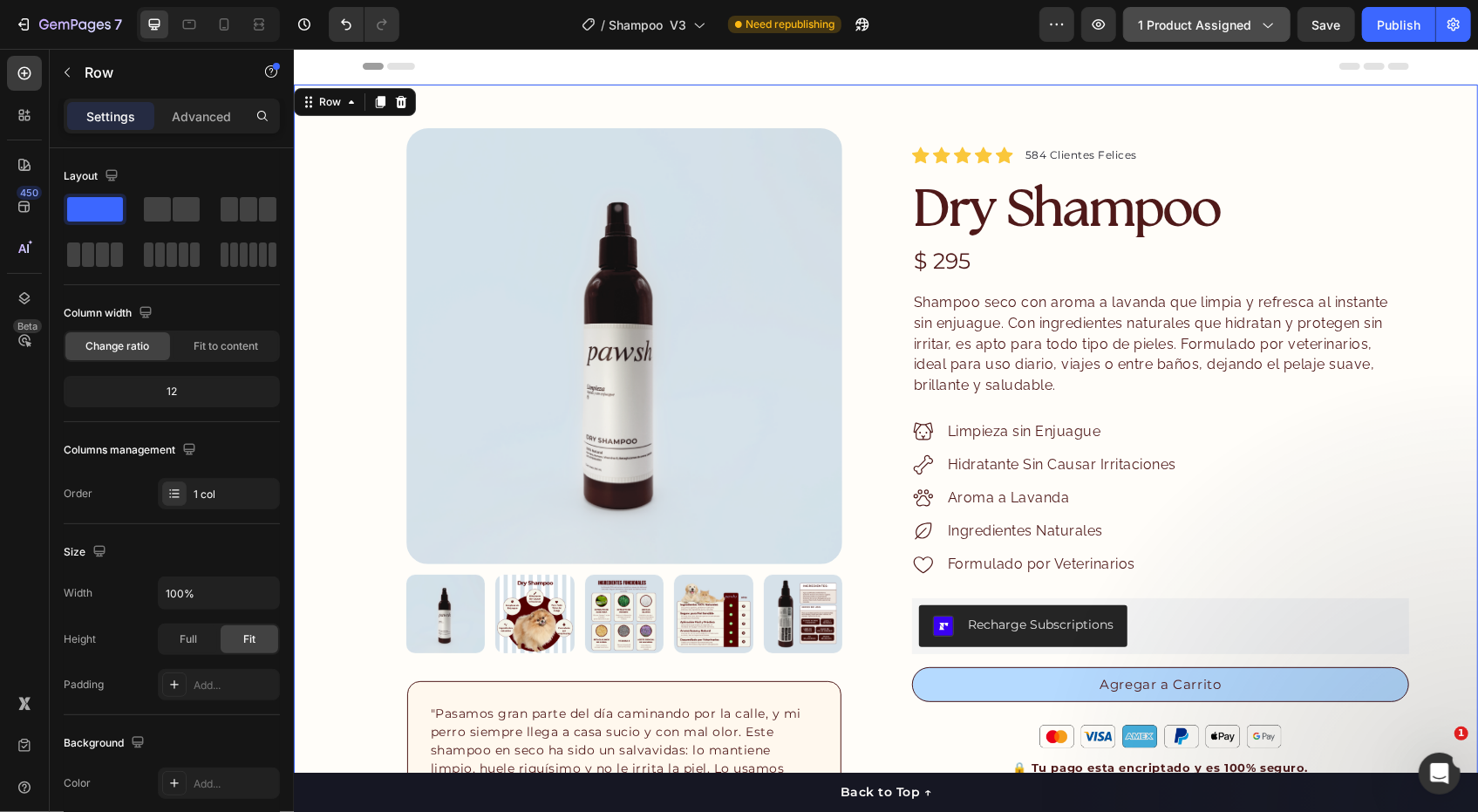
click at [1269, 25] on icon "button" at bounding box center [1268, 25] width 18 height 18
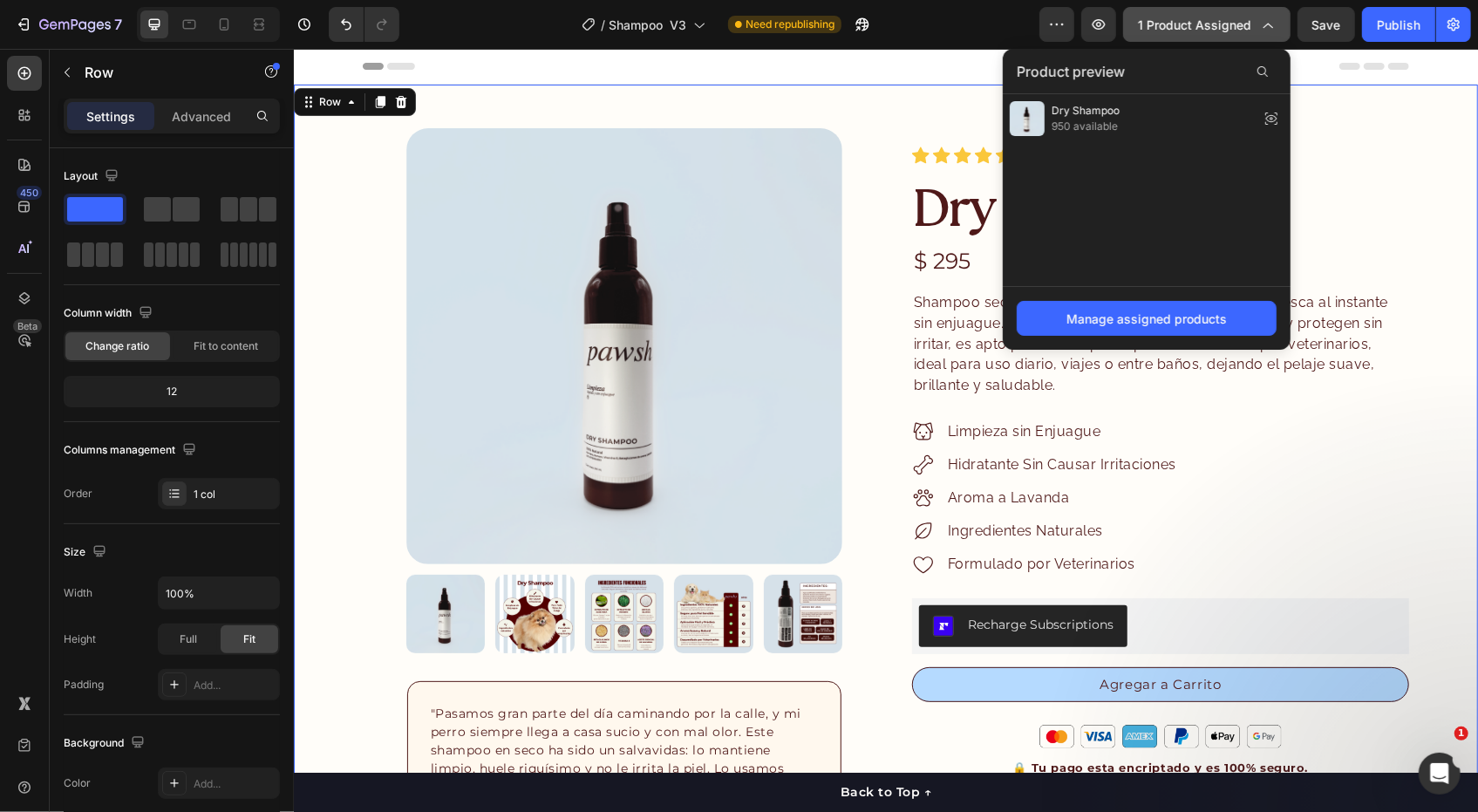
click at [1269, 25] on icon "button" at bounding box center [1268, 25] width 18 height 18
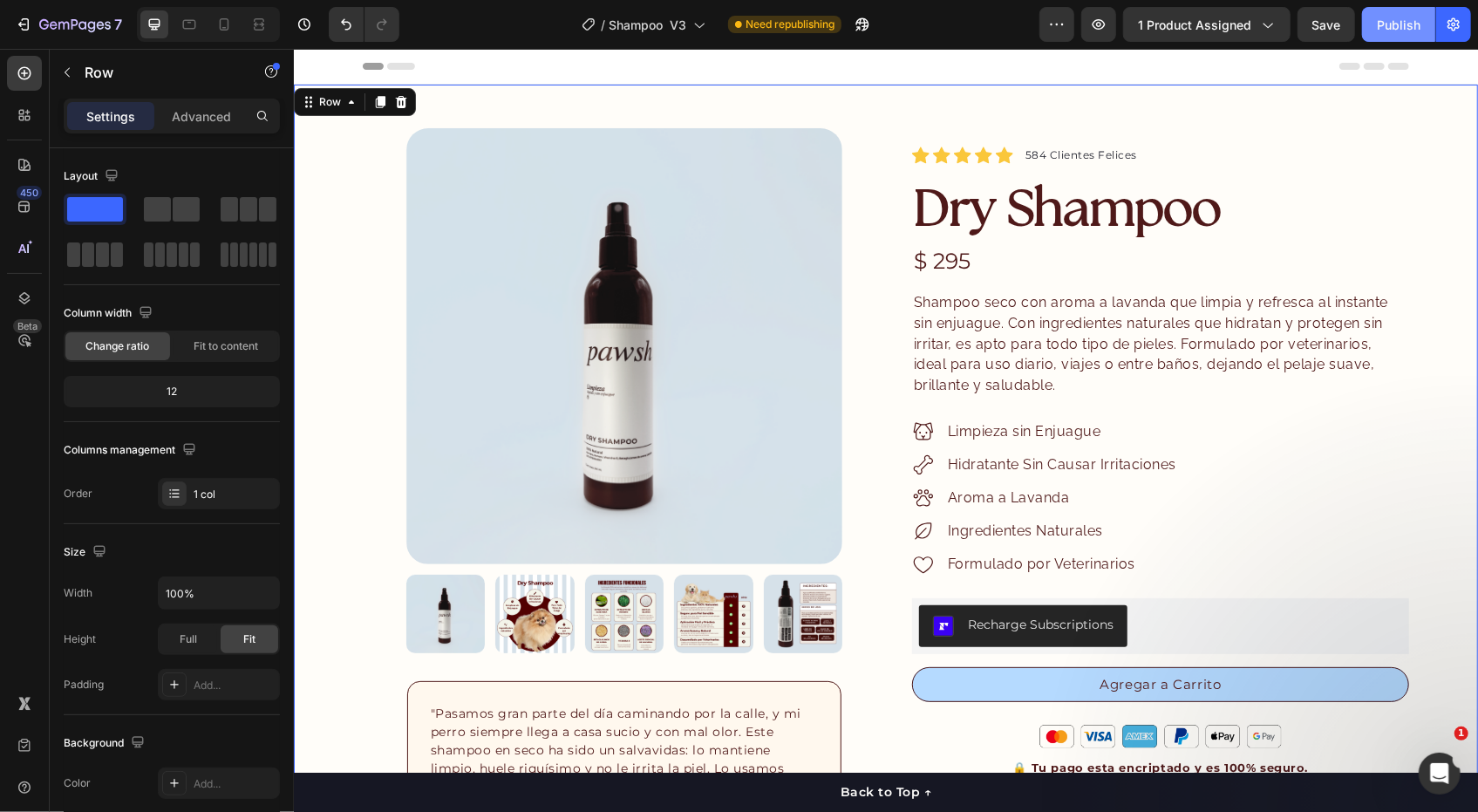
click at [1372, 26] on button "Publish" at bounding box center [1399, 24] width 73 height 35
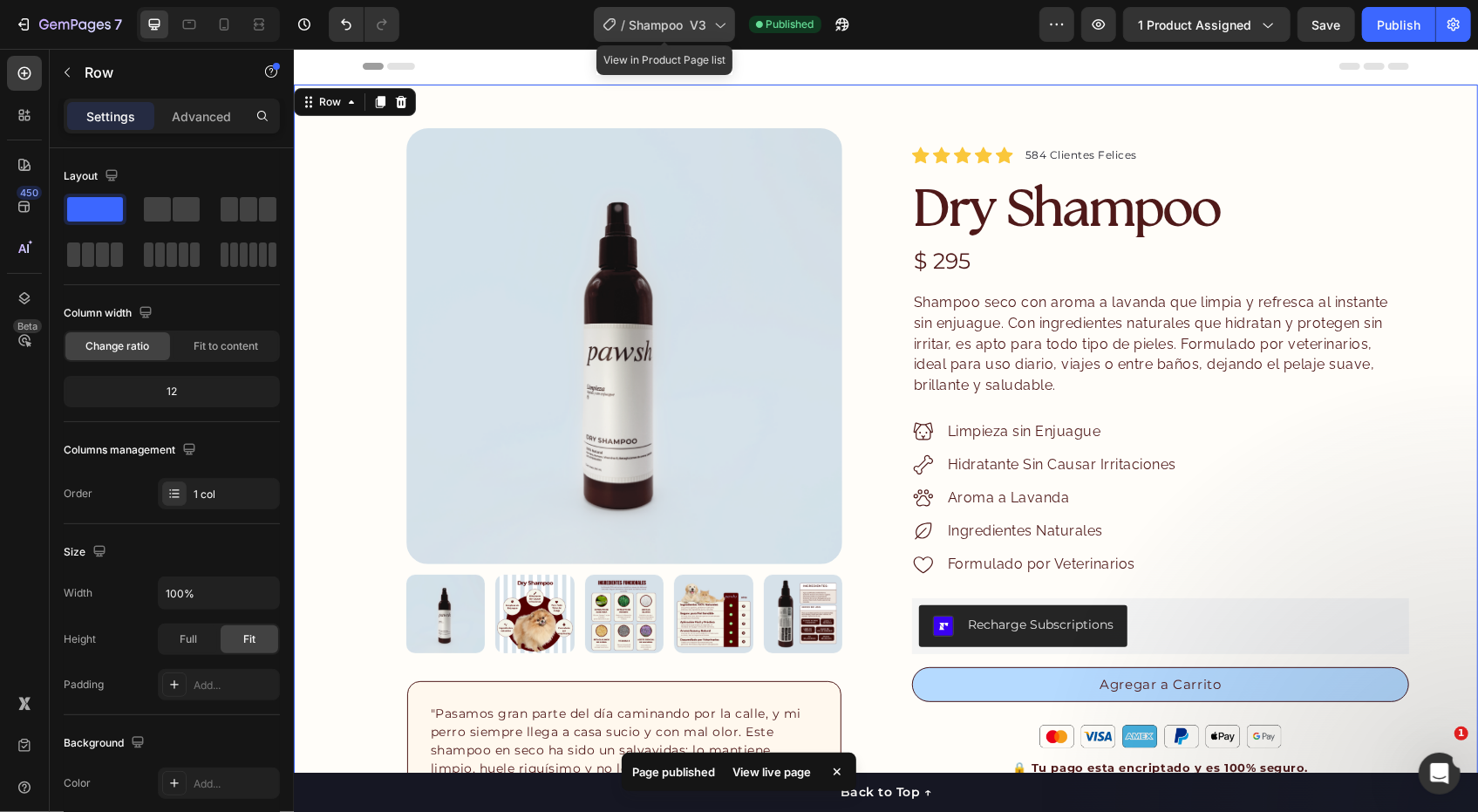
click at [677, 27] on span "Shampoo V3" at bounding box center [668, 25] width 77 height 18
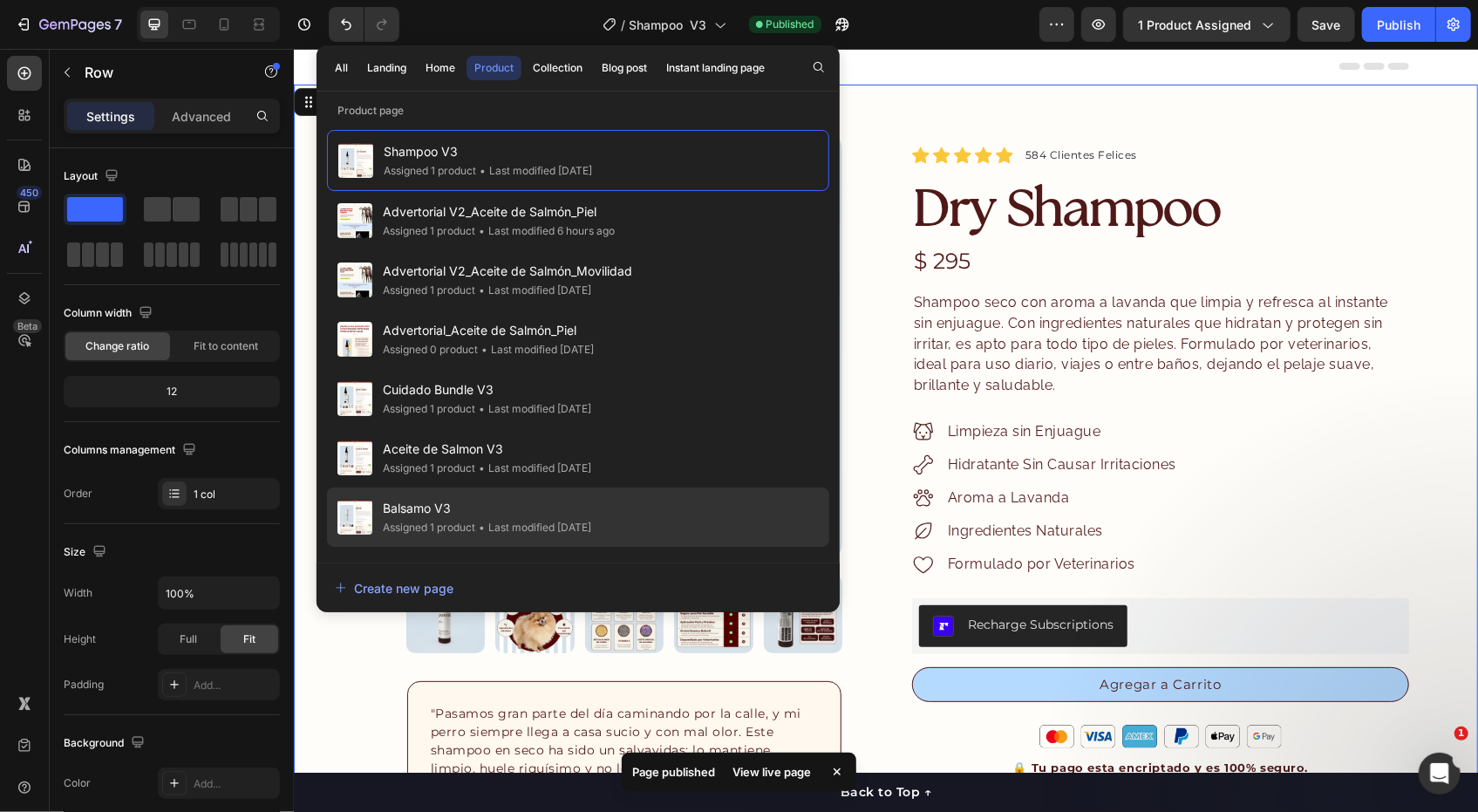
click at [502, 520] on div "• Last modified 9 days ago" at bounding box center [533, 528] width 116 height 18
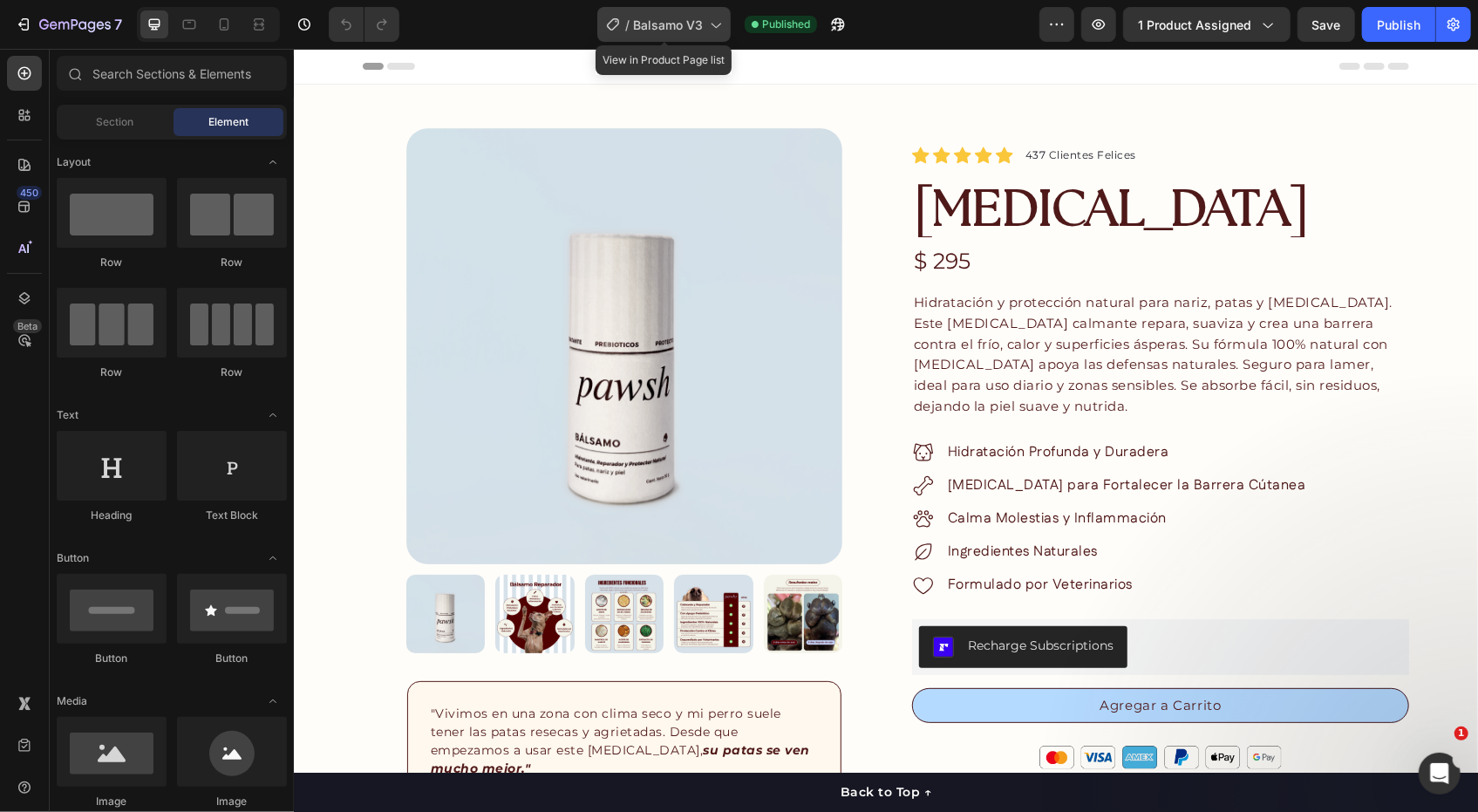
click at [678, 40] on div "/ Balsamo V3" at bounding box center [664, 24] width 133 height 35
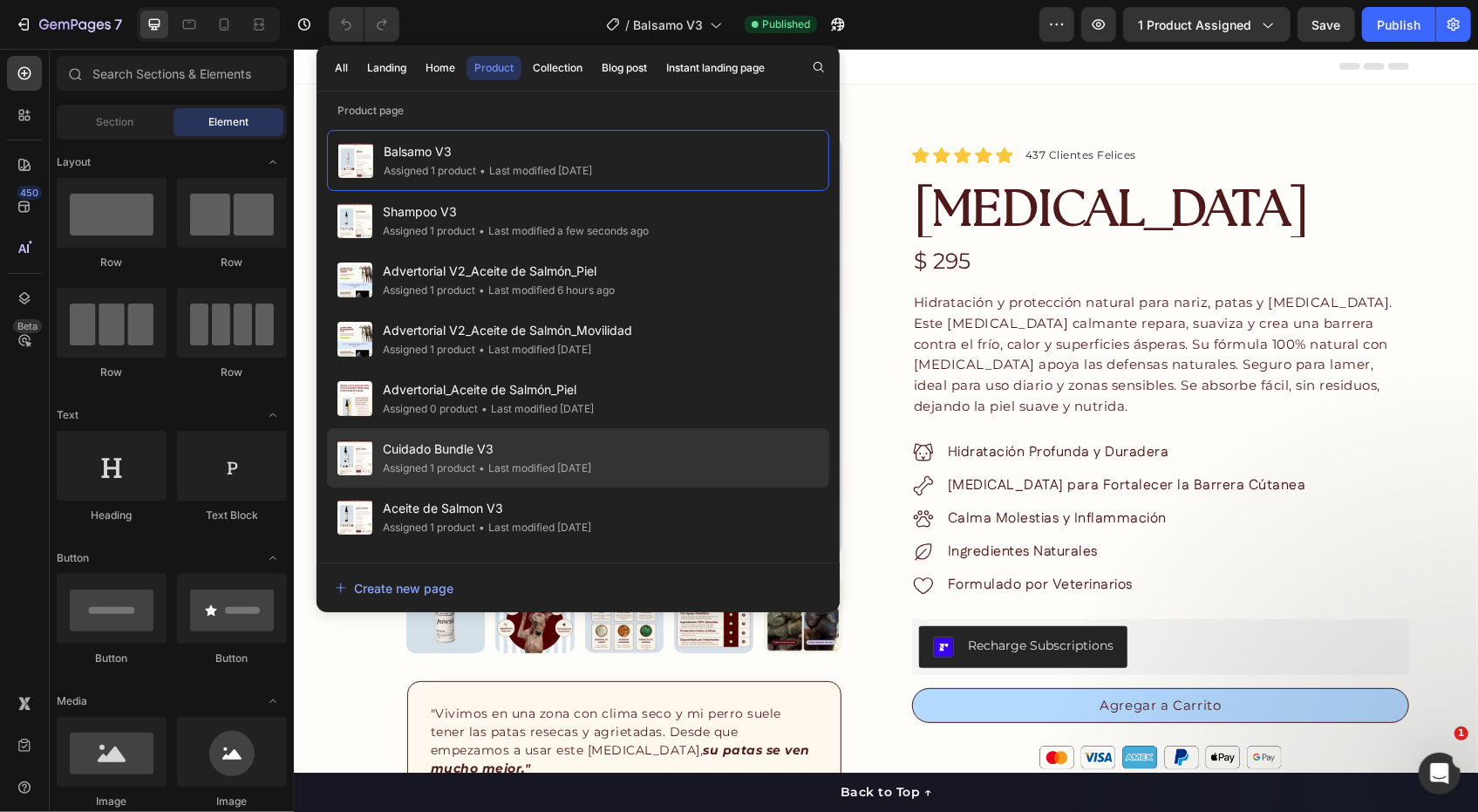
click at [646, 487] on div "Cuidado Bundle V3 Assigned 1 product • Last modified 9 days ago" at bounding box center [578, 517] width 502 height 60
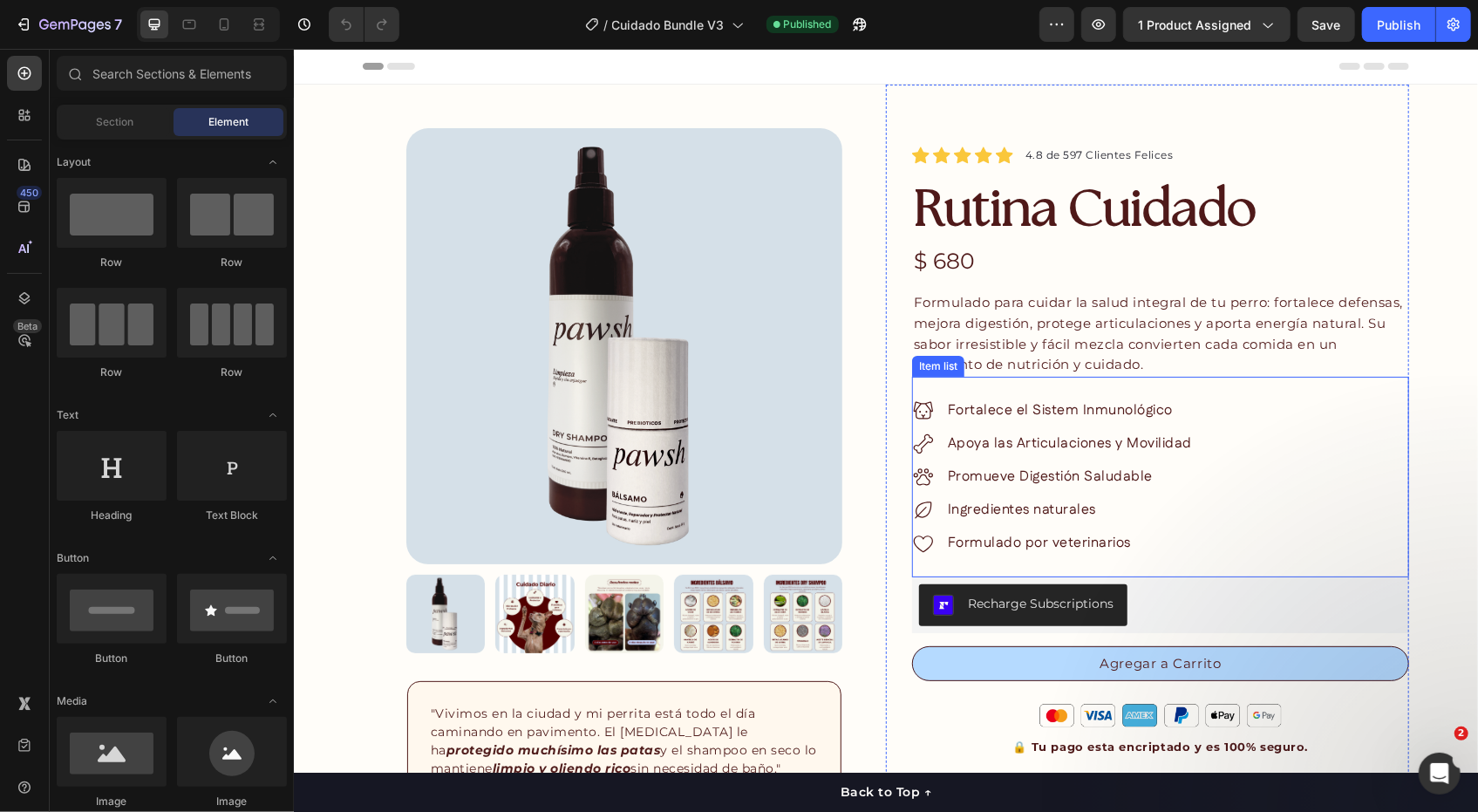
click at [994, 409] on span "Fortalece el Sistem Inmunológico" at bounding box center [1059, 409] width 225 height 20
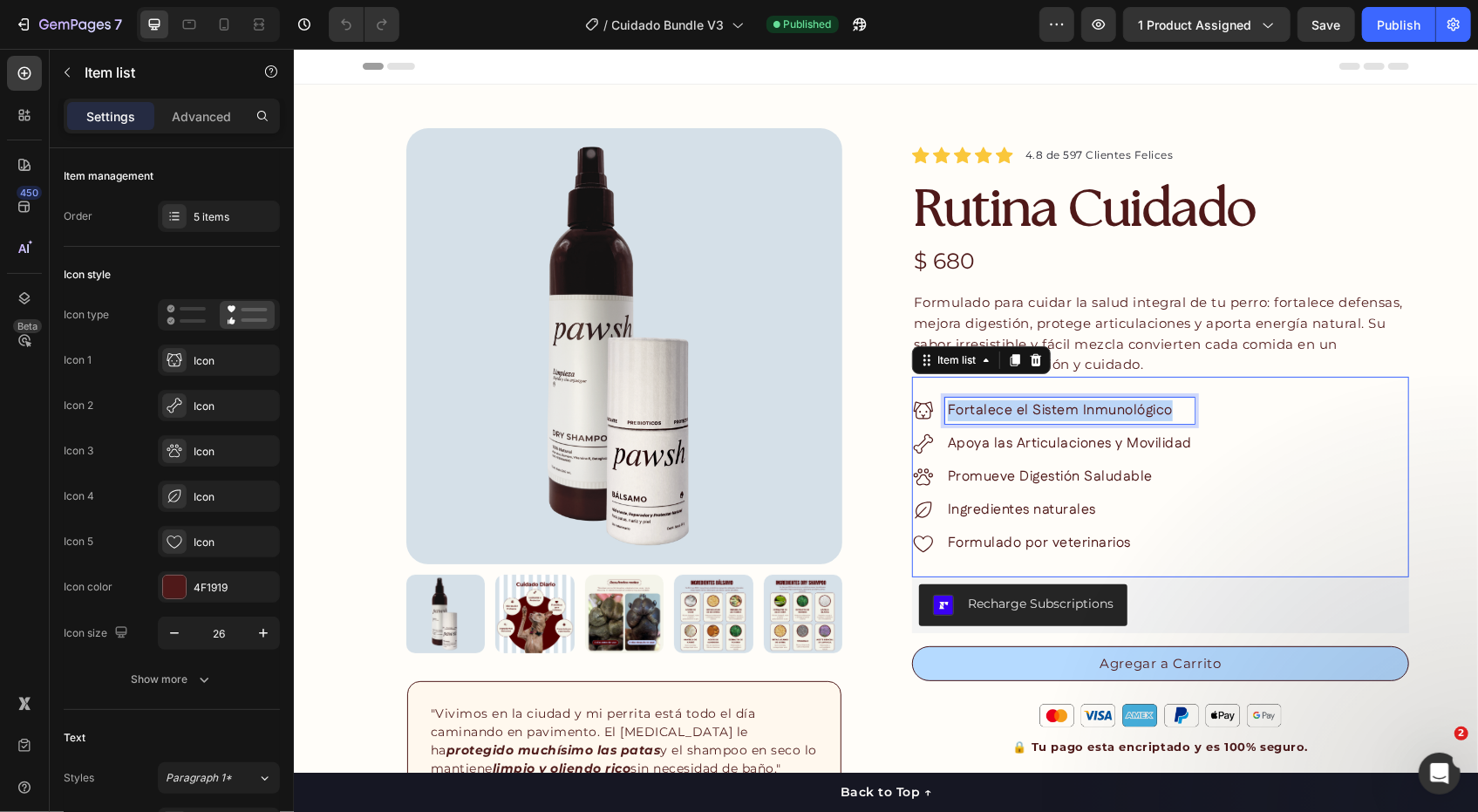
click at [994, 409] on span "Fortalece el Sistem Inmunológico" at bounding box center [1059, 409] width 225 height 20
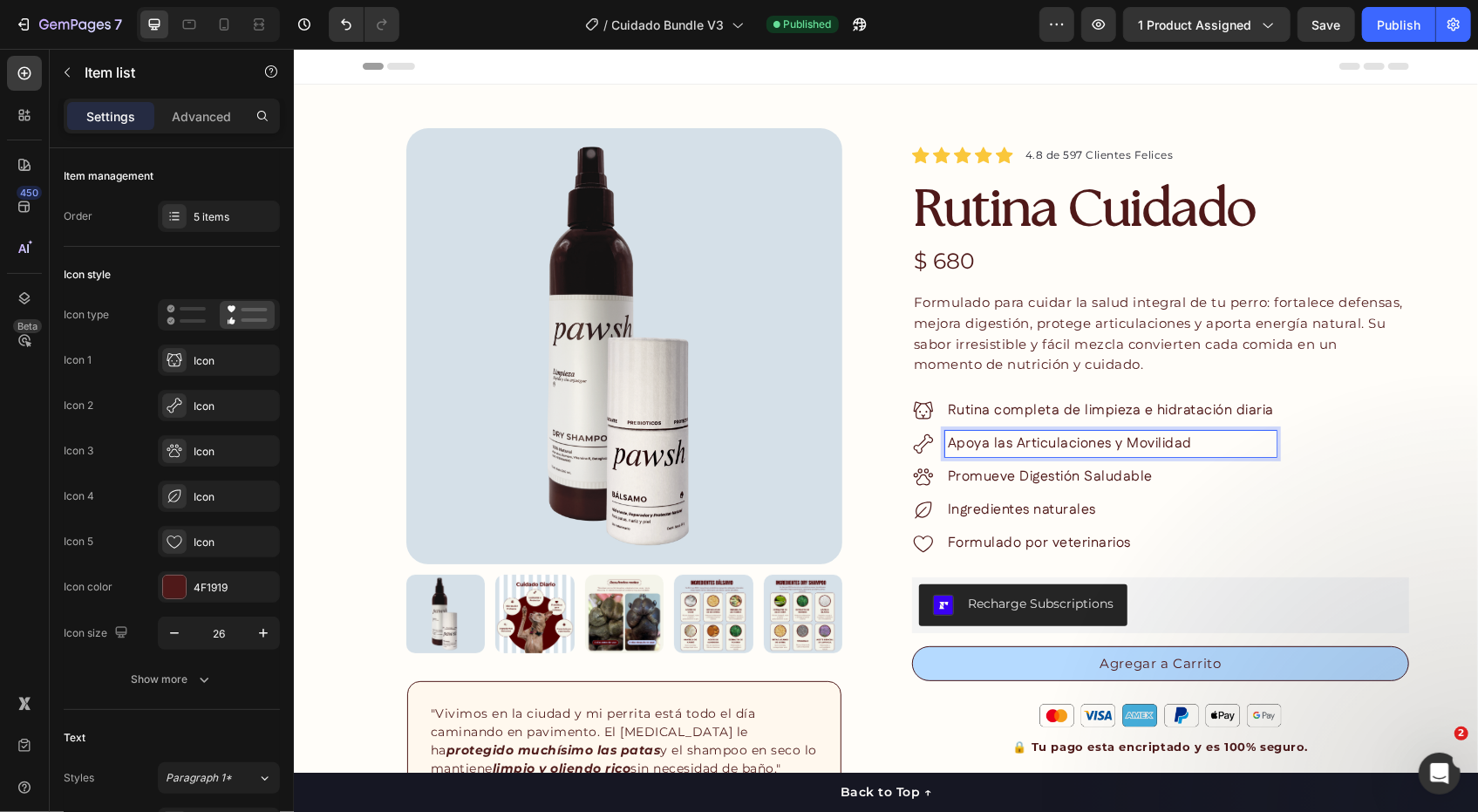
click at [1020, 443] on span "Apoya las Articulaciones y Movilidad" at bounding box center [1069, 443] width 244 height 20
click at [1020, 444] on strong "Protege y fortalece la piel y el pelaje" at bounding box center [1070, 443] width 246 height 20
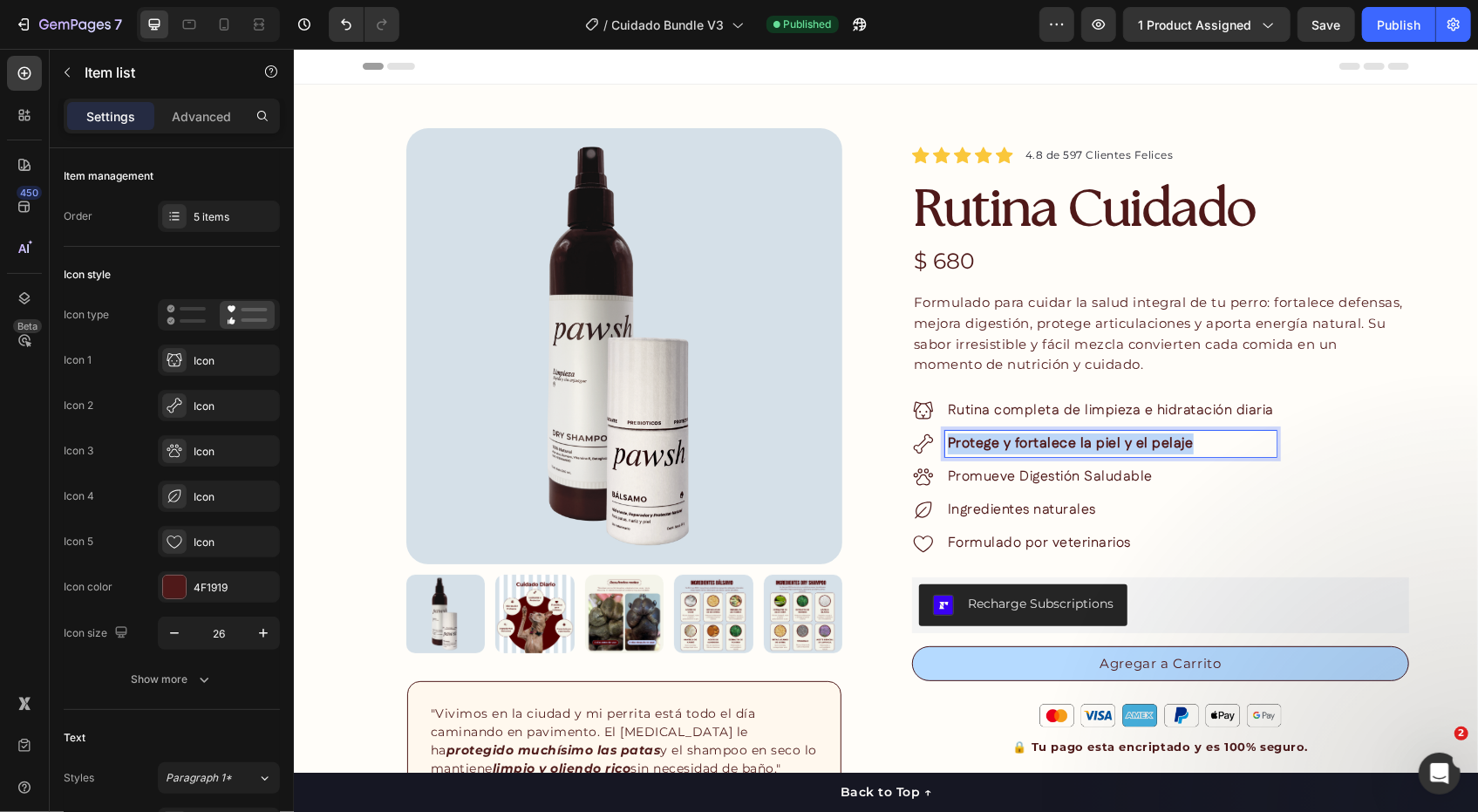
click at [1020, 444] on strong "Protege y fortalece la piel y el pelaje" at bounding box center [1070, 443] width 246 height 20
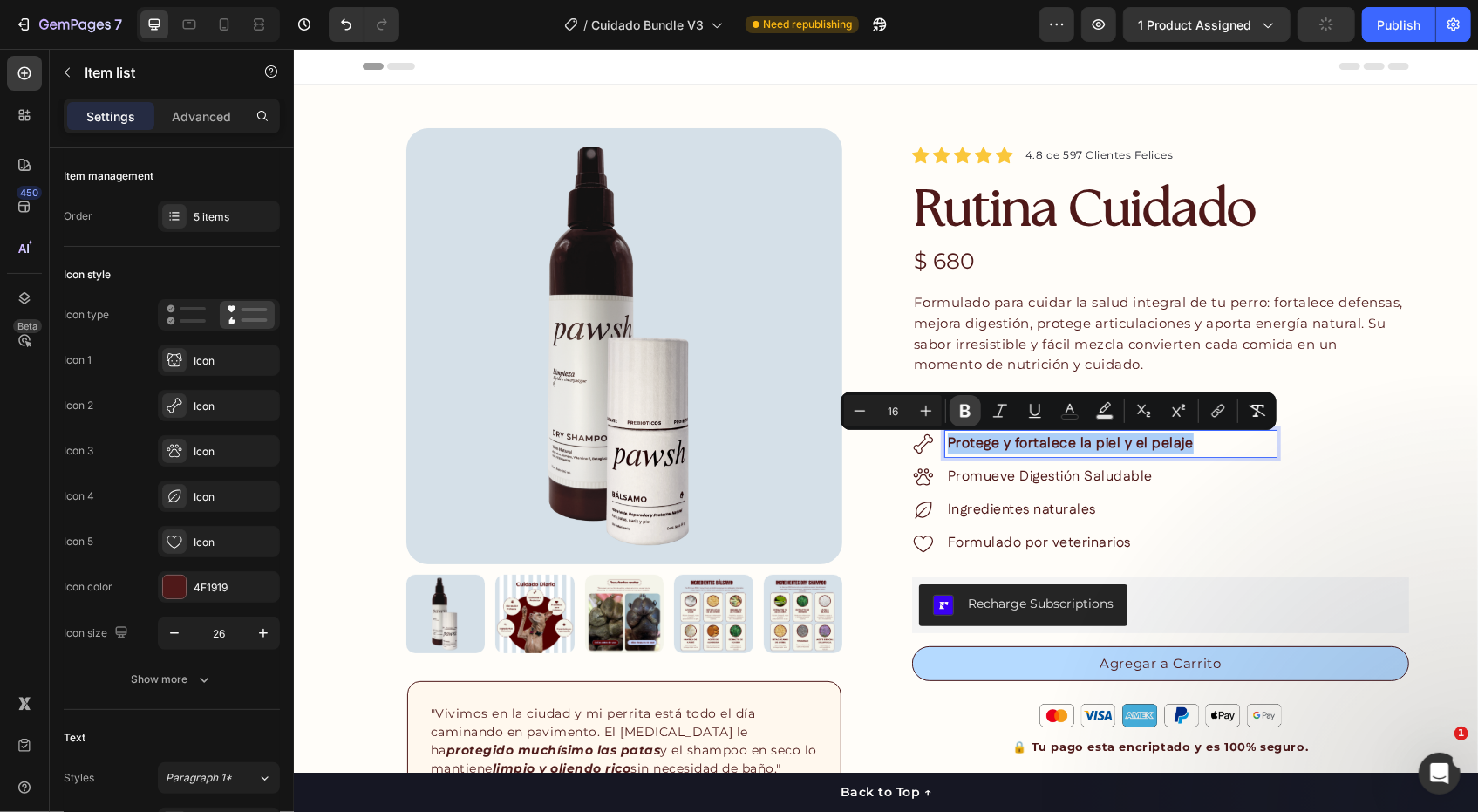
click at [974, 405] on button "Bold" at bounding box center [966, 411] width 32 height 32
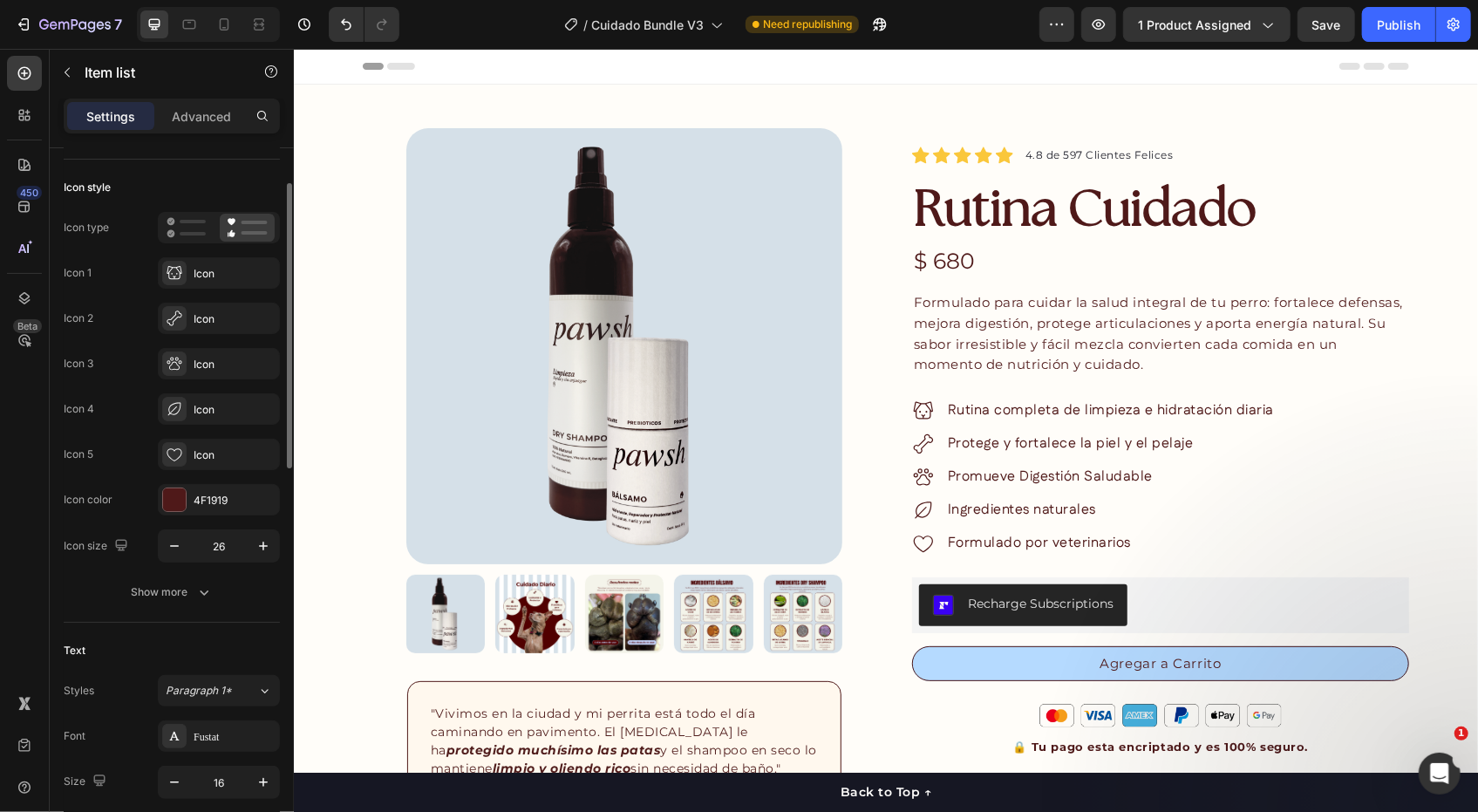
scroll to position [175, 0]
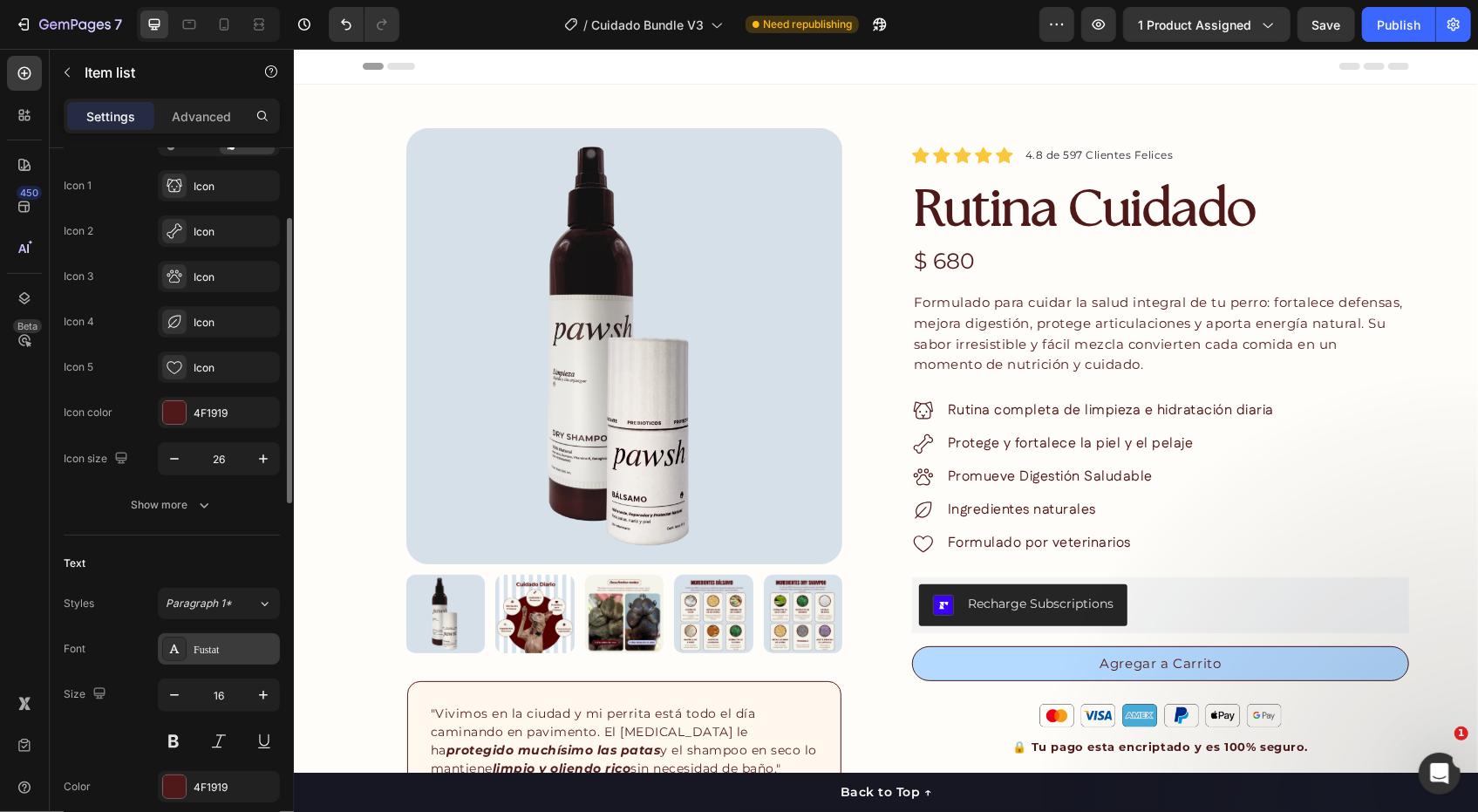
click at [240, 656] on div "Fustat" at bounding box center [218, 649] width 122 height 32
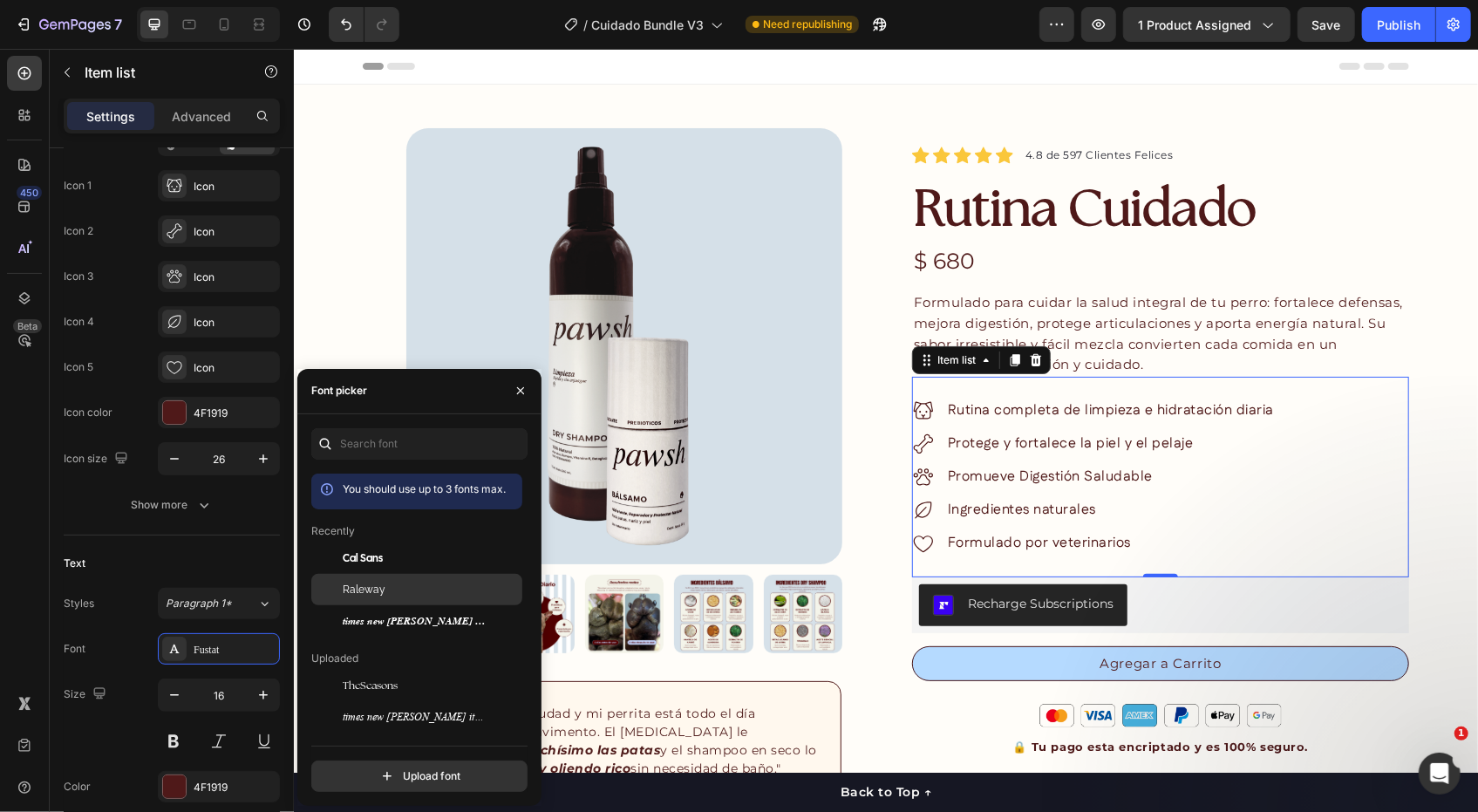
click at [376, 764] on div "Raleway" at bounding box center [417, 780] width 211 height 32
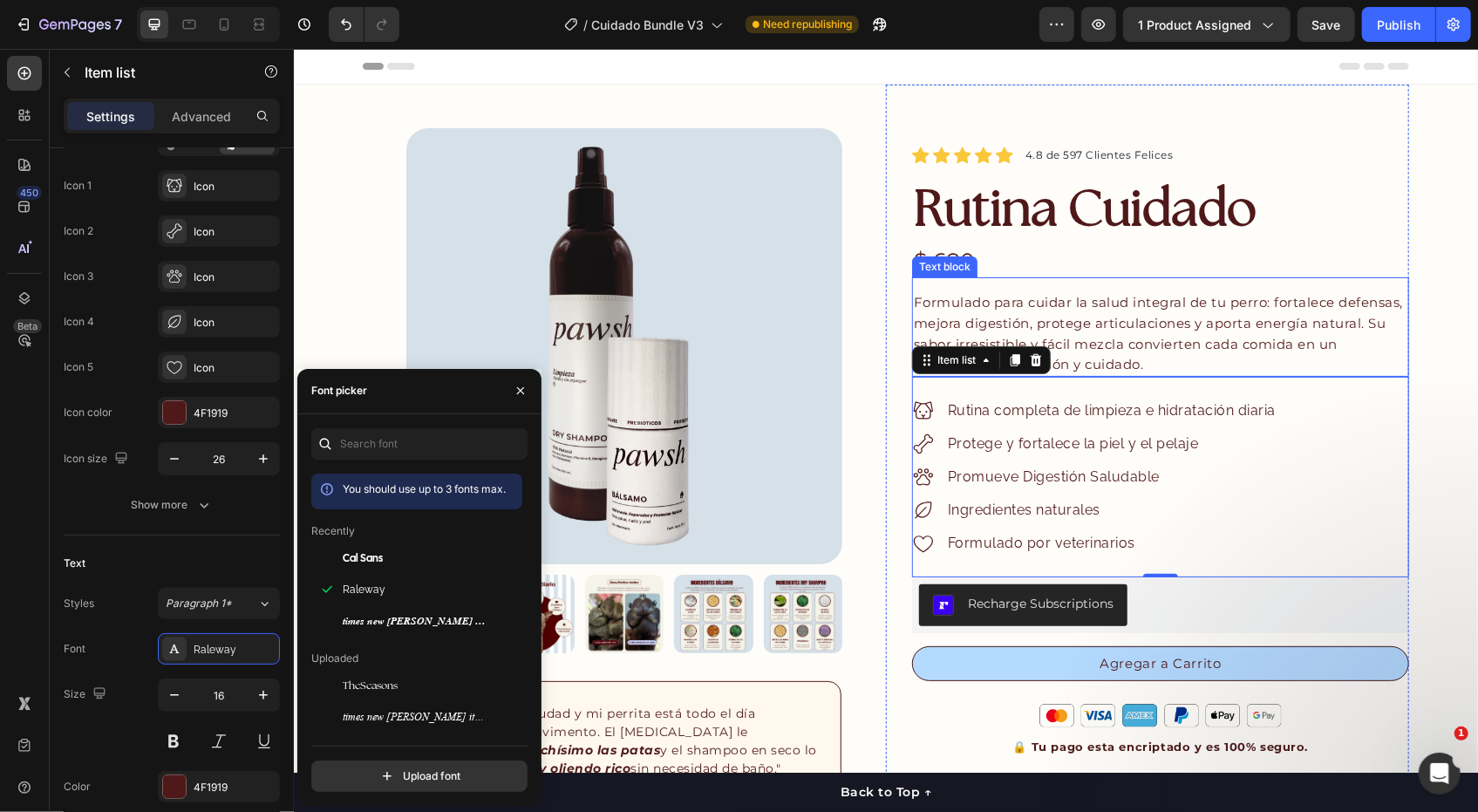
click at [1078, 327] on span "Formulado para cuidar la salud integral de tu perro: fortalece defensas, mejora…" at bounding box center [1157, 332] width 489 height 78
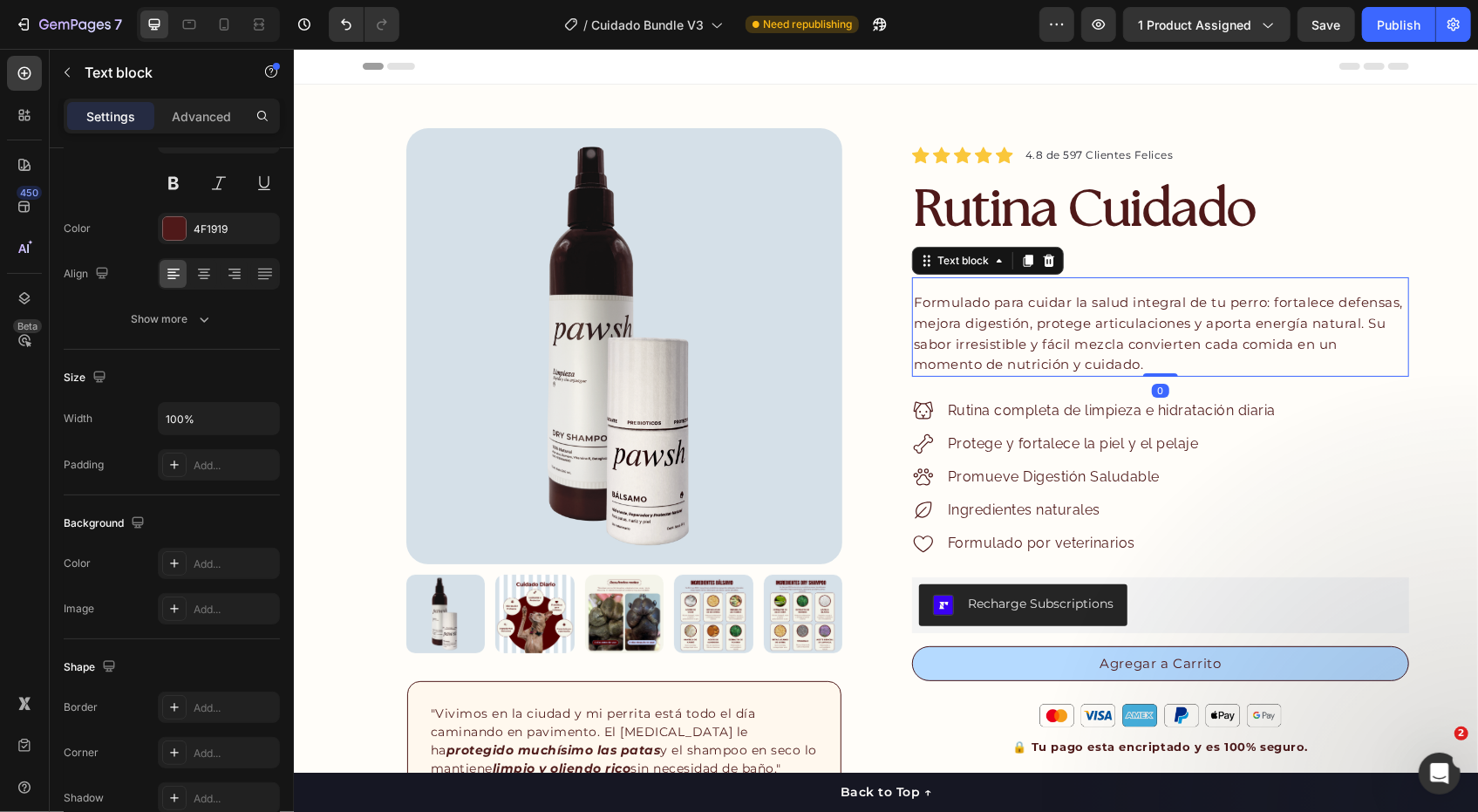
scroll to position [0, 0]
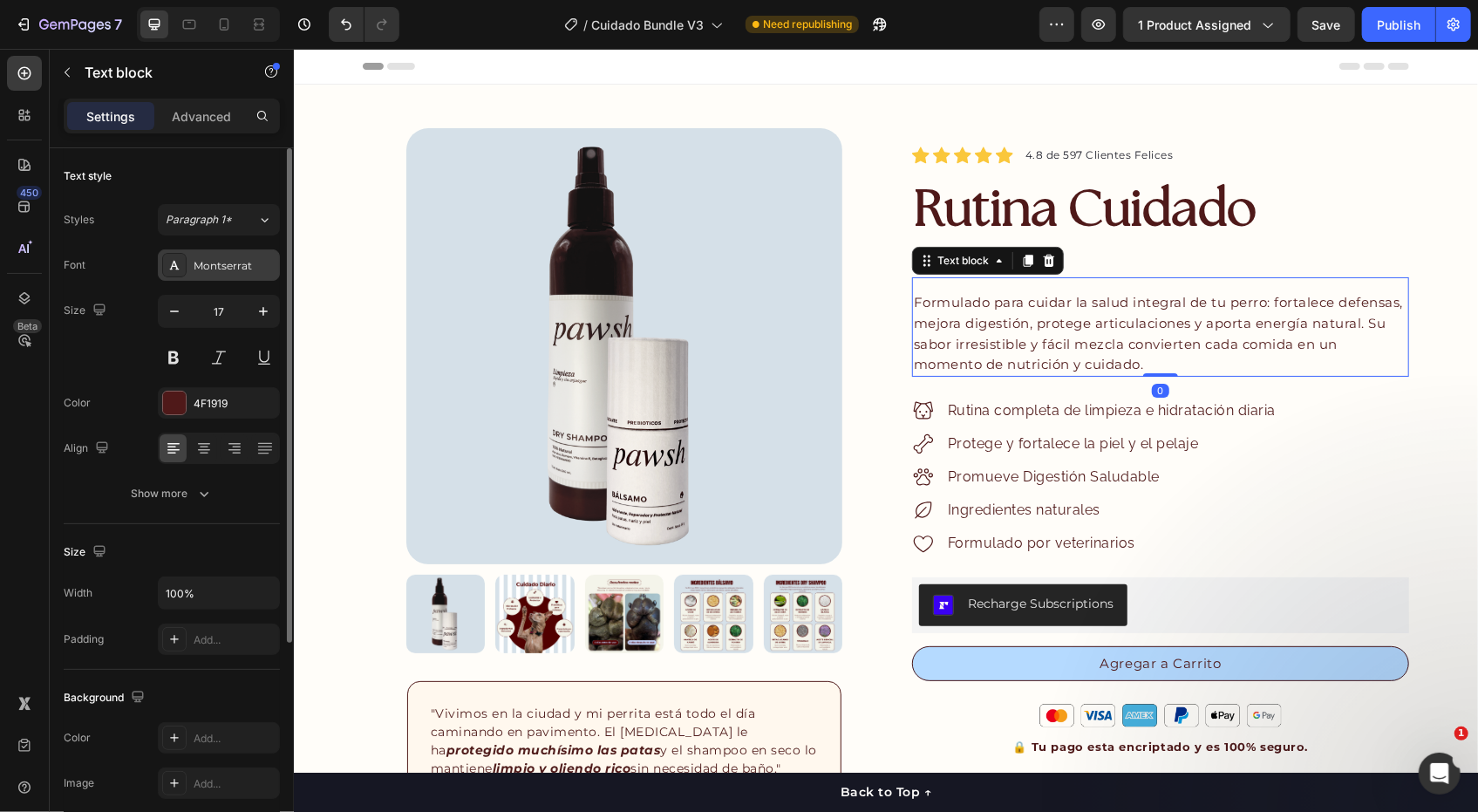
click at [248, 255] on div "Montserrat" at bounding box center [218, 265] width 122 height 32
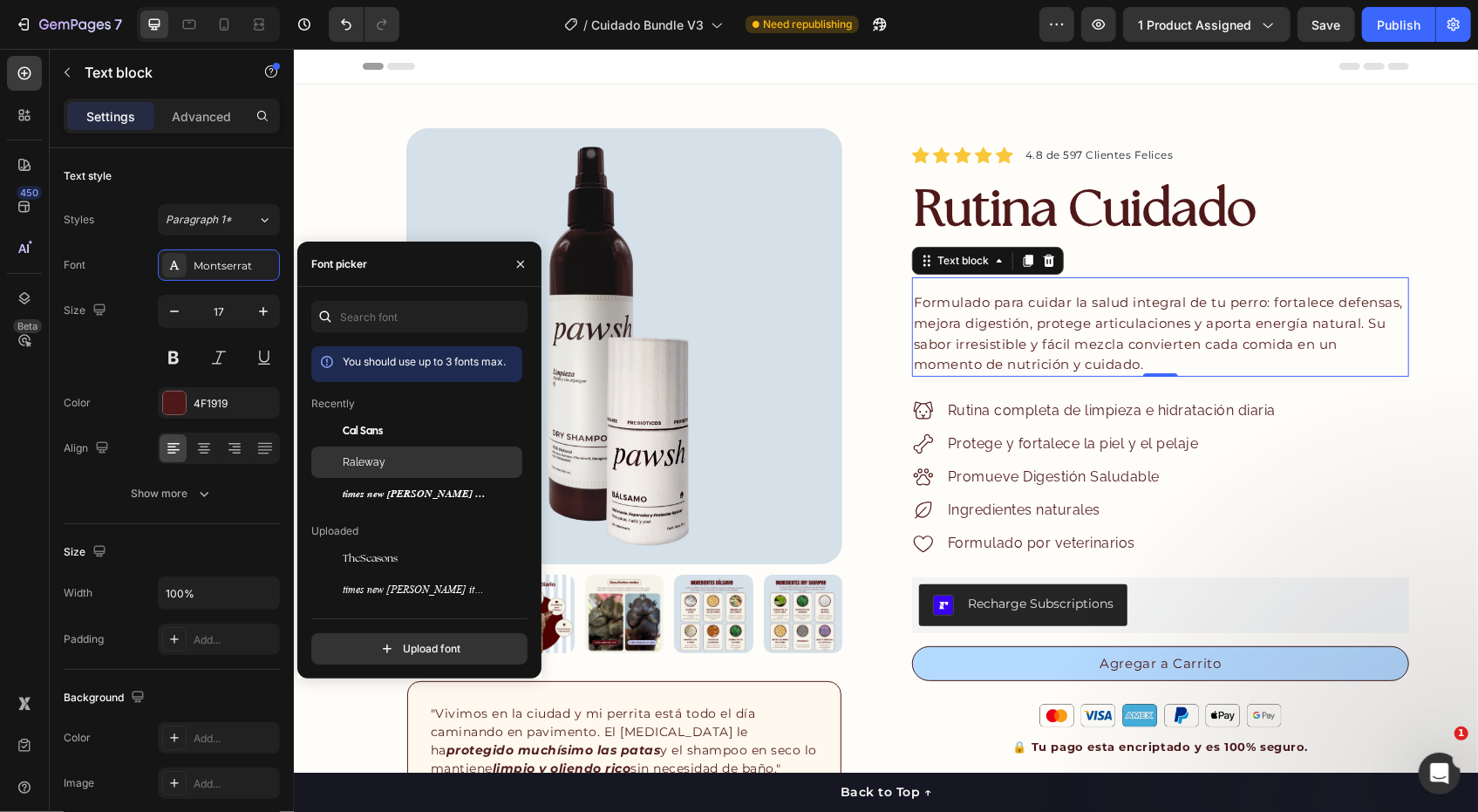
click at [380, 470] on span "Raleway" at bounding box center [363, 463] width 43 height 16
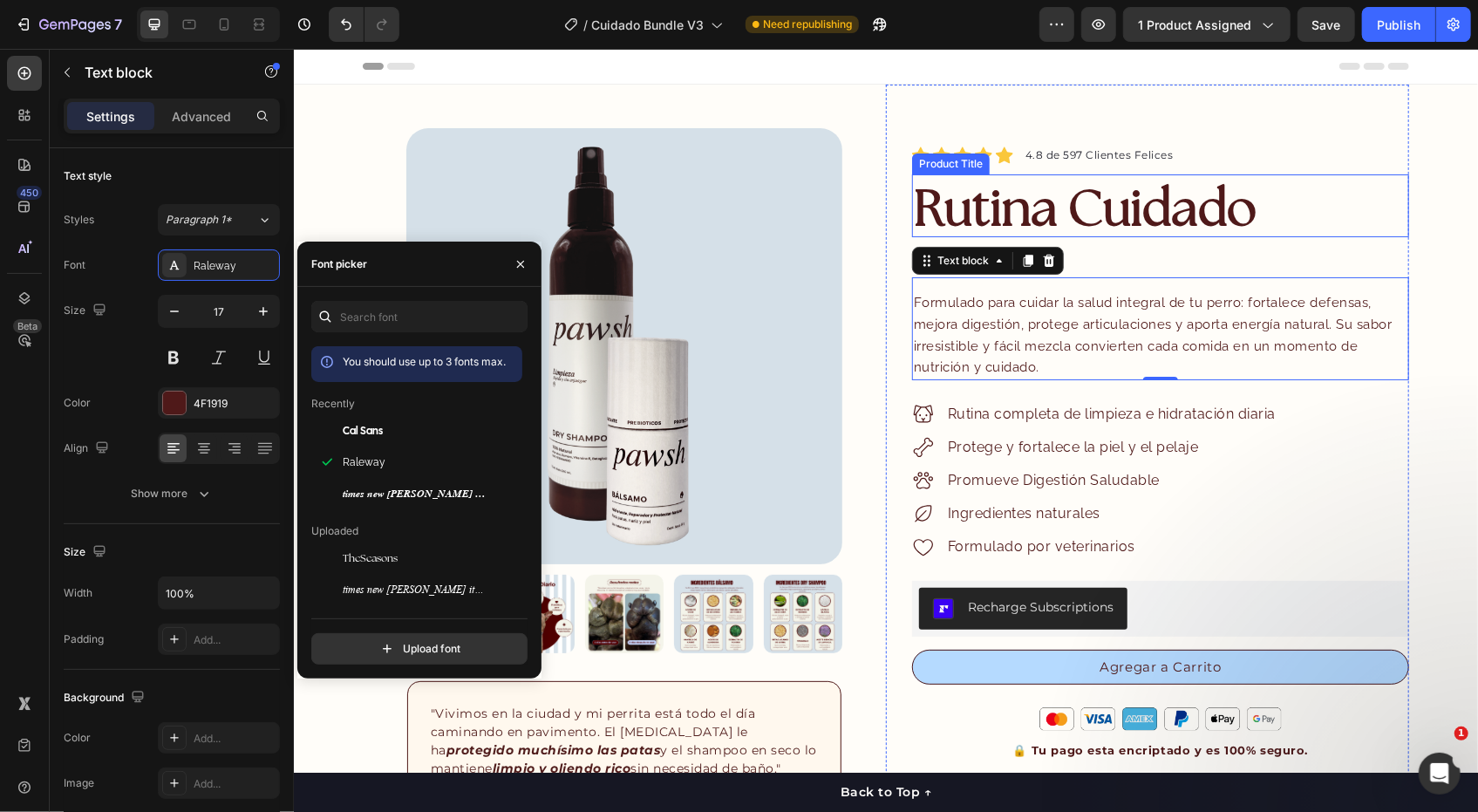
click at [1398, 237] on div "Icon Icon Icon Icon Icon Icon List Hoz 4.8 de 597 Clientes Felices Text block R…" at bounding box center [1159, 702] width 497 height 1114
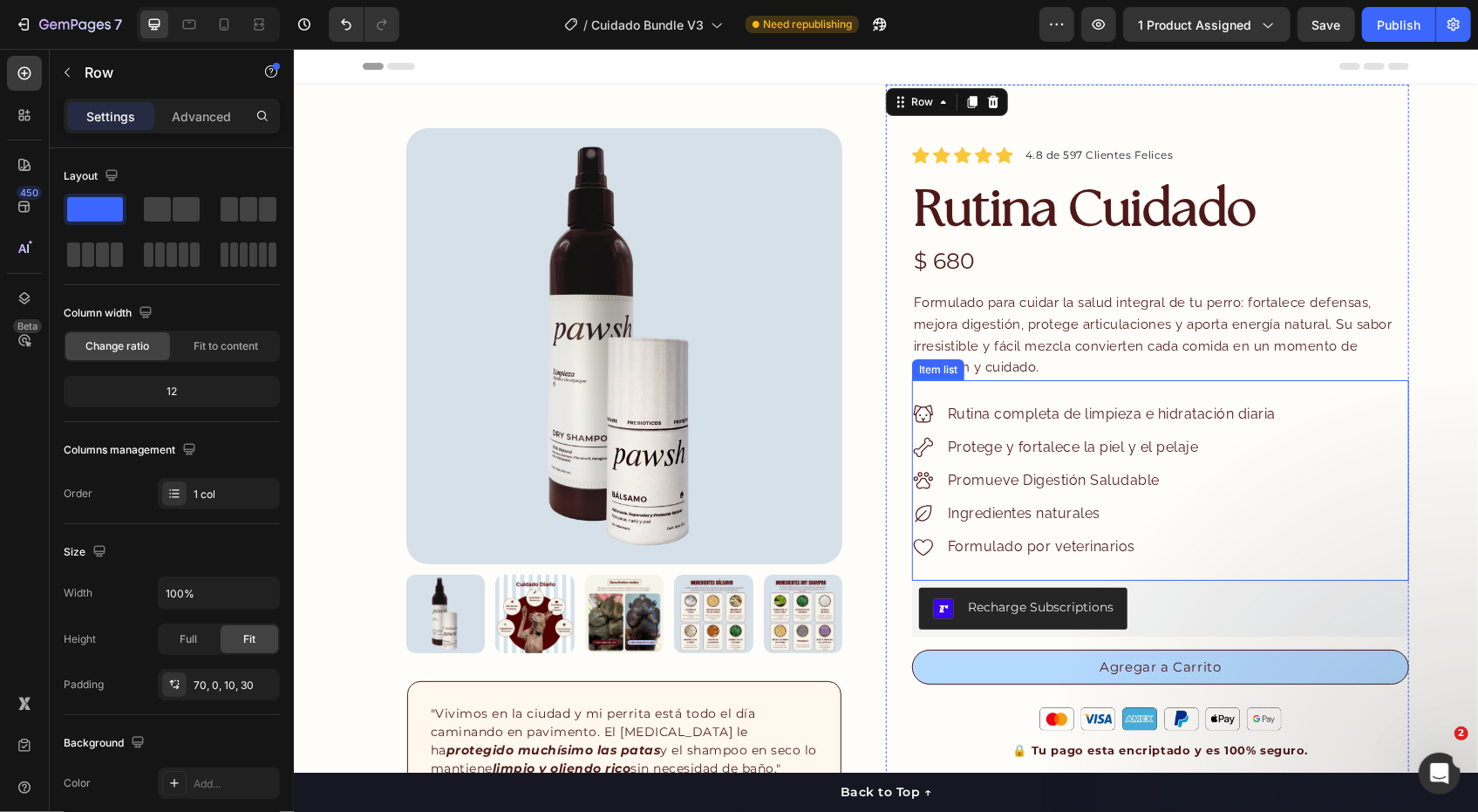
click at [1041, 485] on p "Promueve Digestión Saludable" at bounding box center [1111, 479] width 328 height 21
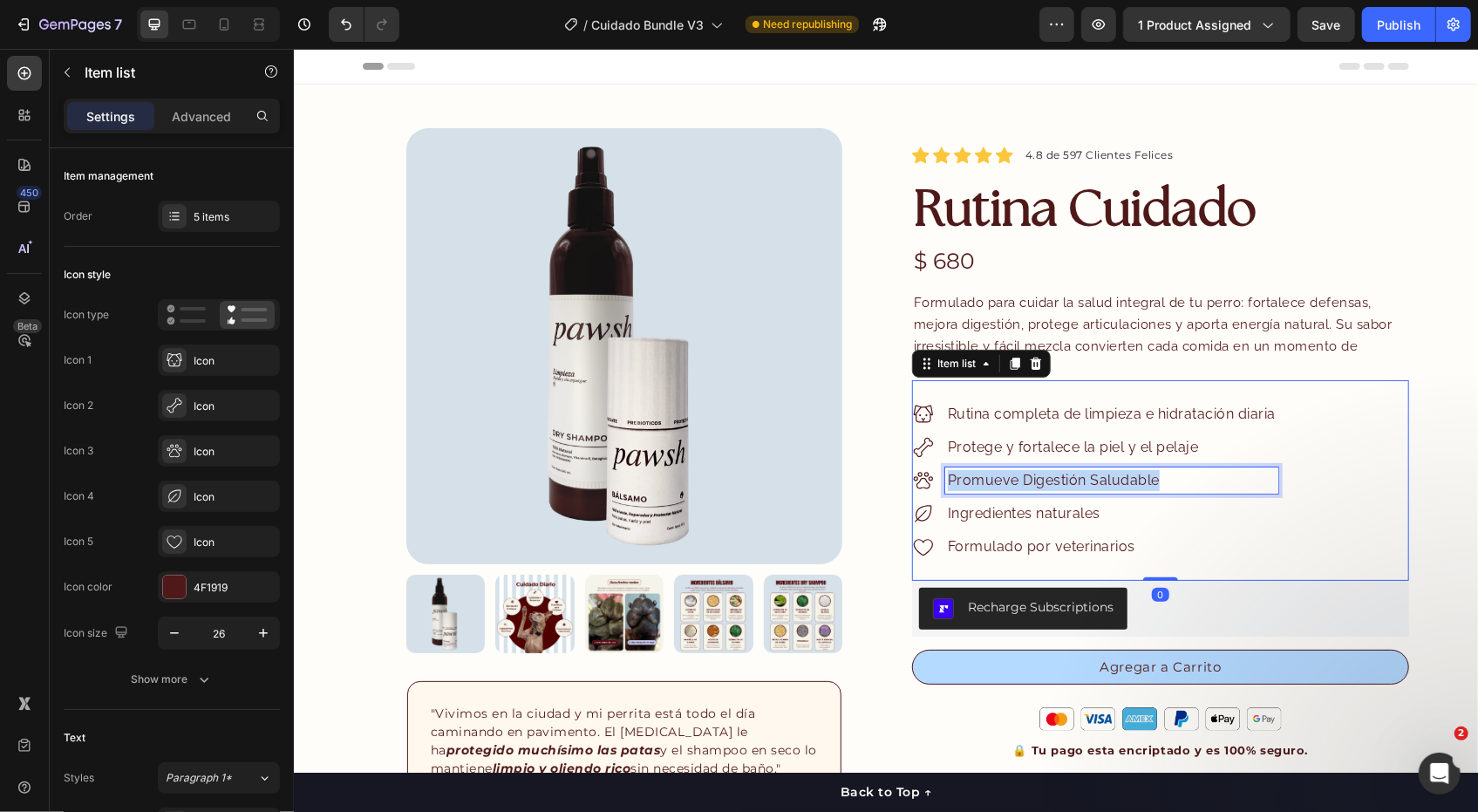
click at [1041, 485] on p "Promueve Digestión Saludable" at bounding box center [1111, 479] width 328 height 21
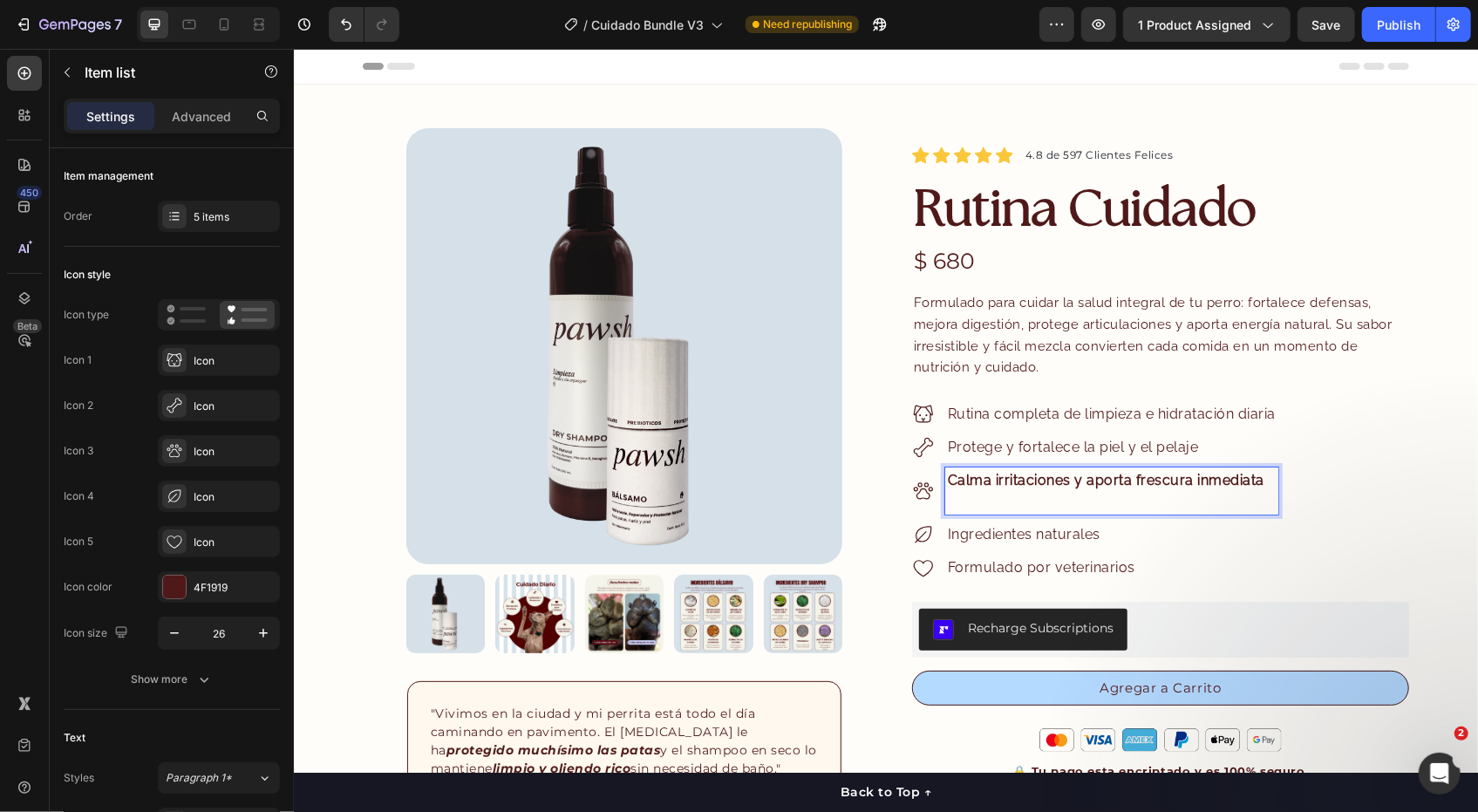
click at [1041, 485] on p "Calma irritaciones y aporta frescura inmediata" at bounding box center [1111, 479] width 328 height 21
click at [1041, 489] on div "Calma irritaciones y aporta frescura inmediata" at bounding box center [1111, 489] width 334 height 47
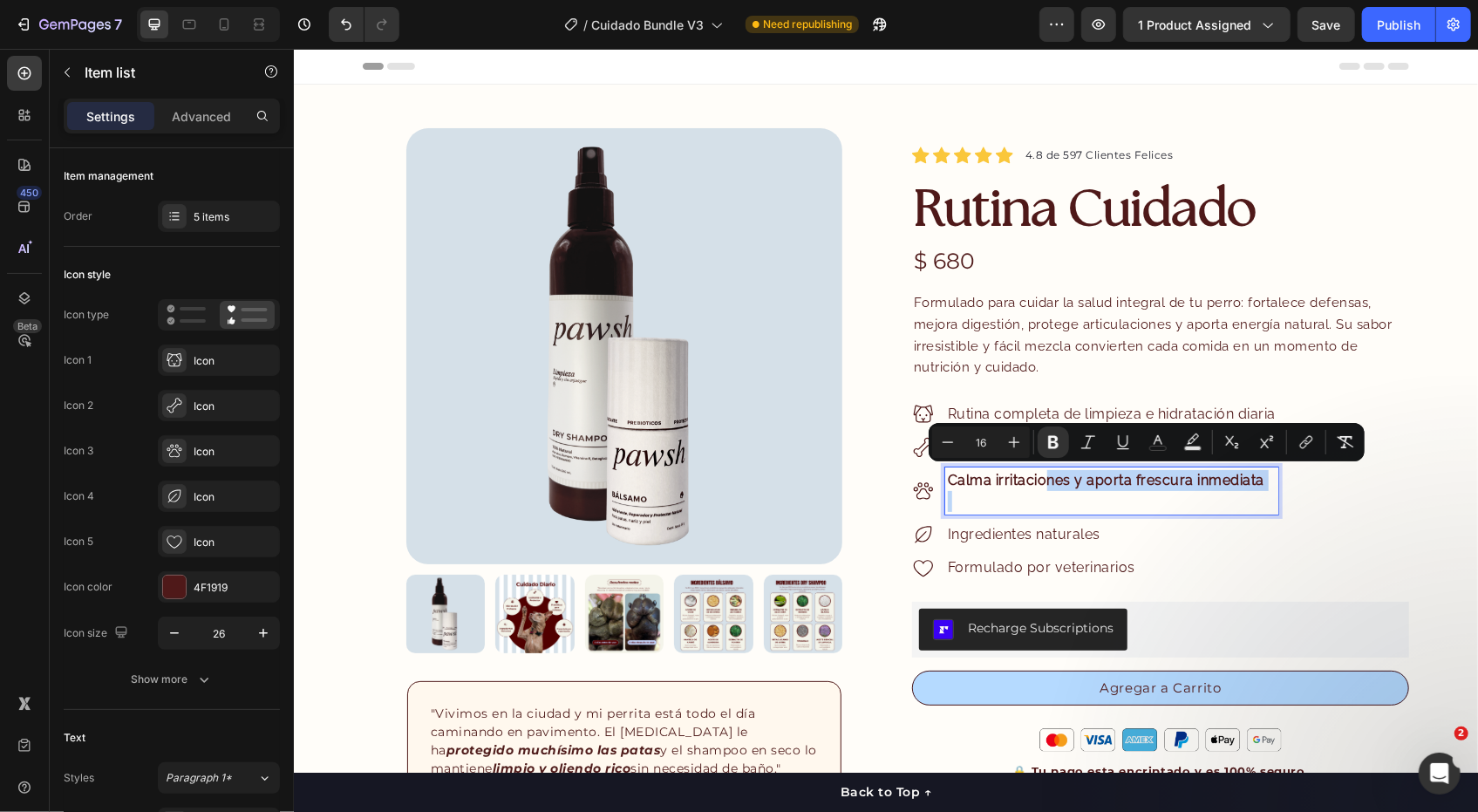
click at [1041, 499] on p "Rich Text Editor. Editing area: main" at bounding box center [1111, 500] width 328 height 21
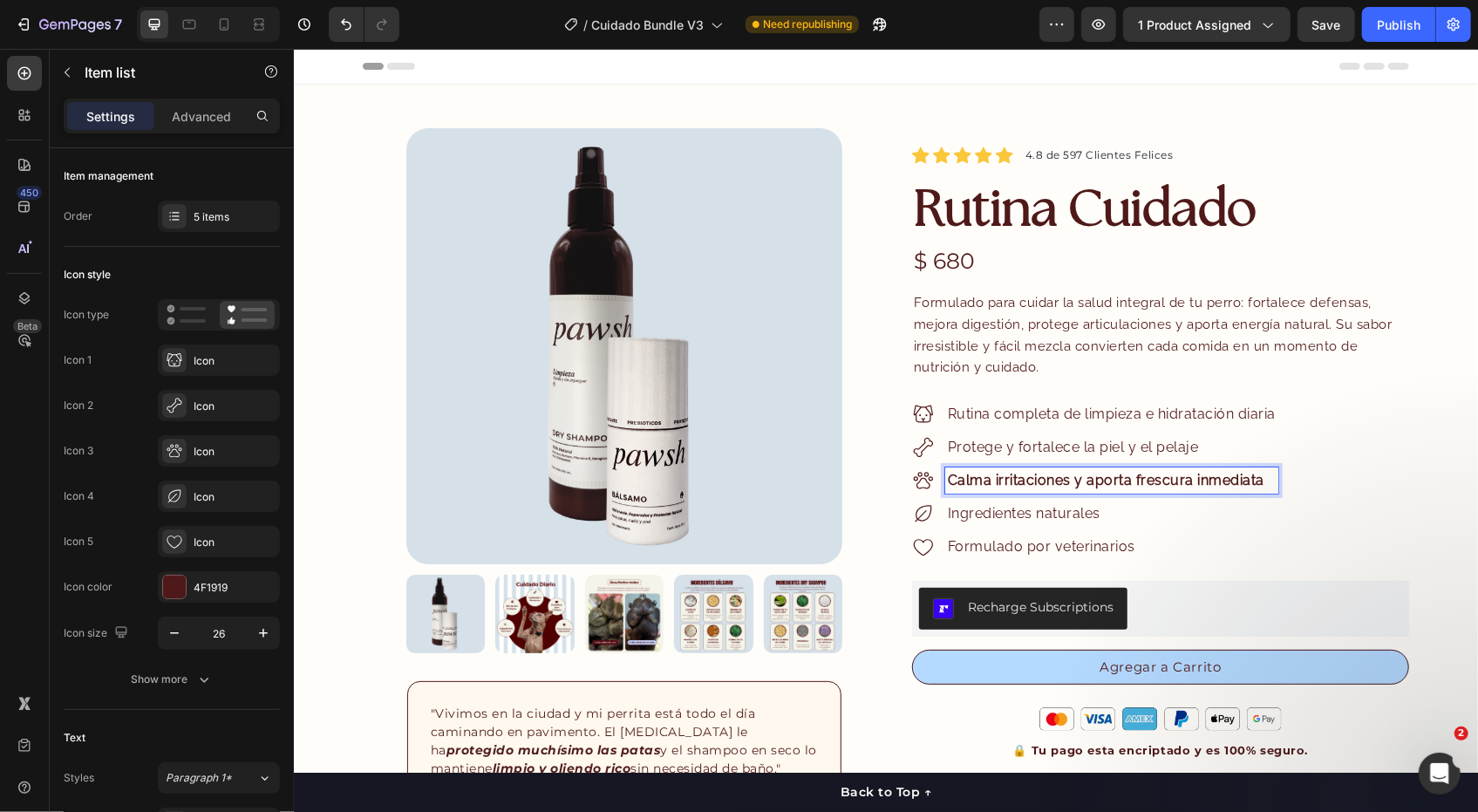
click at [1052, 467] on div "Calma irritaciones y aporta frescura inmediata" at bounding box center [1111, 479] width 334 height 26
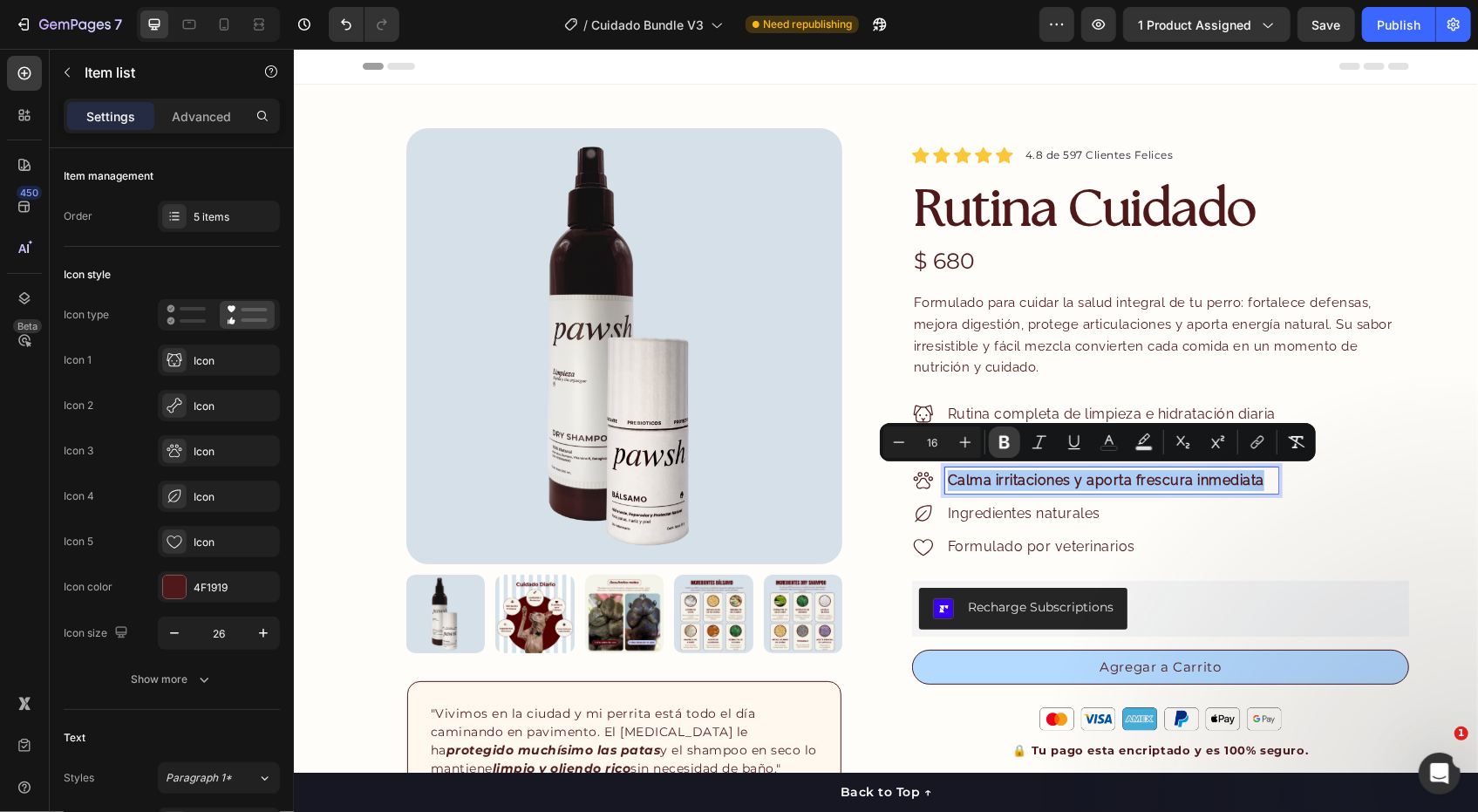
click at [1011, 439] on icon "Editor contextual toolbar" at bounding box center [1005, 443] width 18 height 18
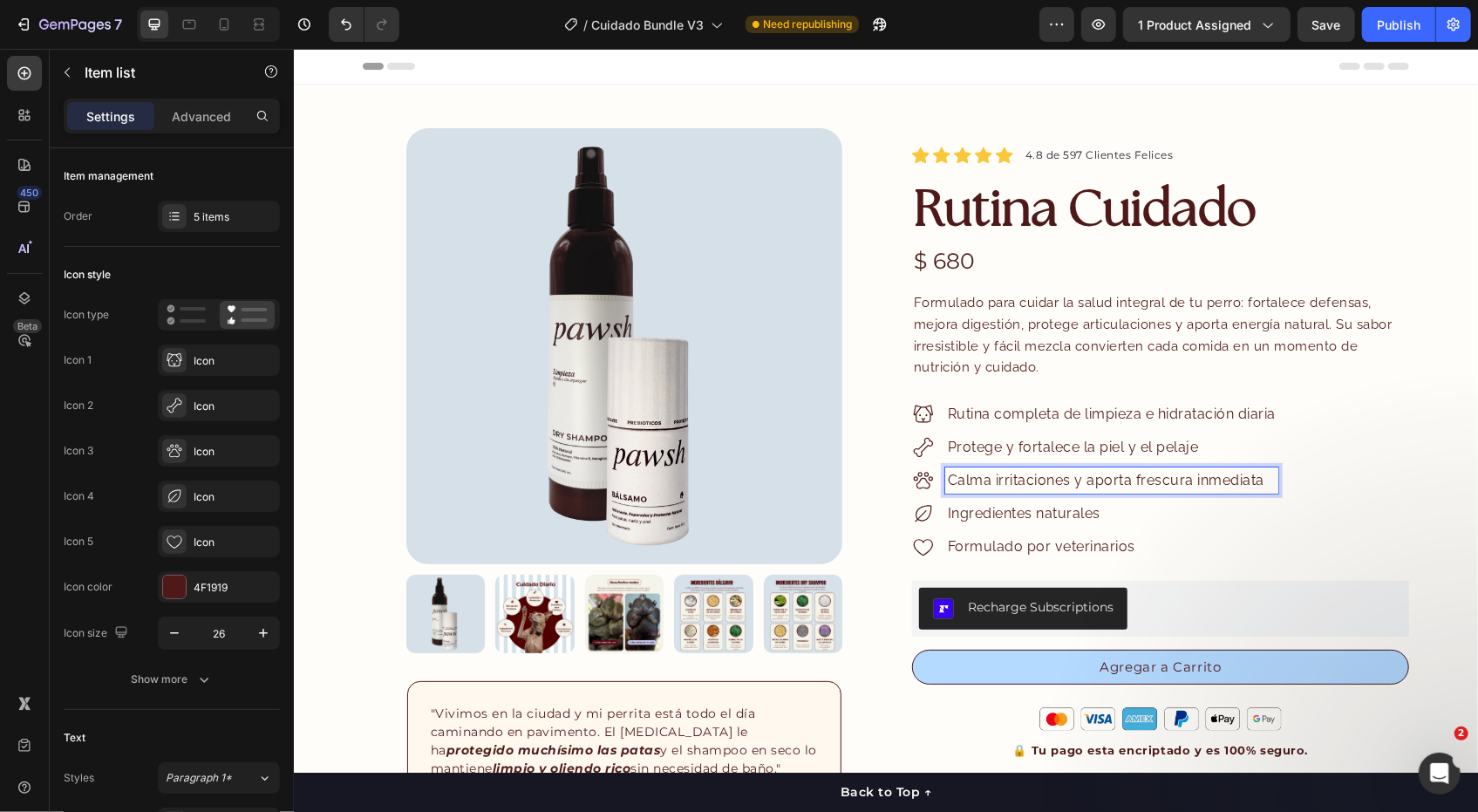
click at [1089, 510] on span "Ingredientes naturales" at bounding box center [1023, 512] width 153 height 17
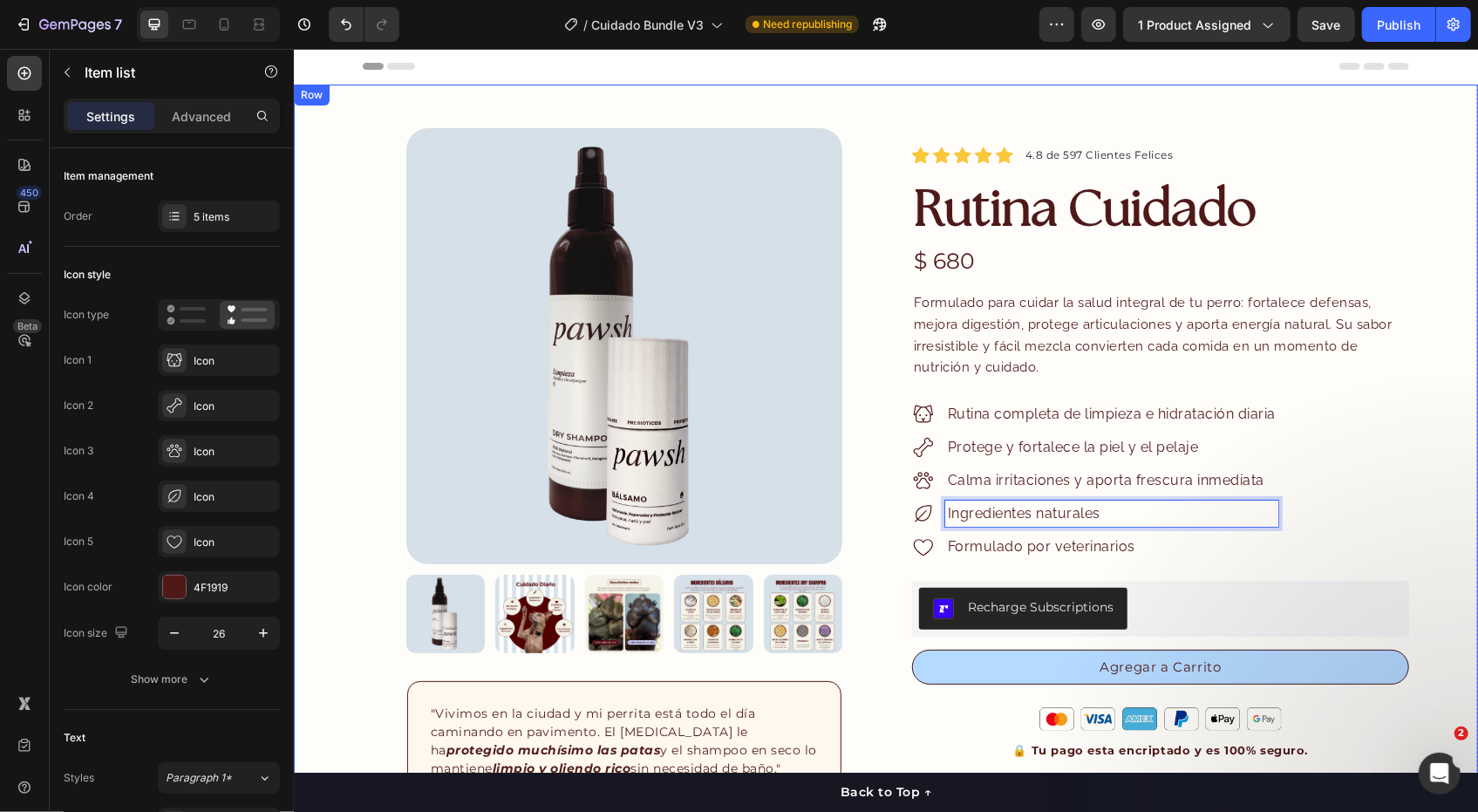
click at [1424, 470] on div "Product Images "My dog absolutely loves this food! It's clear that the taste an…" at bounding box center [884, 675] width 1184 height 1183
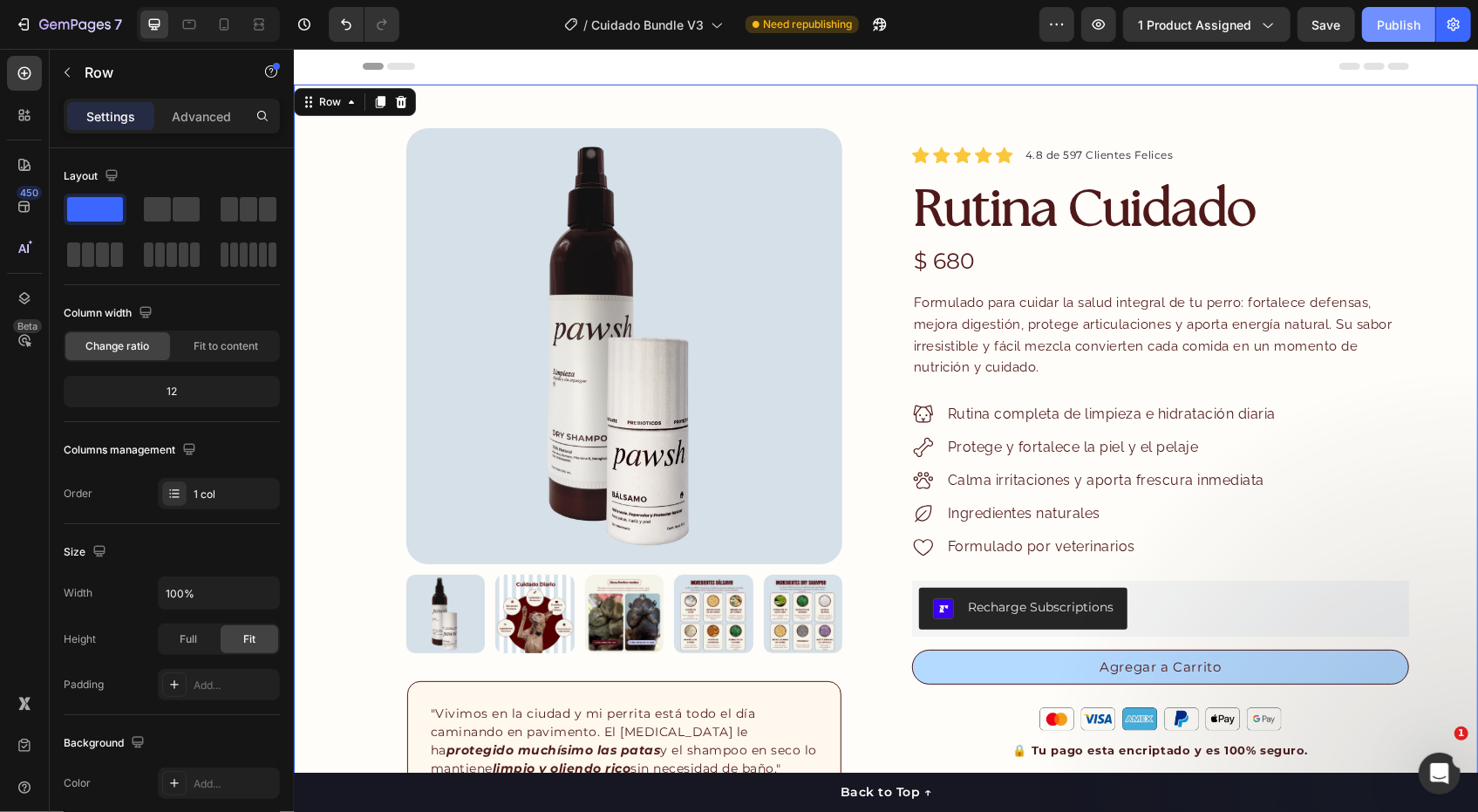
click at [1388, 26] on div "Publish" at bounding box center [1399, 25] width 44 height 18
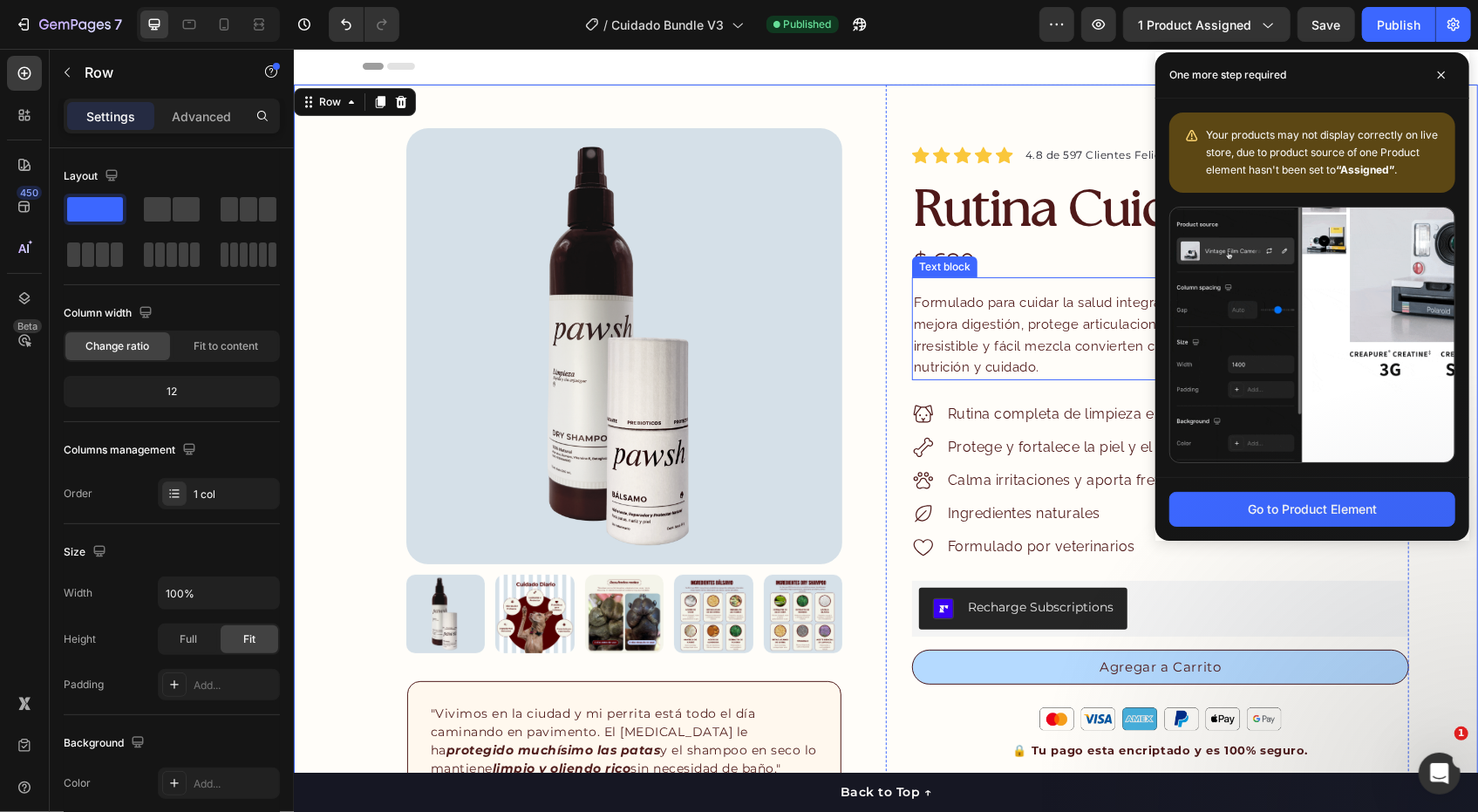
click at [977, 326] on span "Formulado para cuidar la salud integral de tu perro: fortalece defensas, mejora…" at bounding box center [1152, 334] width 478 height 80
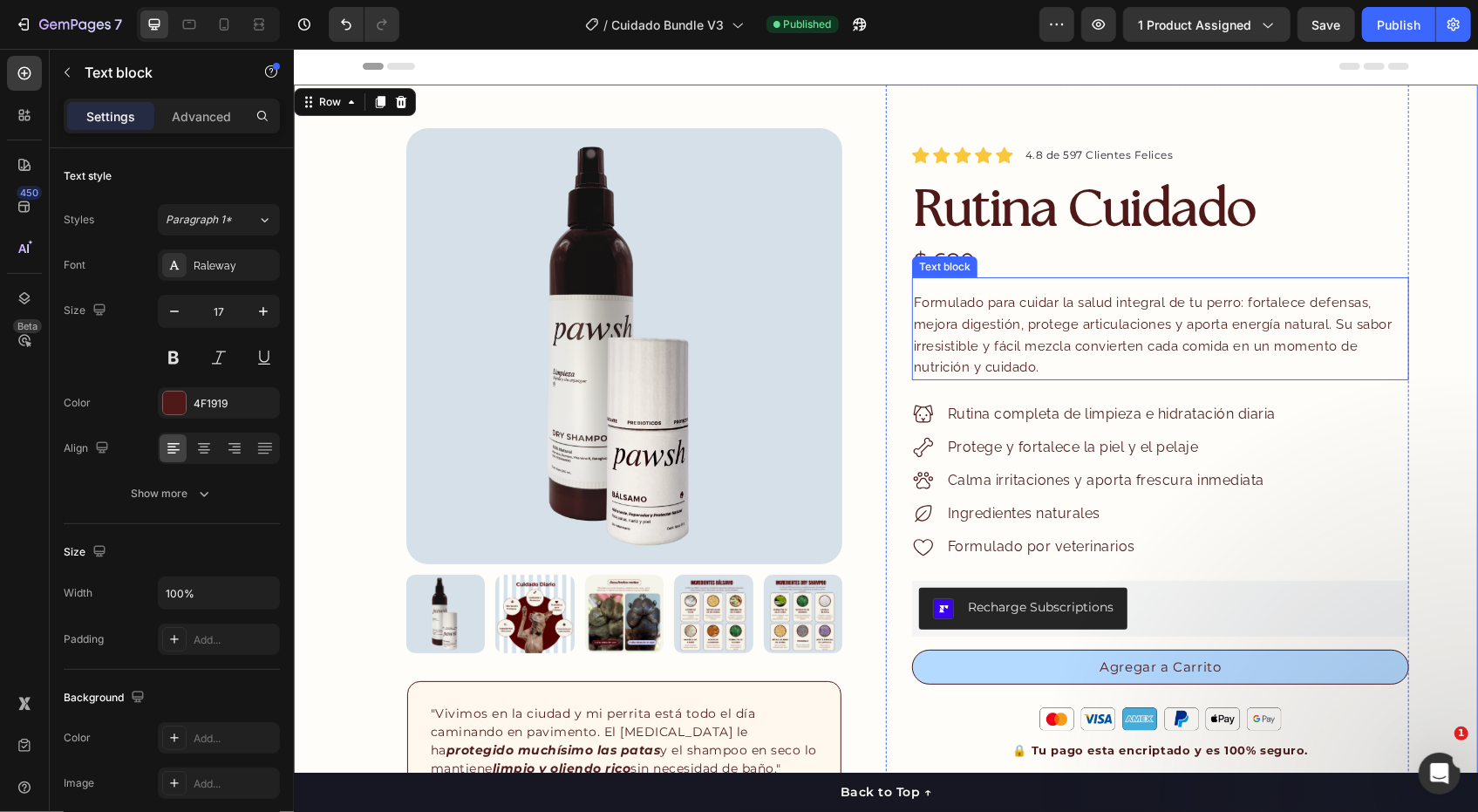
click at [977, 326] on span "Formulado para cuidar la salud integral de tu perro: fortalece defensas, mejora…" at bounding box center [1152, 334] width 478 height 80
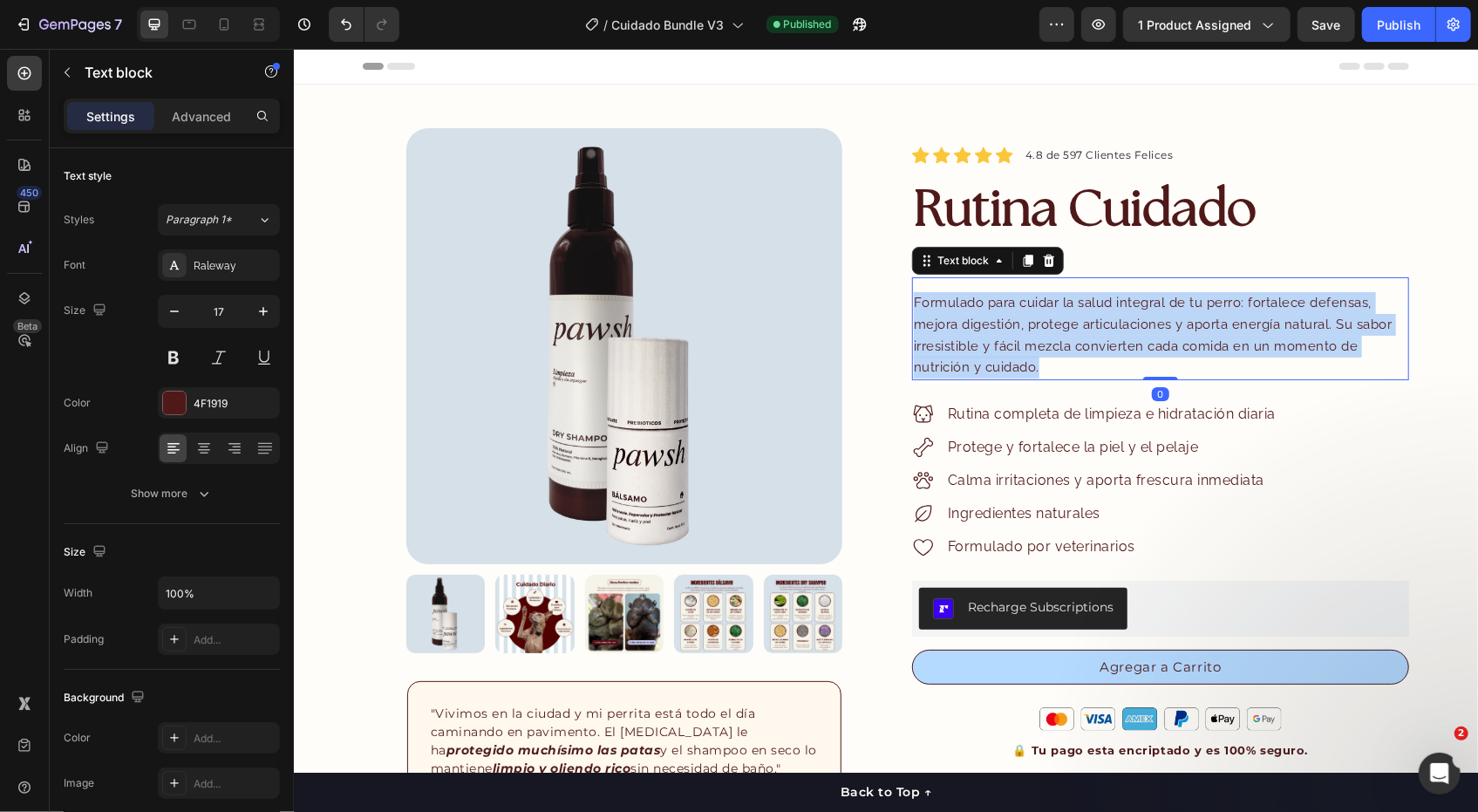
click at [977, 326] on span "Formulado para cuidar la salud integral de tu perro: fortalece defensas, mejora…" at bounding box center [1152, 334] width 478 height 80
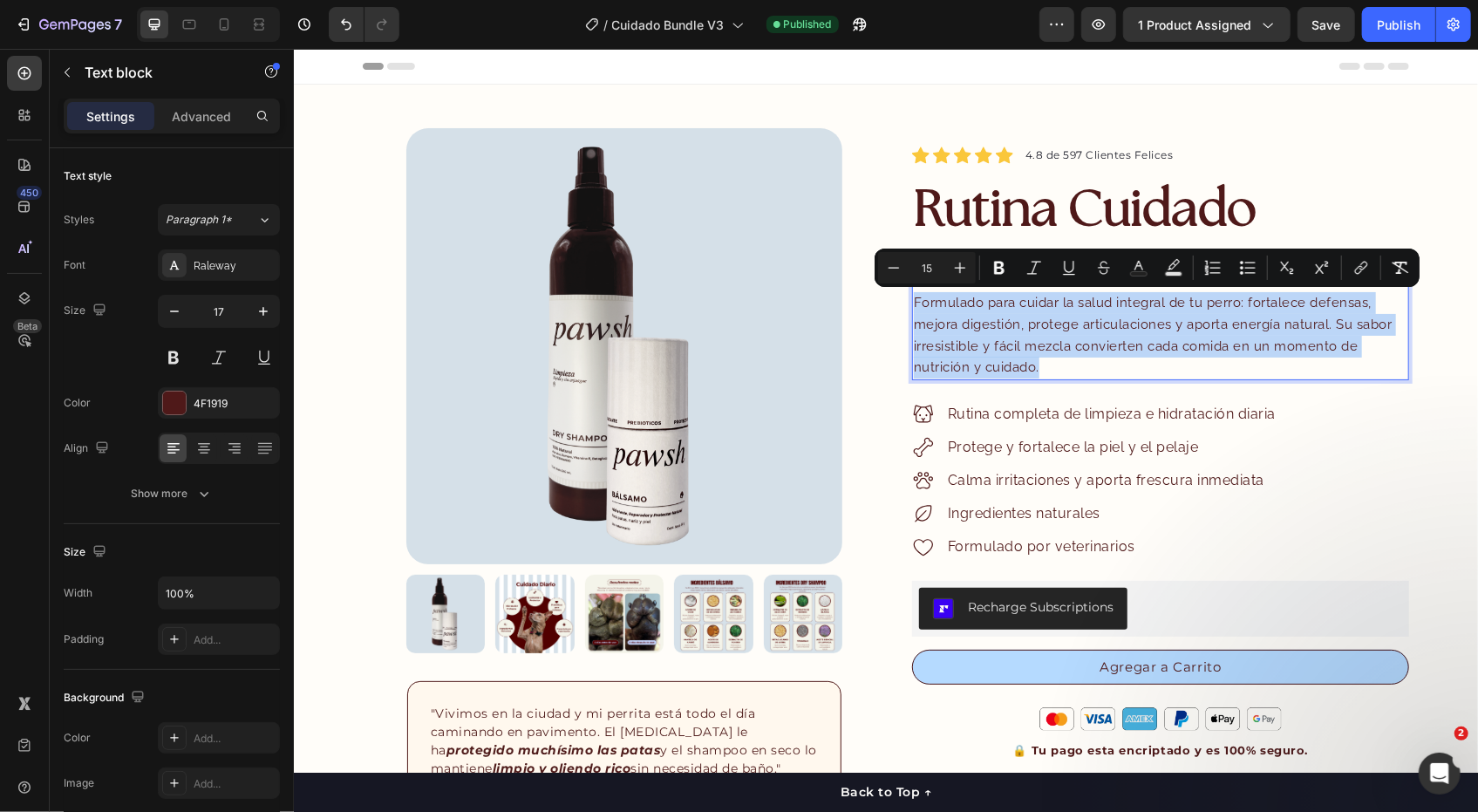
type input "17"
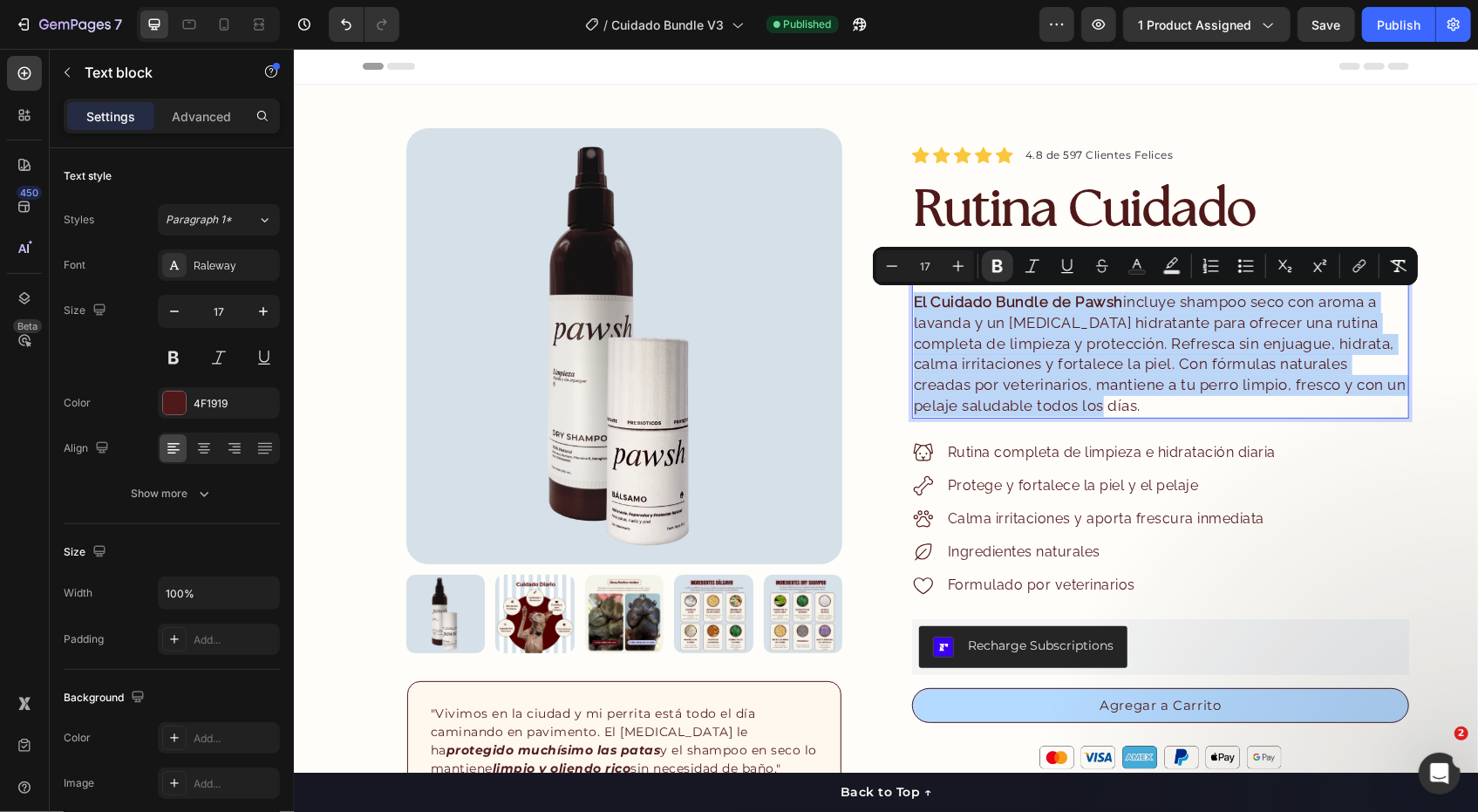
drag, startPoint x: 1089, startPoint y: 402, endPoint x: 893, endPoint y: 288, distance: 226.7
click at [893, 288] on div "Icon Icon Icon Icon Icon Icon List Hoz 4.8 de 597 Clientes Felices Text block R…" at bounding box center [1146, 694] width 523 height 1222
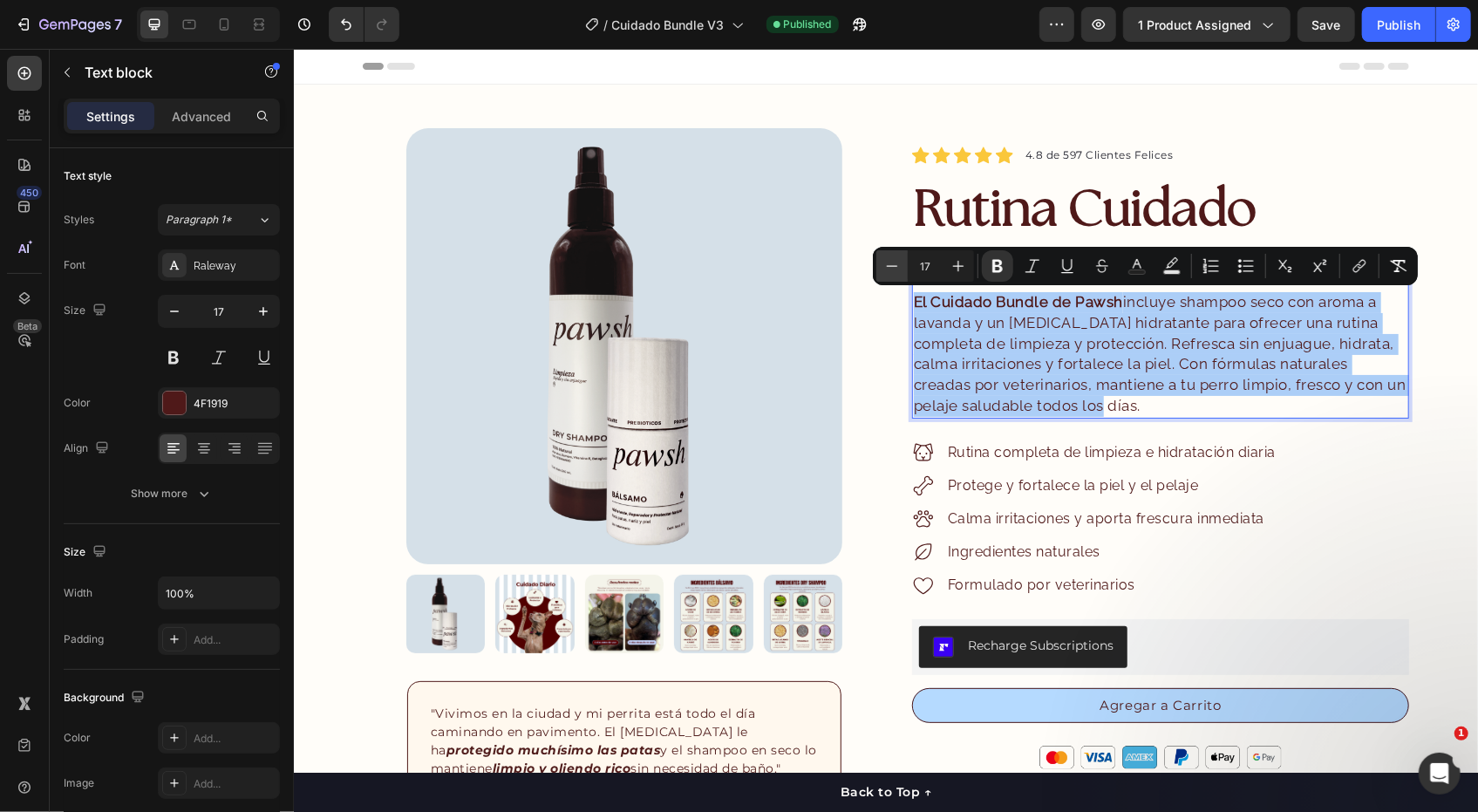
click at [889, 268] on icon "Editor contextual toolbar" at bounding box center [892, 266] width 18 height 18
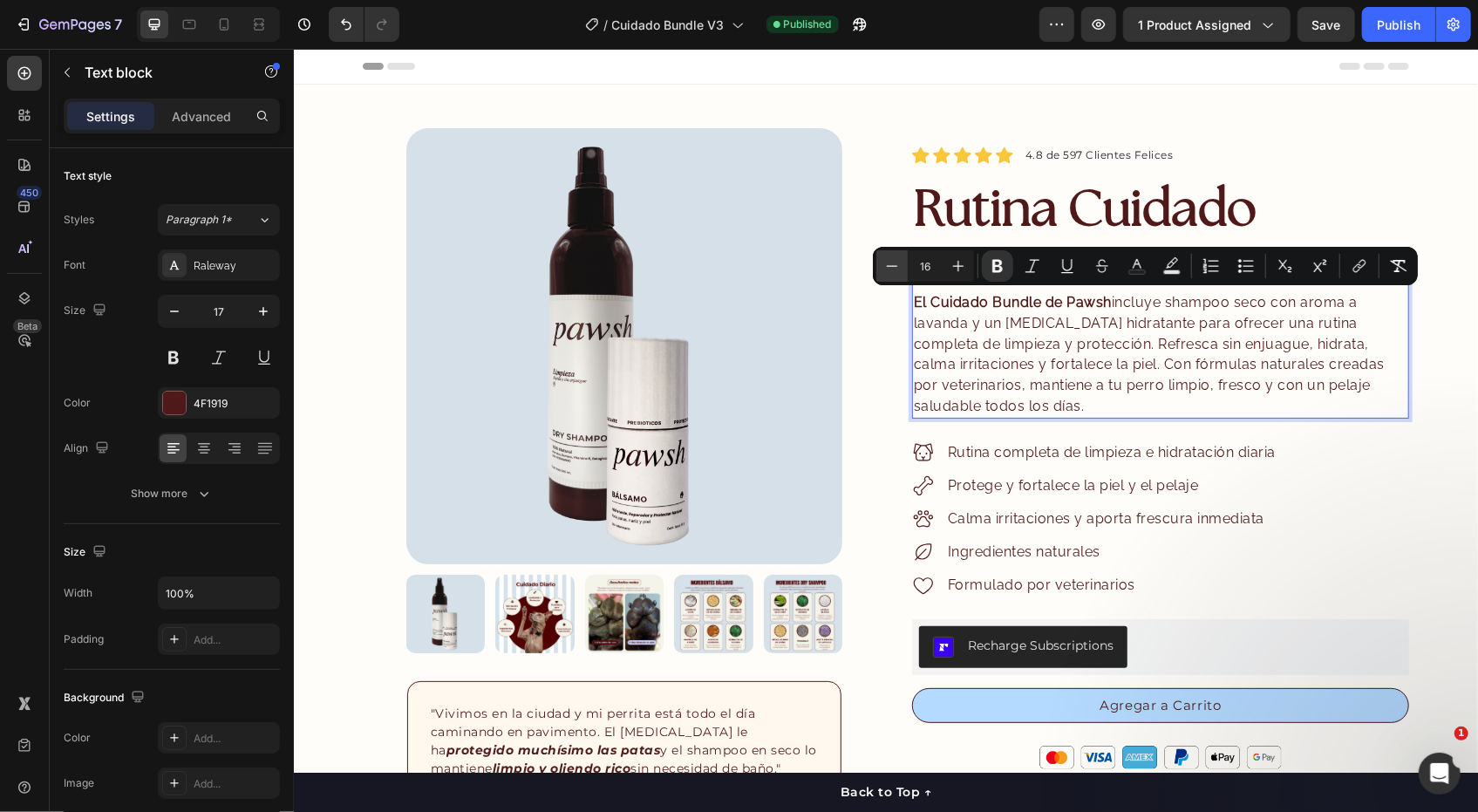
click at [898, 271] on icon "Editor contextual toolbar" at bounding box center [892, 266] width 18 height 18
type input "15"
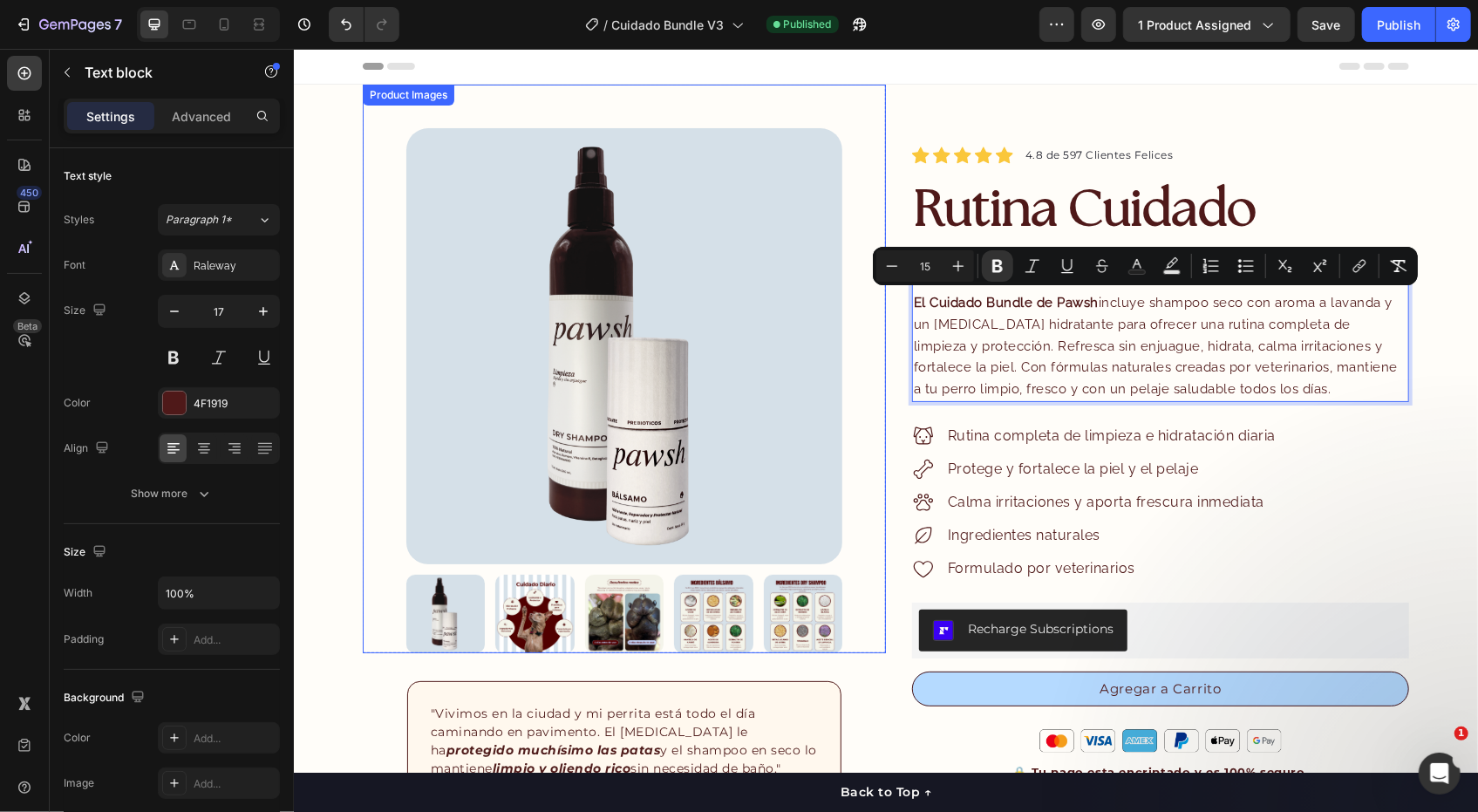
click at [871, 114] on div "Product Images" at bounding box center [623, 367] width 523 height 569
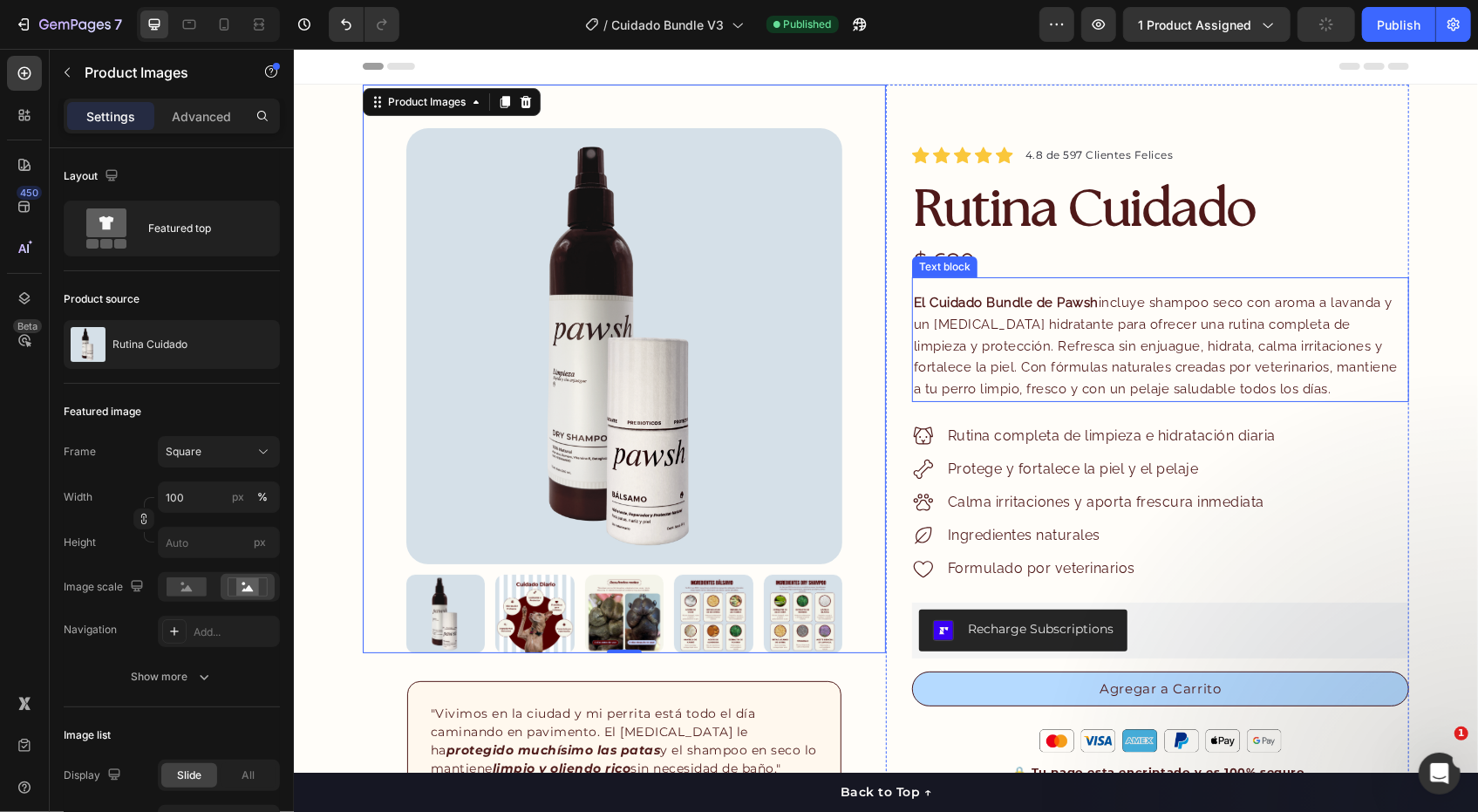
click at [994, 306] on strong "El Cuidado Bundle de Pawsh" at bounding box center [1006, 302] width 185 height 16
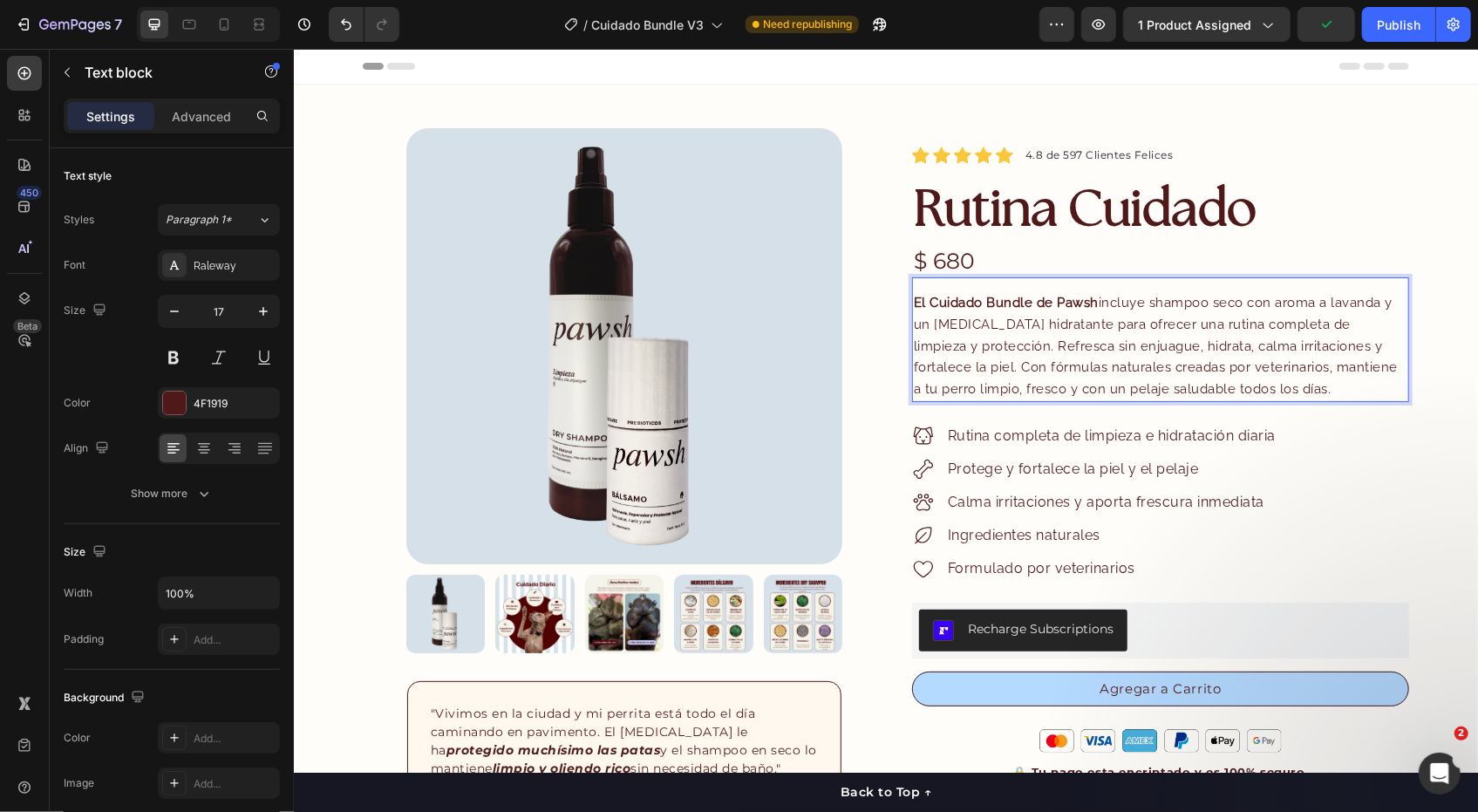
click at [995, 304] on strong "El Cuidado Bundle de Pawsh" at bounding box center [1006, 302] width 185 height 16
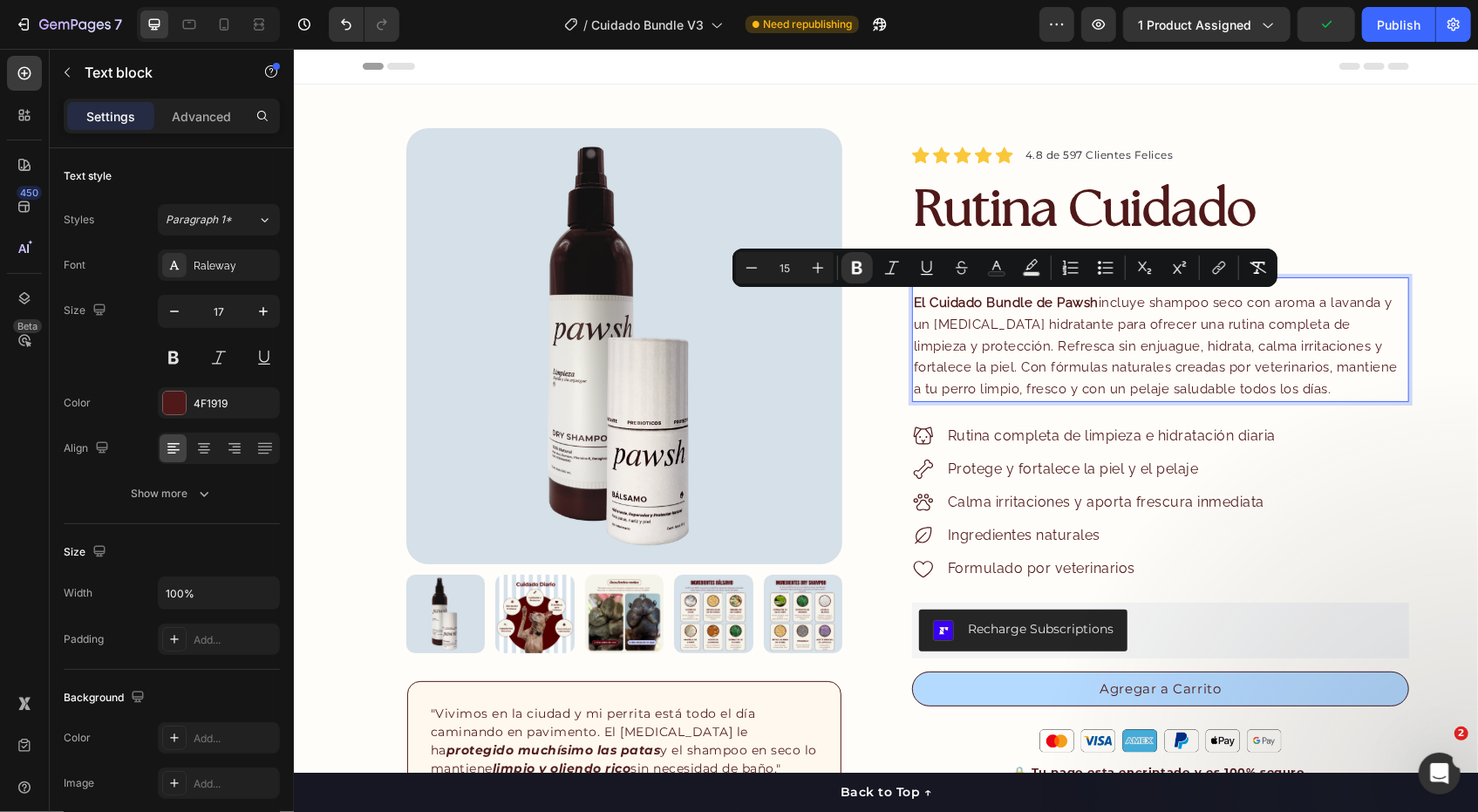
click at [1104, 307] on span "El Cuidado Bundle de Pawsh incluye shampoo seco con aroma a lavanda y un bálsam…" at bounding box center [1155, 344] width 484 height 102
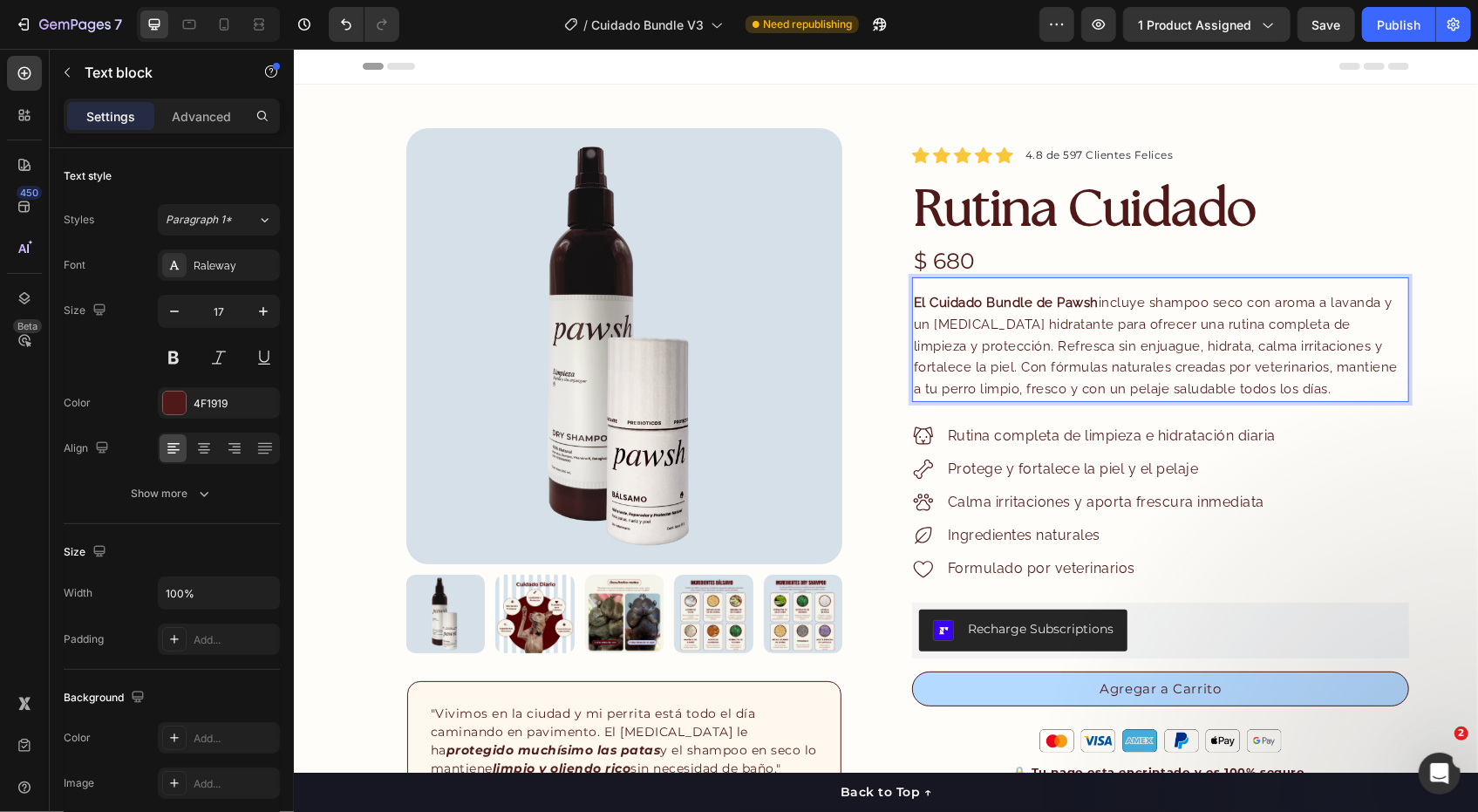
click at [1066, 296] on strong "El Cuidado Bundle de Pawsh" at bounding box center [1006, 302] width 185 height 16
click at [977, 304] on strong "El Cuidado Bundle de Pawsh" at bounding box center [1006, 302] width 185 height 16
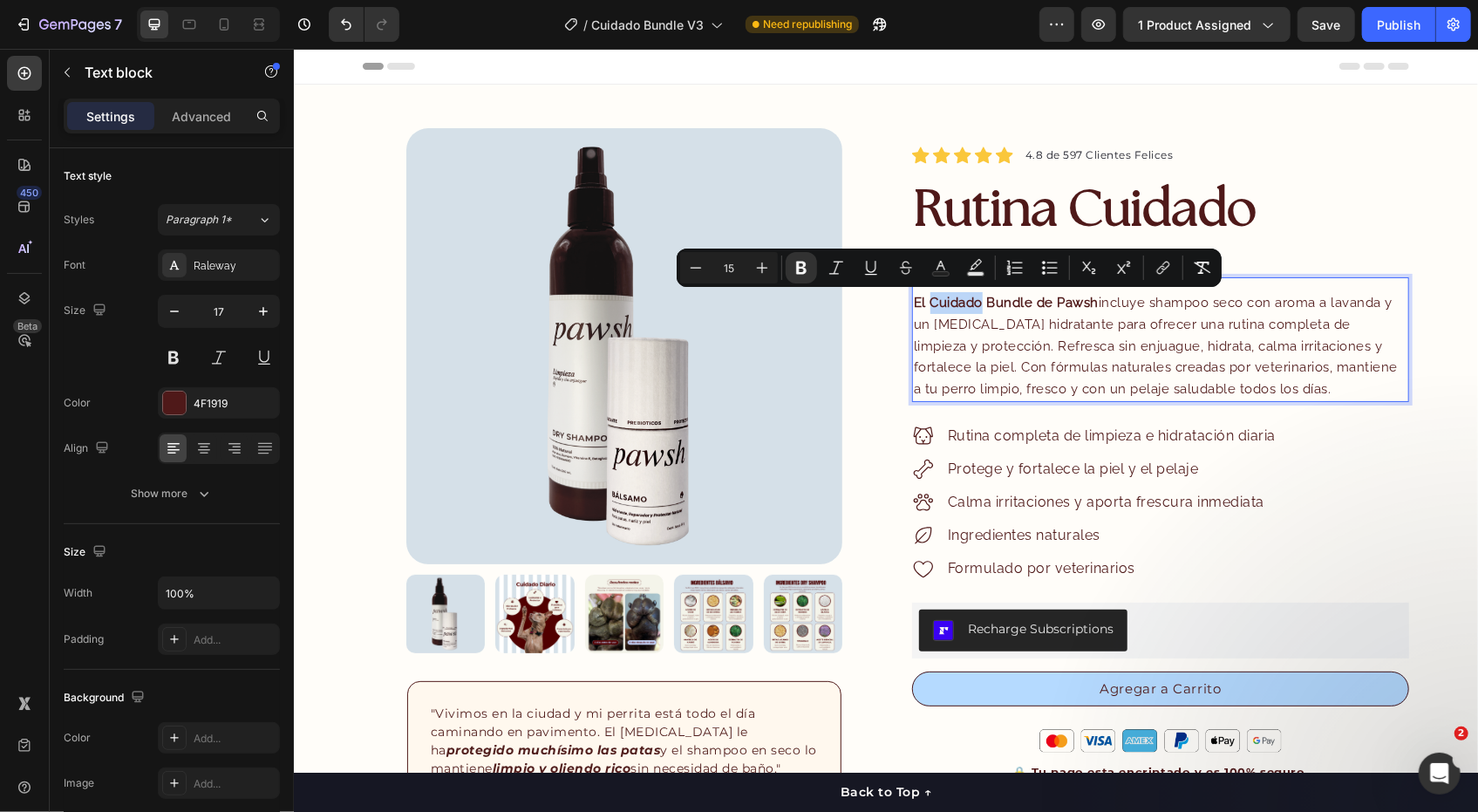
drag, startPoint x: 973, startPoint y: 304, endPoint x: 922, endPoint y: 312, distance: 51.6
click at [922, 312] on p "El Cuidado Bundle de Pawsh incluye shampoo seco con aroma a lavanda y un bálsam…" at bounding box center [1159, 344] width 493 height 108
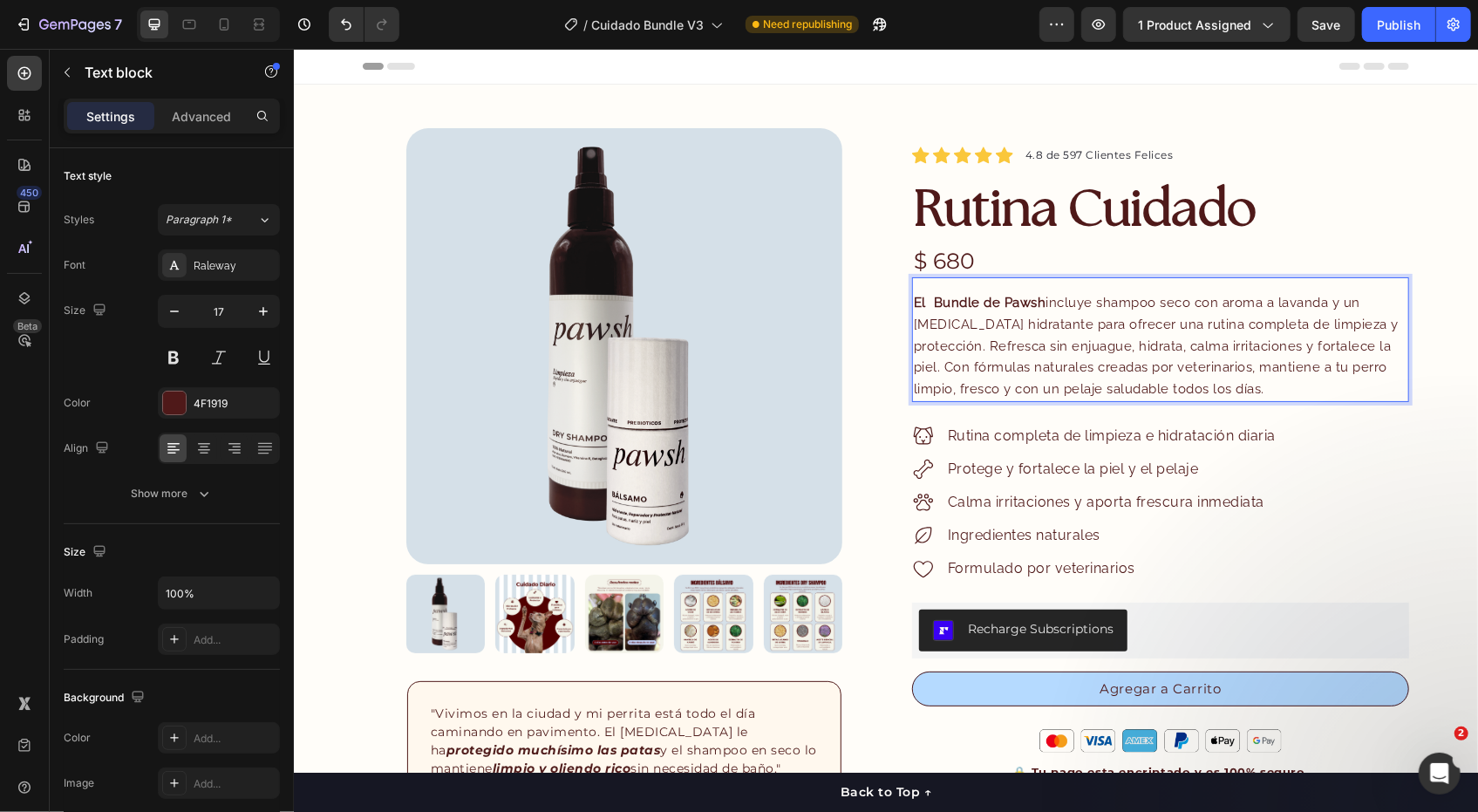
click at [1030, 297] on strong "El Bundle de Pawsh" at bounding box center [980, 302] width 133 height 16
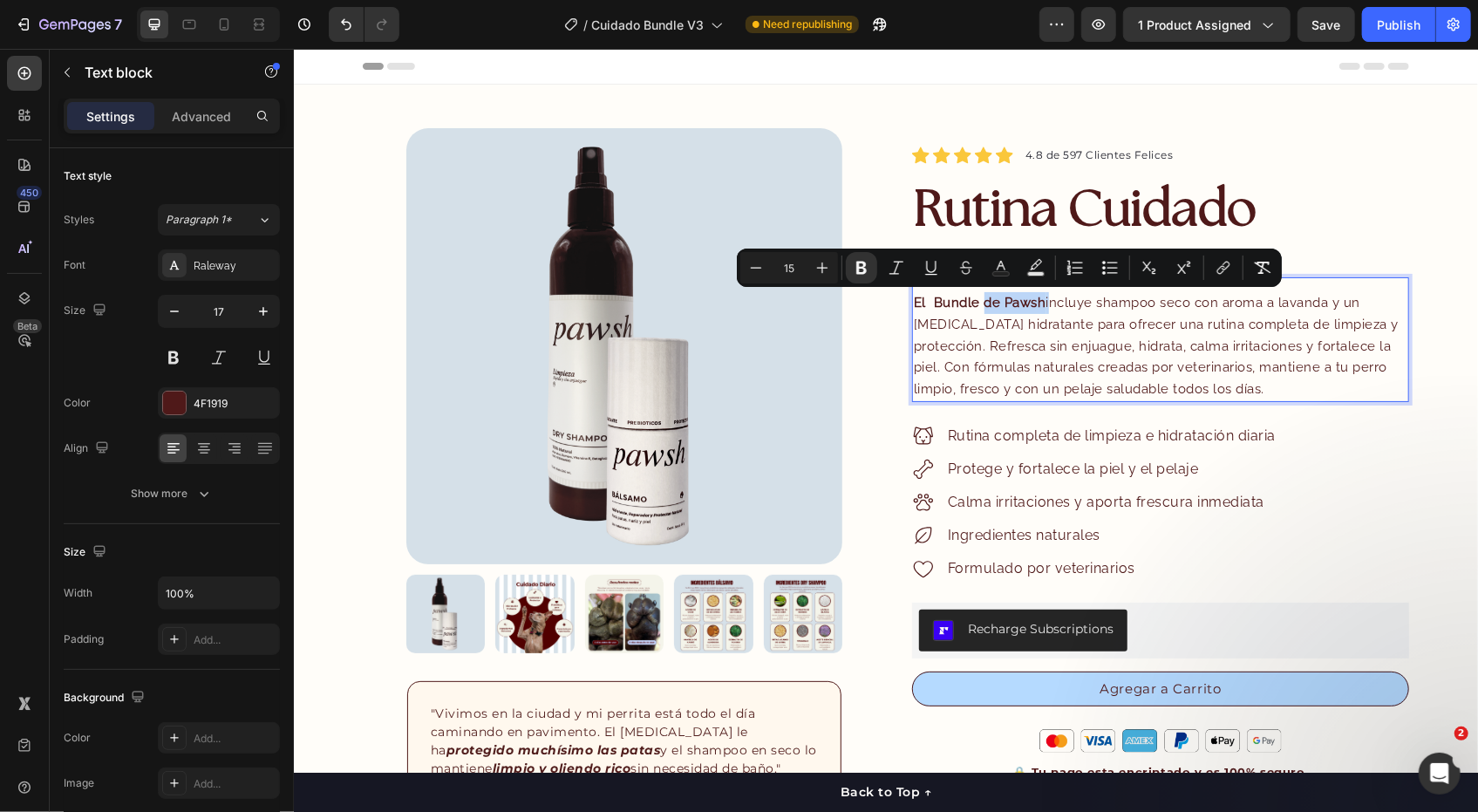
drag, startPoint x: 1039, startPoint y: 301, endPoint x: 975, endPoint y: 309, distance: 64.5
click at [975, 309] on p "El Bundle de Pawsh incluye shampoo seco con aroma a lavanda y un bálsamo hidrat…" at bounding box center [1159, 344] width 493 height 108
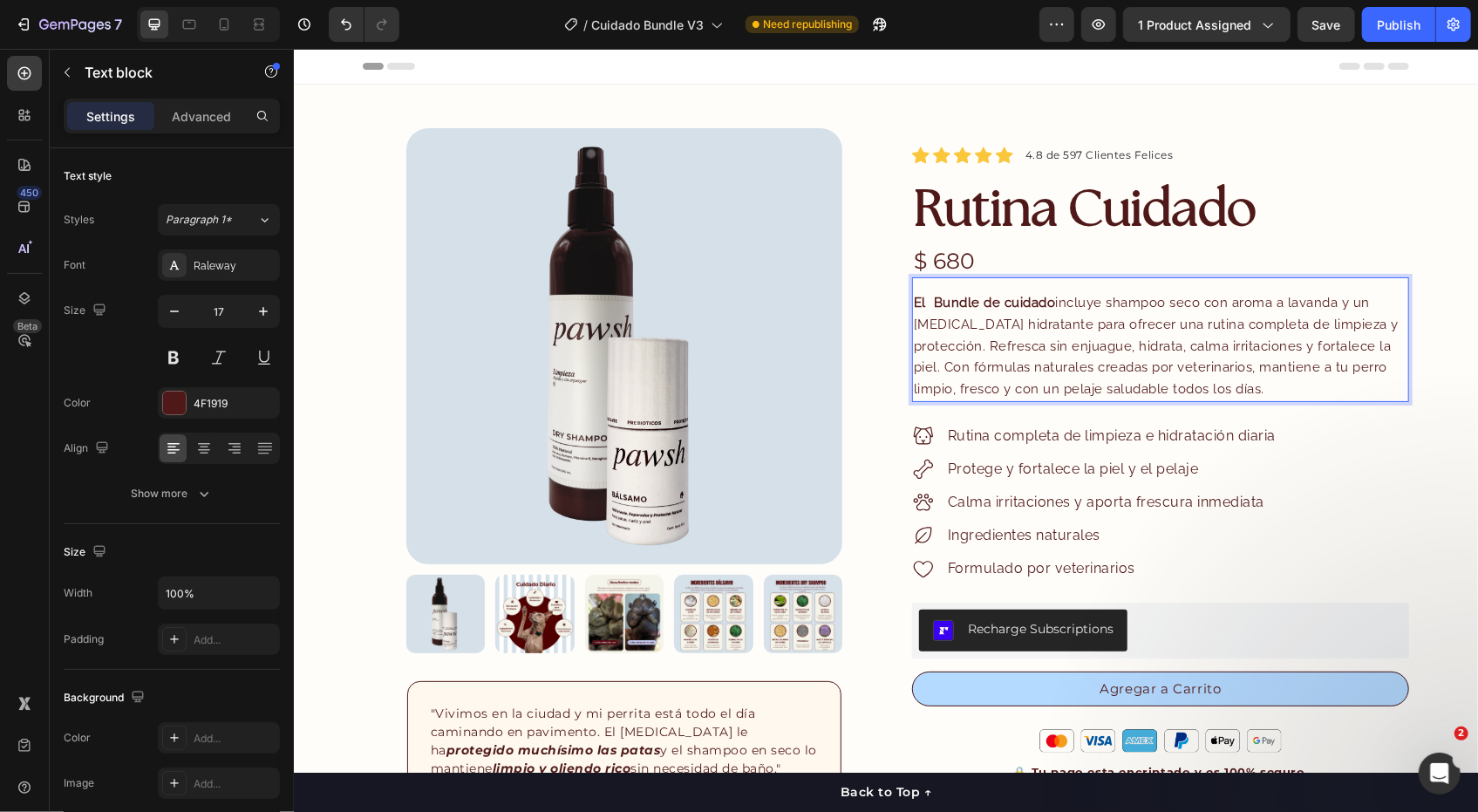
click at [919, 298] on strong "El Bundle de cuidado" at bounding box center [984, 302] width 142 height 16
click at [924, 304] on strong "El Bundle de cuidado" at bounding box center [984, 302] width 142 height 16
click at [1001, 312] on p "El Bundle de cuidado incluye shampoo seco con aroma a lavanda y un bálsamo hidr…" at bounding box center [1159, 344] width 493 height 108
drag, startPoint x: 1002, startPoint y: 293, endPoint x: 994, endPoint y: 305, distance: 14.4
click at [994, 305] on strong "El Bundle de cuidado" at bounding box center [982, 302] width 138 height 16
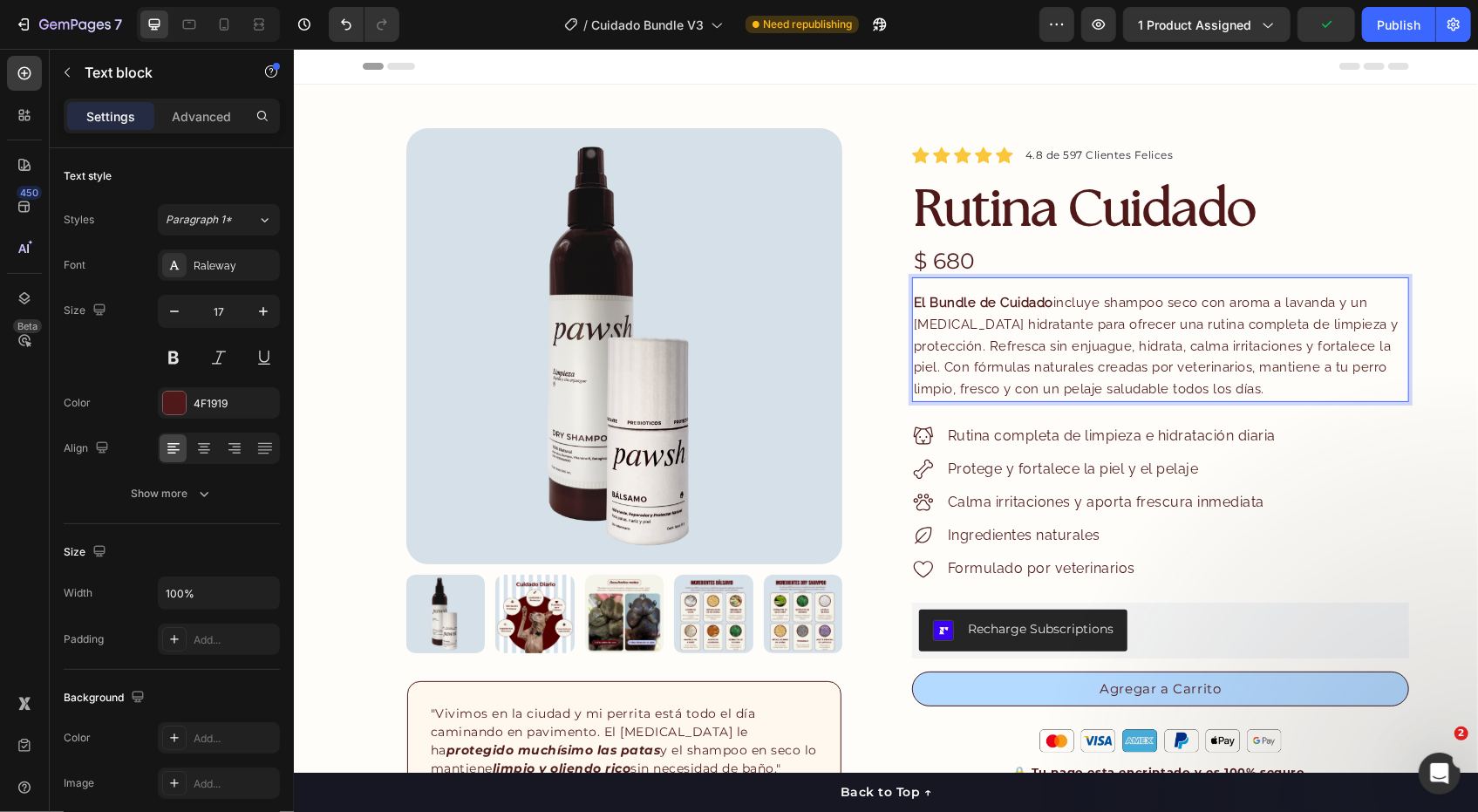
click at [1000, 316] on span "El Bundle de Cuidado incluye shampoo seco con aroma a lavanda y un bálsamo hidr…" at bounding box center [1155, 344] width 484 height 102
click at [1345, 209] on h1 "Rutina Cuidado" at bounding box center [1159, 204] width 497 height 63
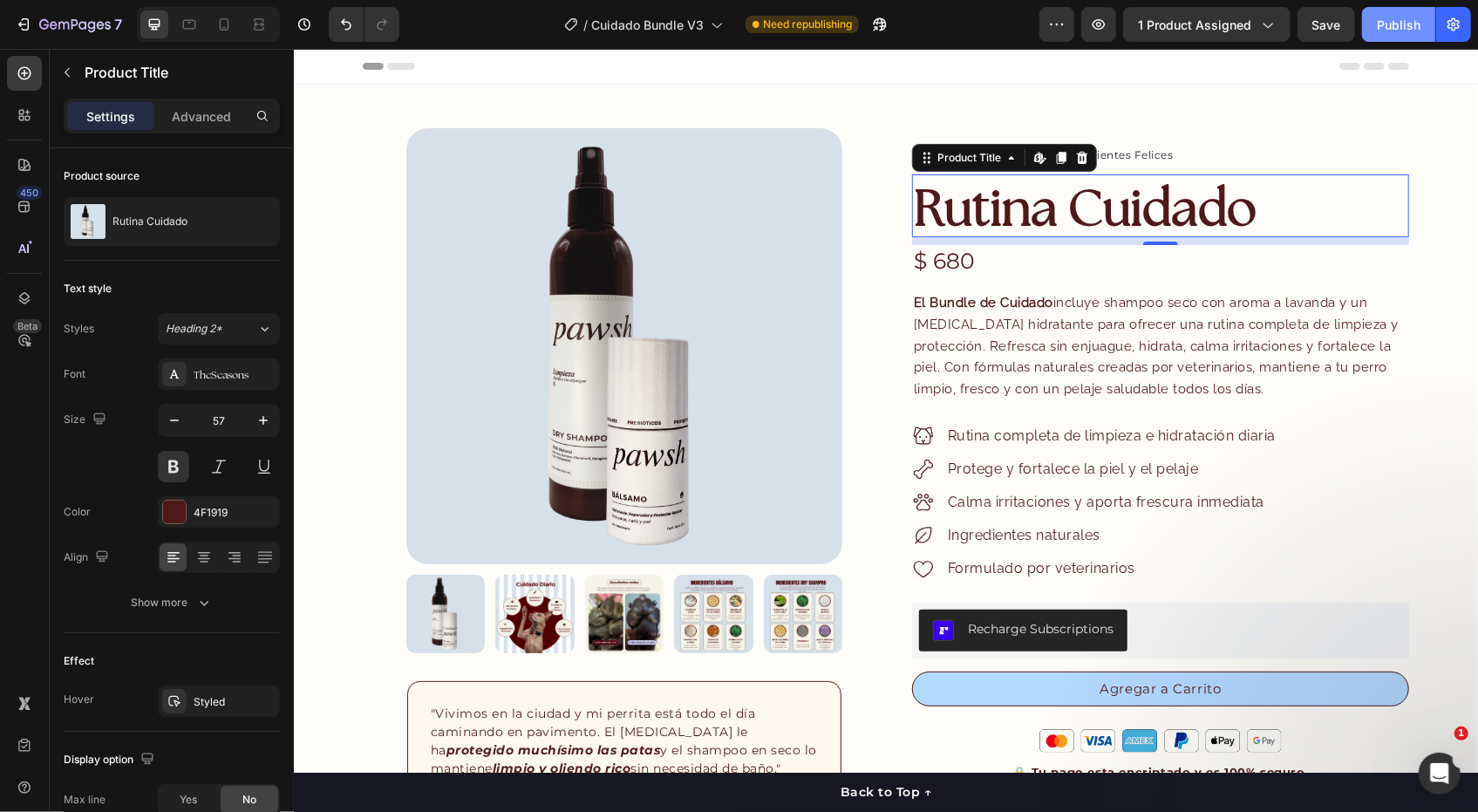
click at [1406, 31] on div "Publish" at bounding box center [1399, 25] width 44 height 18
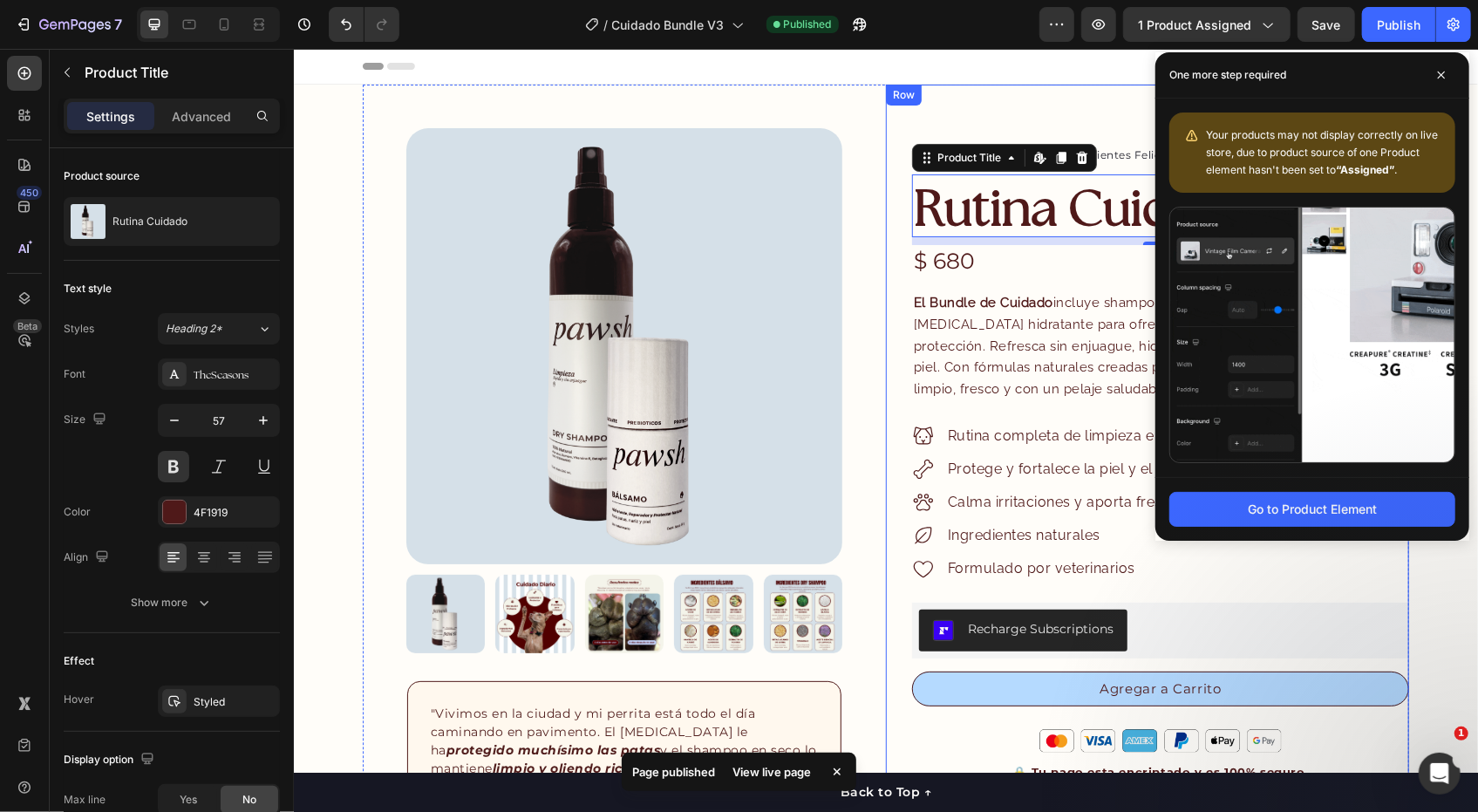
click at [885, 466] on div "Icon Icon Icon Icon Icon Icon List Hoz 4.8 de 597 Clientes Felices Text block R…" at bounding box center [1146, 686] width 523 height 1205
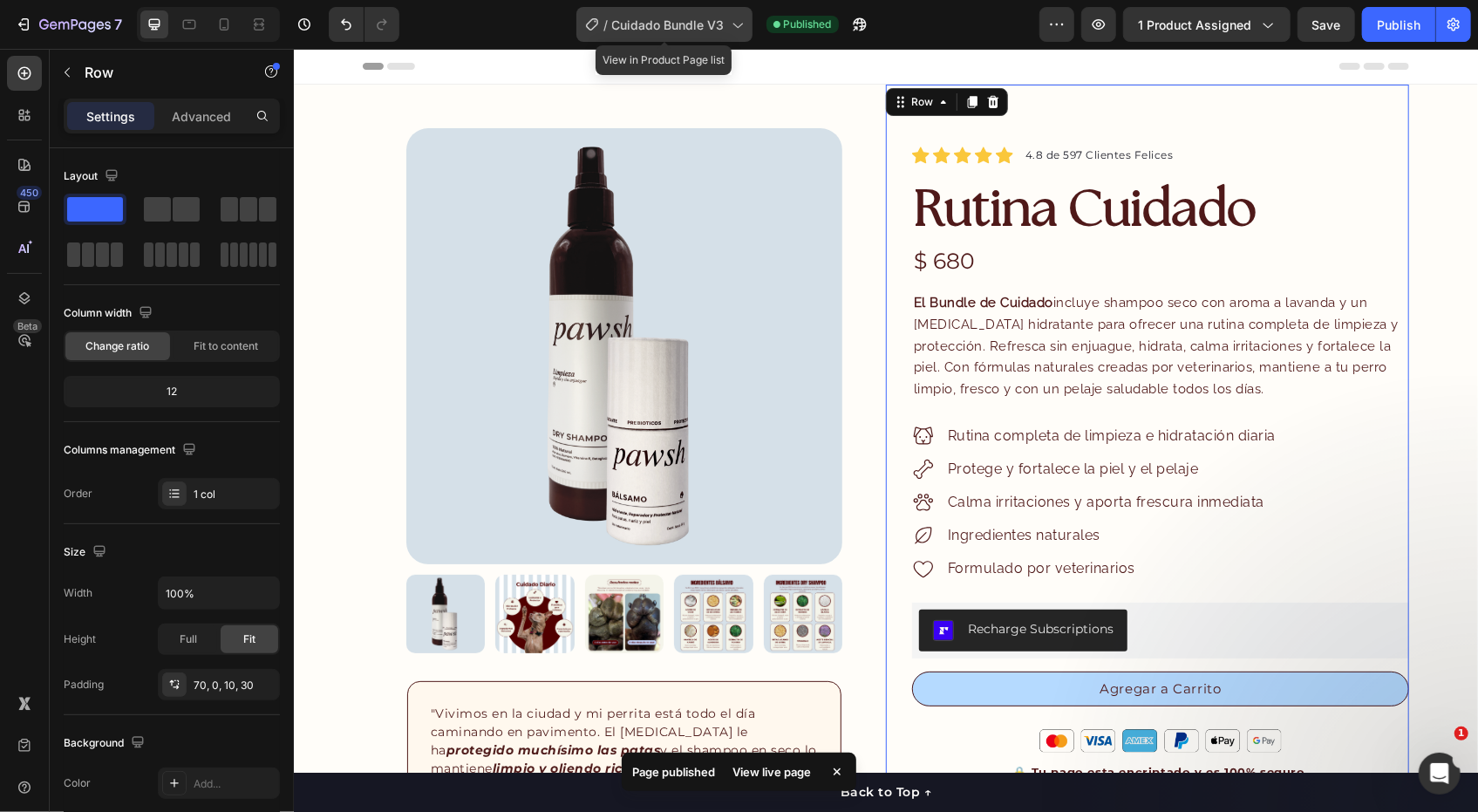
click at [621, 35] on div "/ Cuidado Bundle V3" at bounding box center [664, 24] width 176 height 35
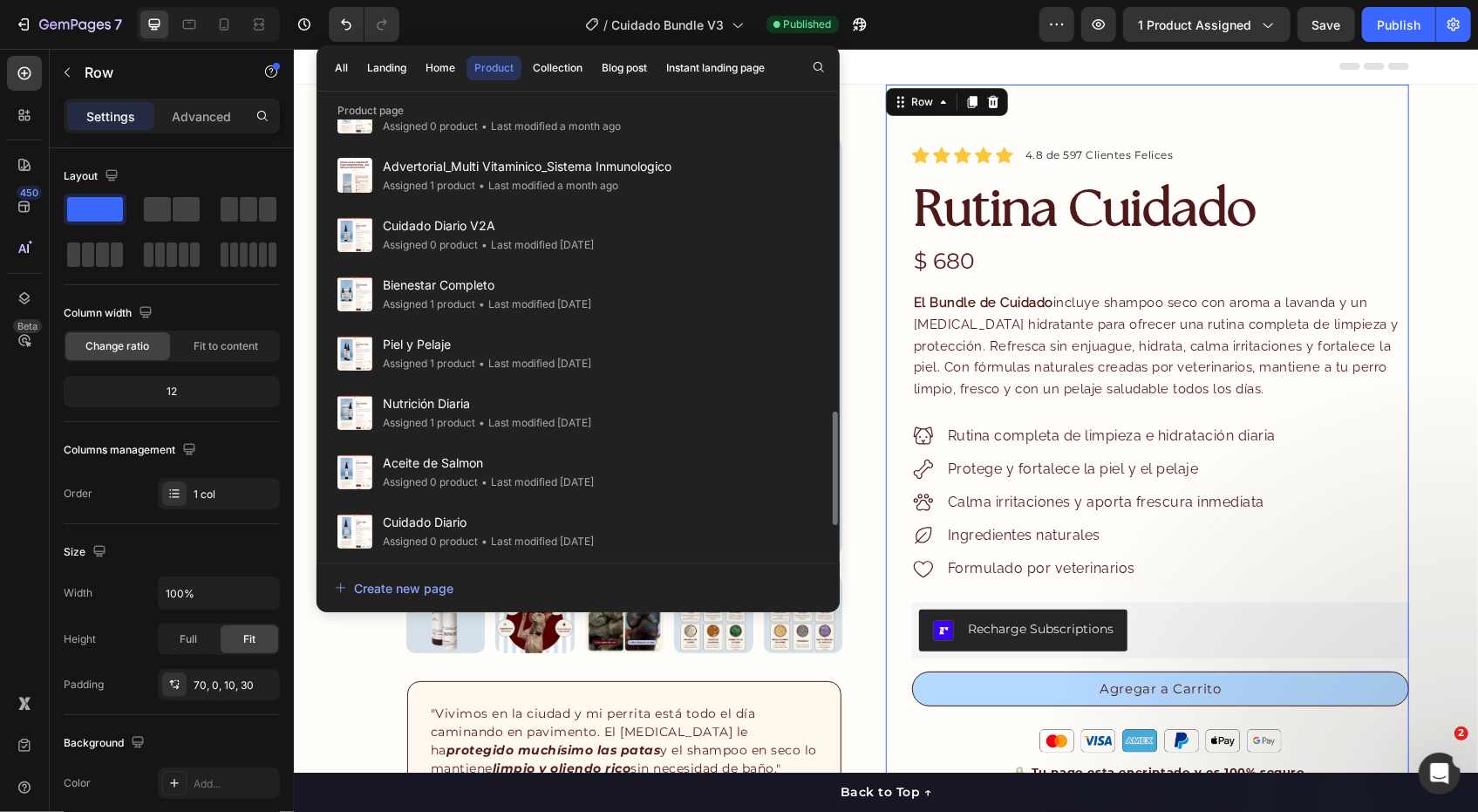
scroll to position [785, 0]
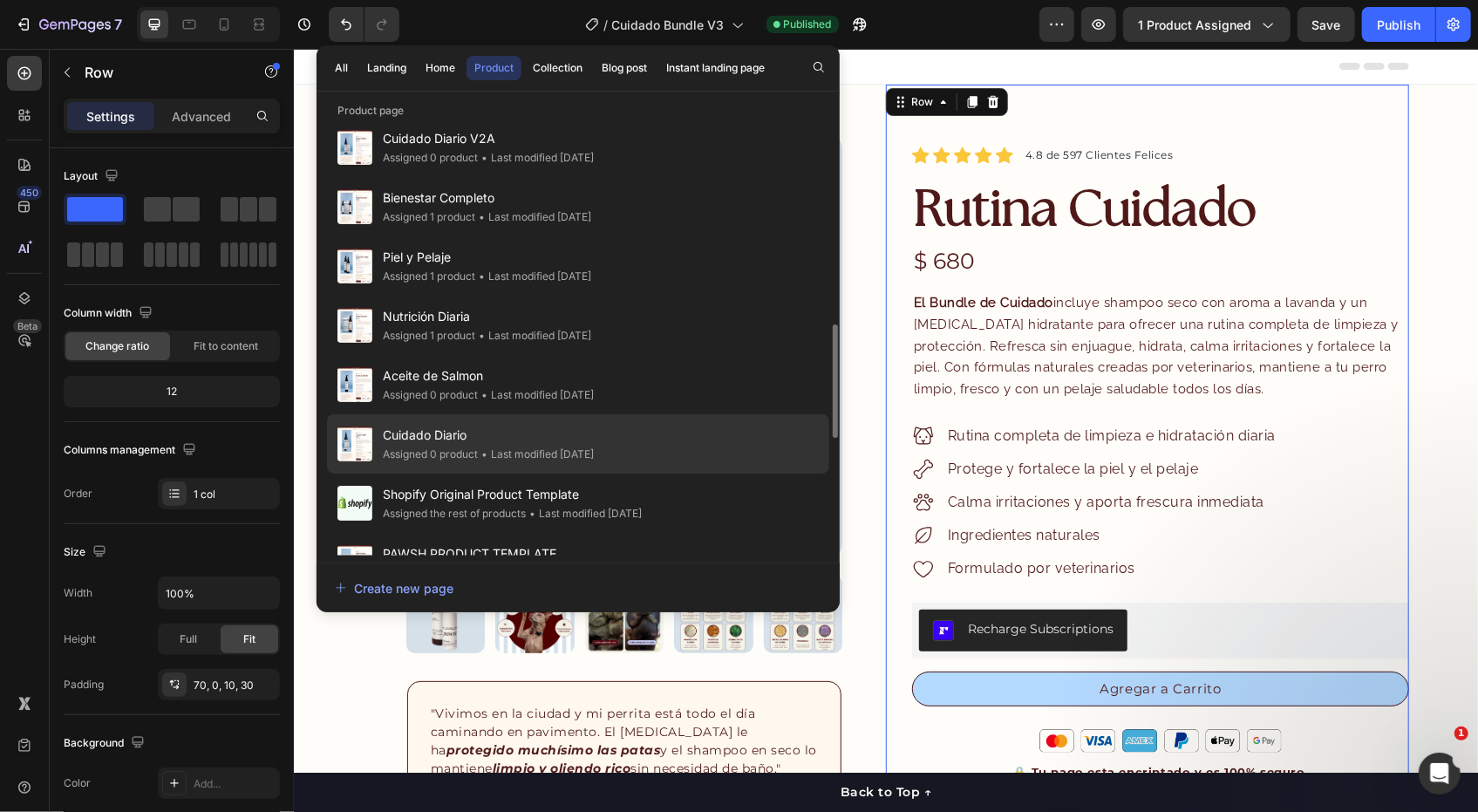
click at [585, 428] on span "Cuidado Diario" at bounding box center [488, 435] width 211 height 21
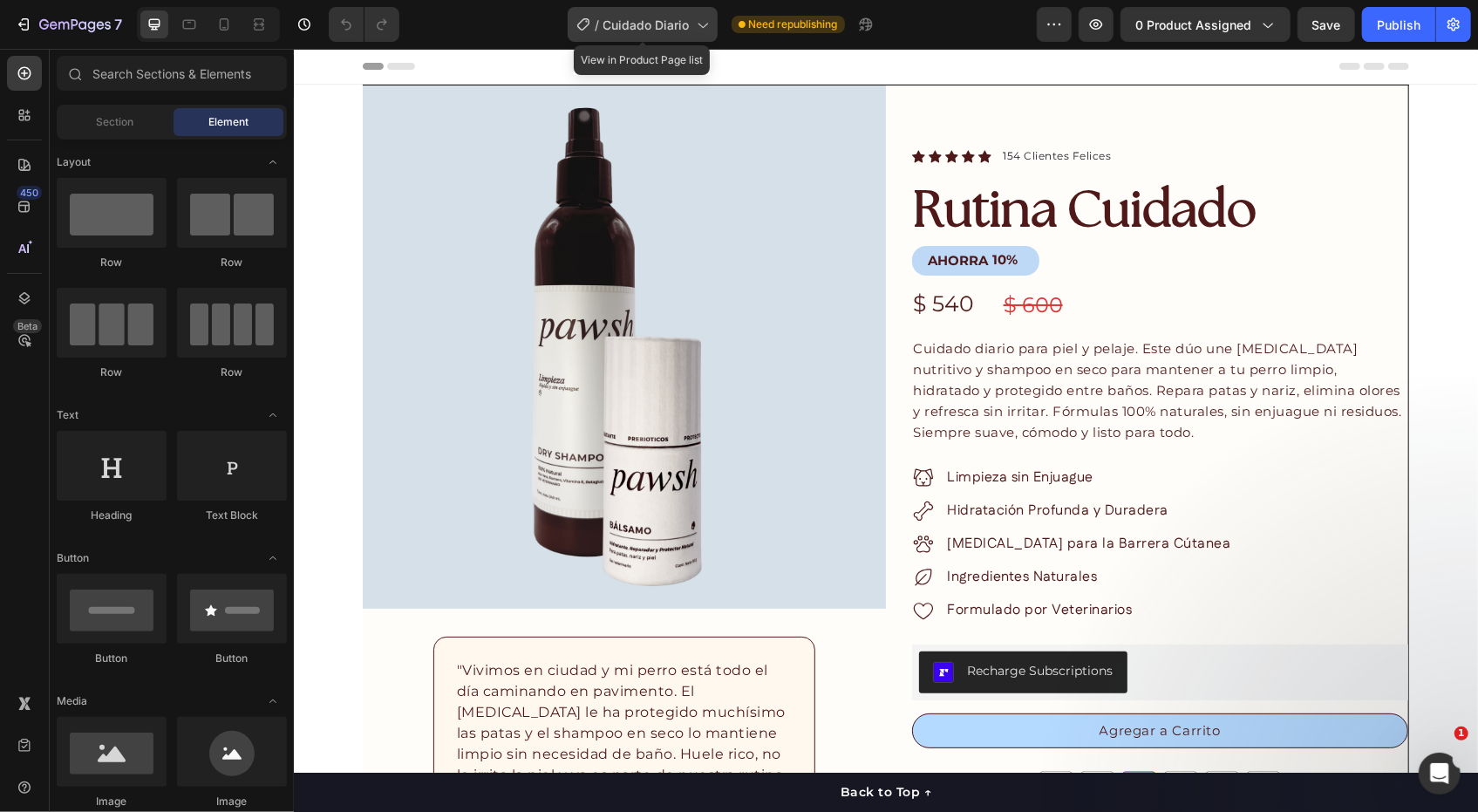
click at [649, 38] on div "/ Cuidado Diario" at bounding box center [642, 24] width 150 height 35
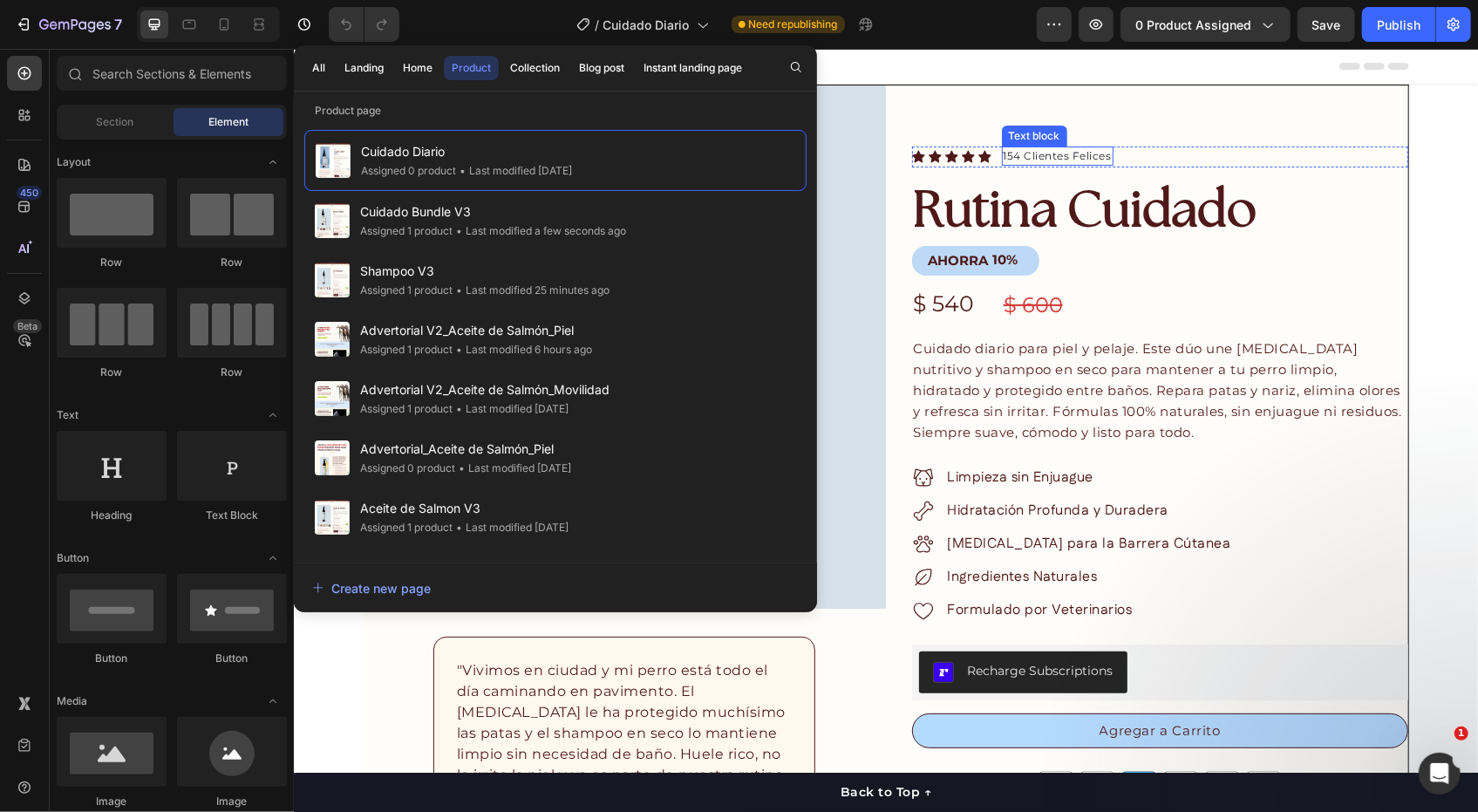
click at [1023, 127] on div "Text block" at bounding box center [1033, 135] width 59 height 16
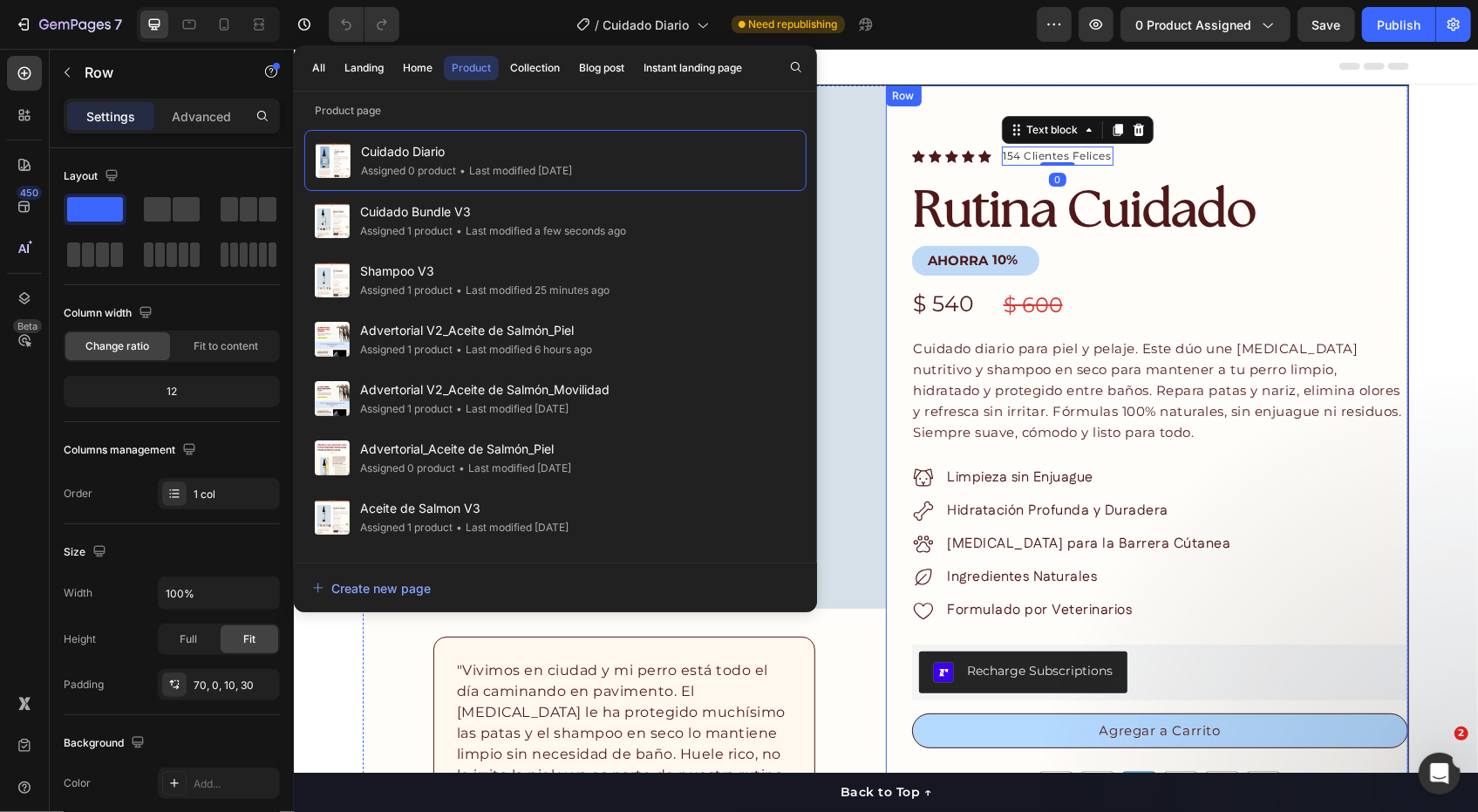
click at [896, 94] on div "Row" at bounding box center [902, 95] width 29 height 16
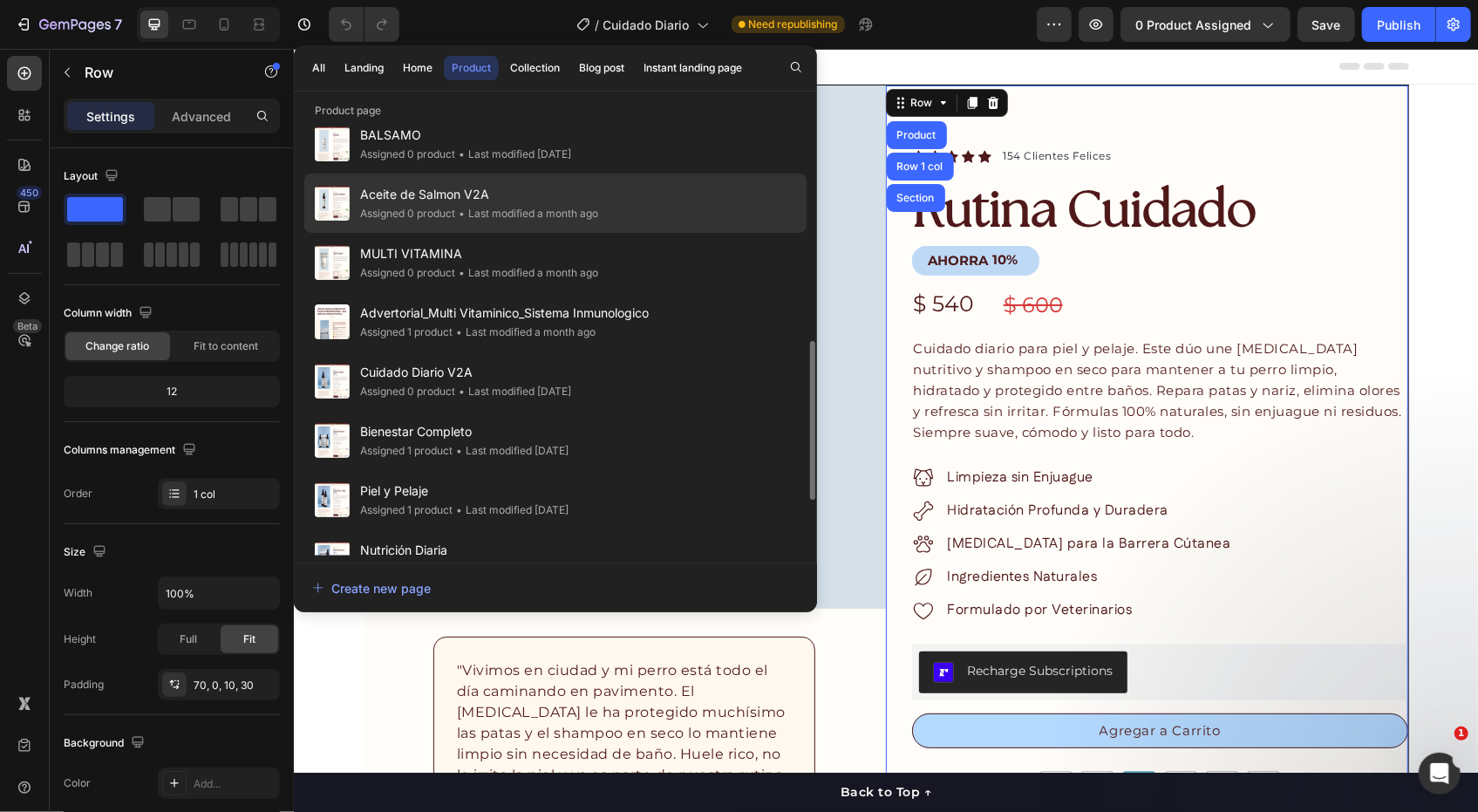
scroll to position [698, 0]
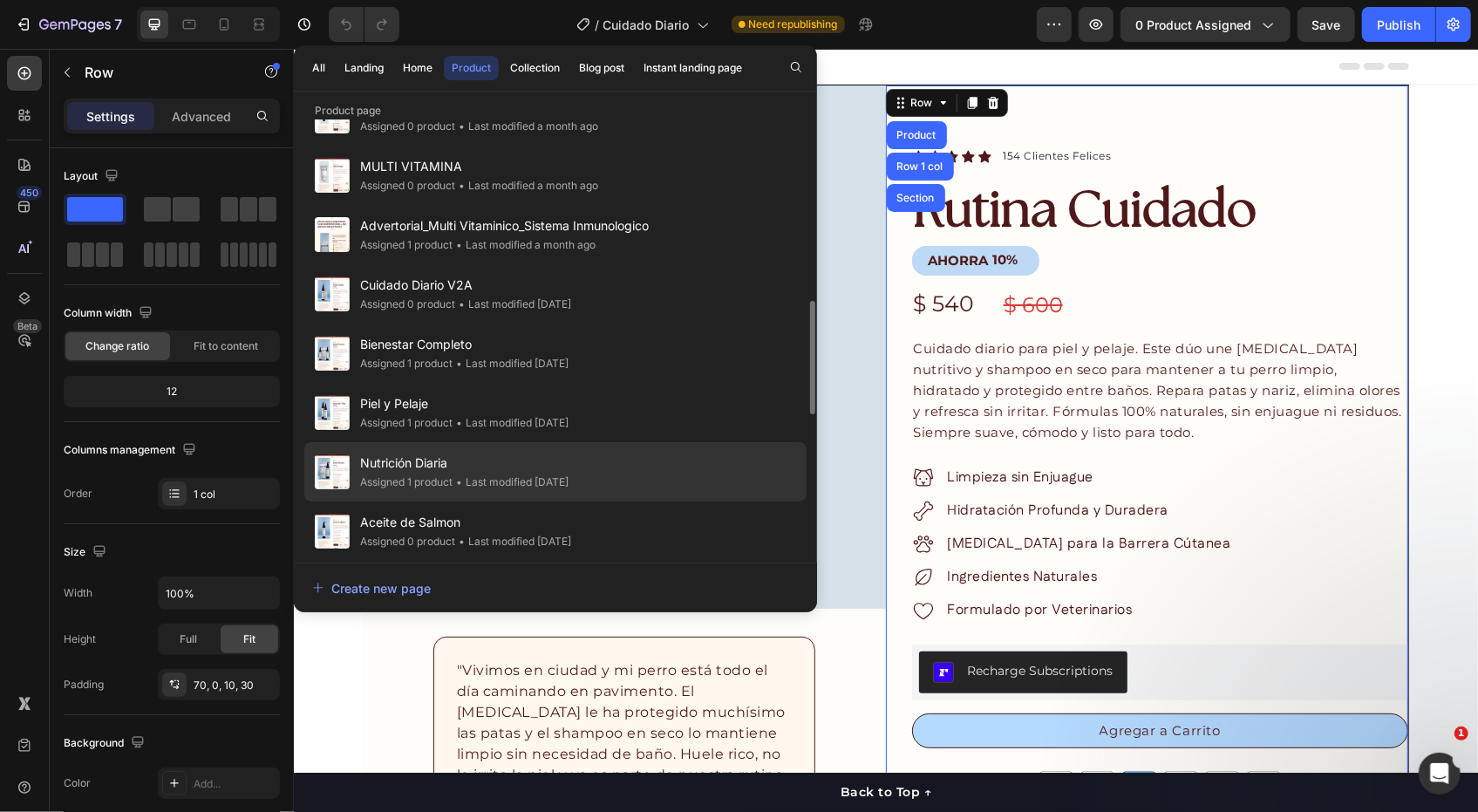
click at [0, 0] on div "• Last modified 2 months ago" at bounding box center [0, 0] width 0 height 0
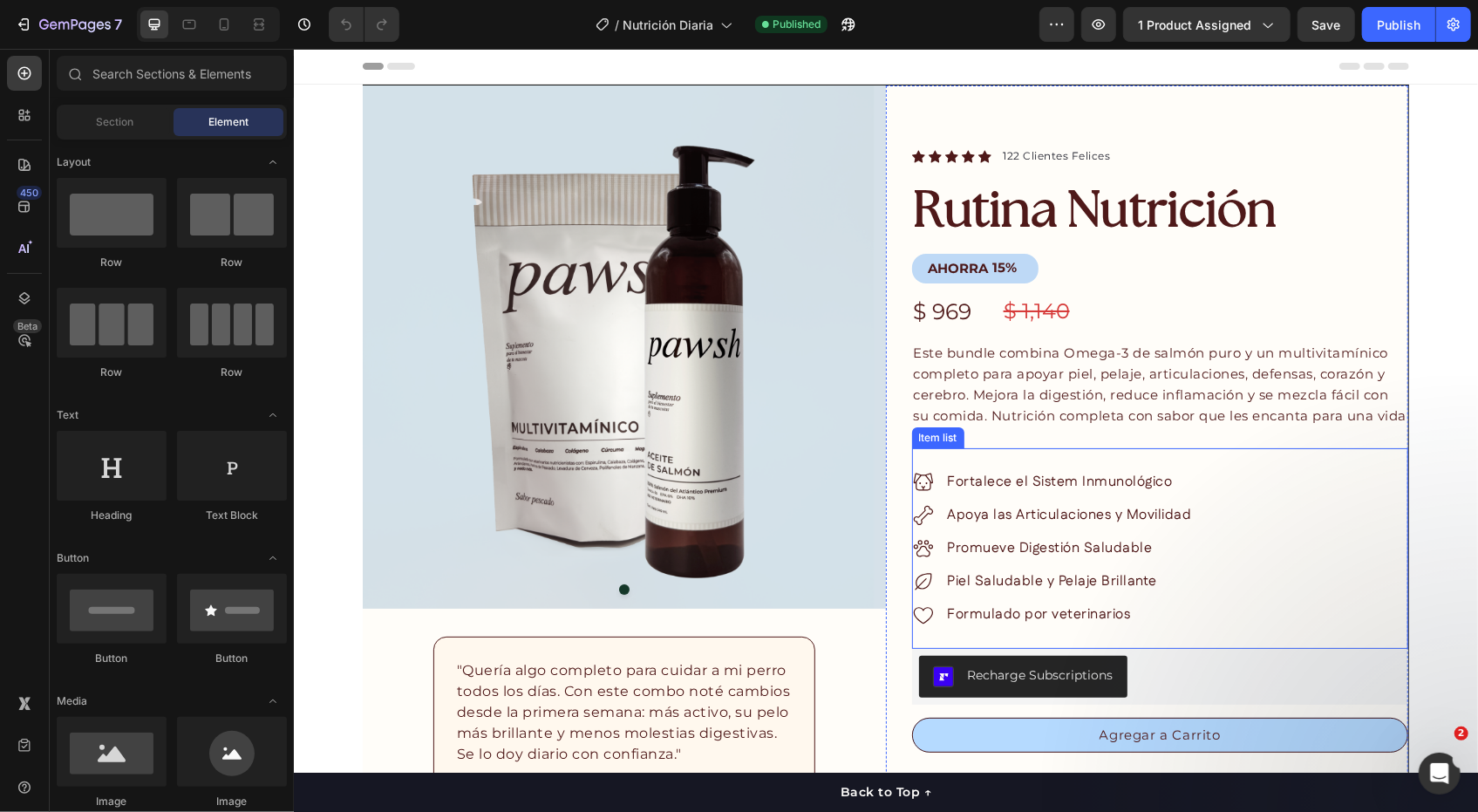
click at [1061, 491] on span "Fortalece el Sistem Inmunológico" at bounding box center [1059, 480] width 225 height 20
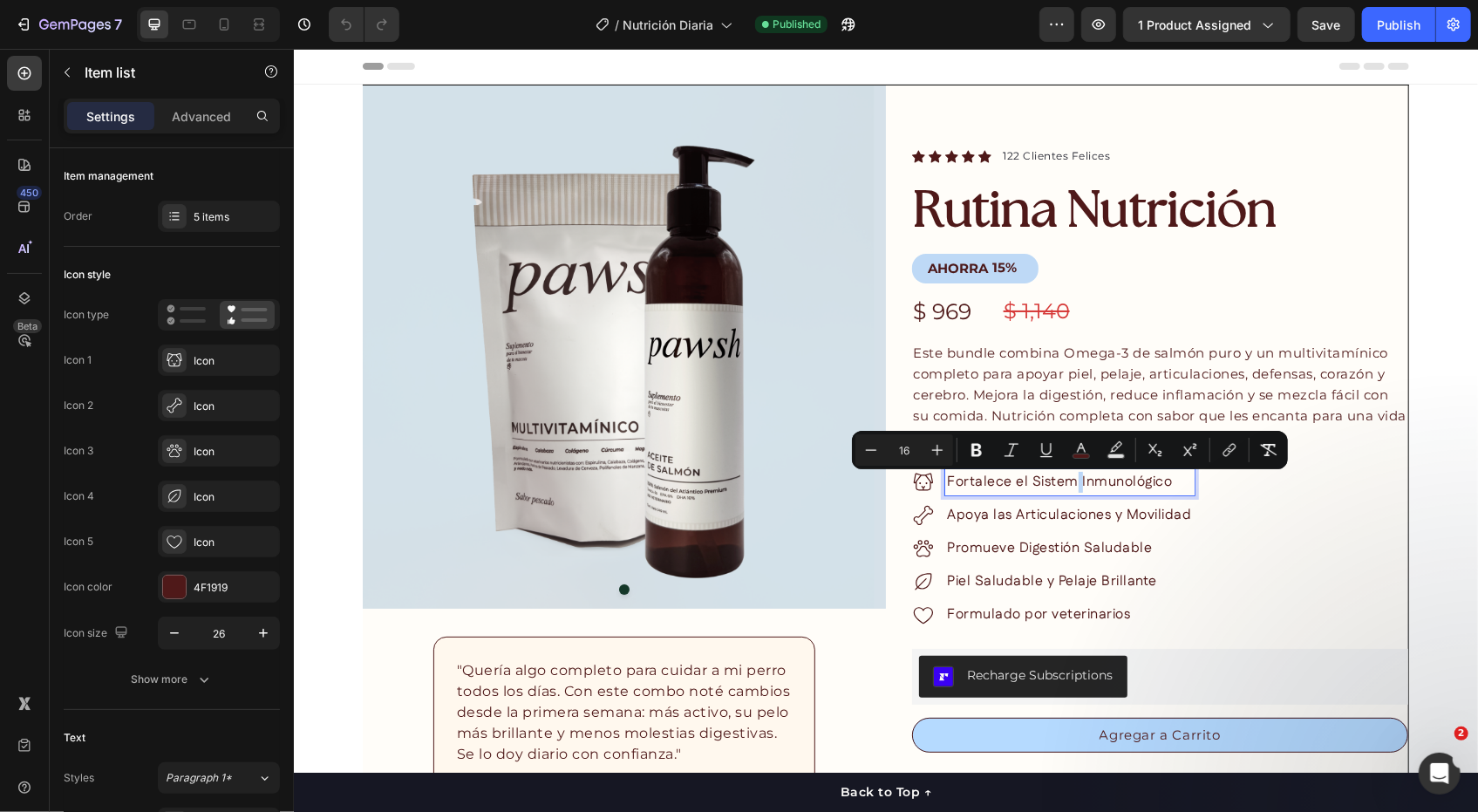
click at [1066, 486] on span "Fortalece el Sistem Inmunológico" at bounding box center [1059, 480] width 225 height 20
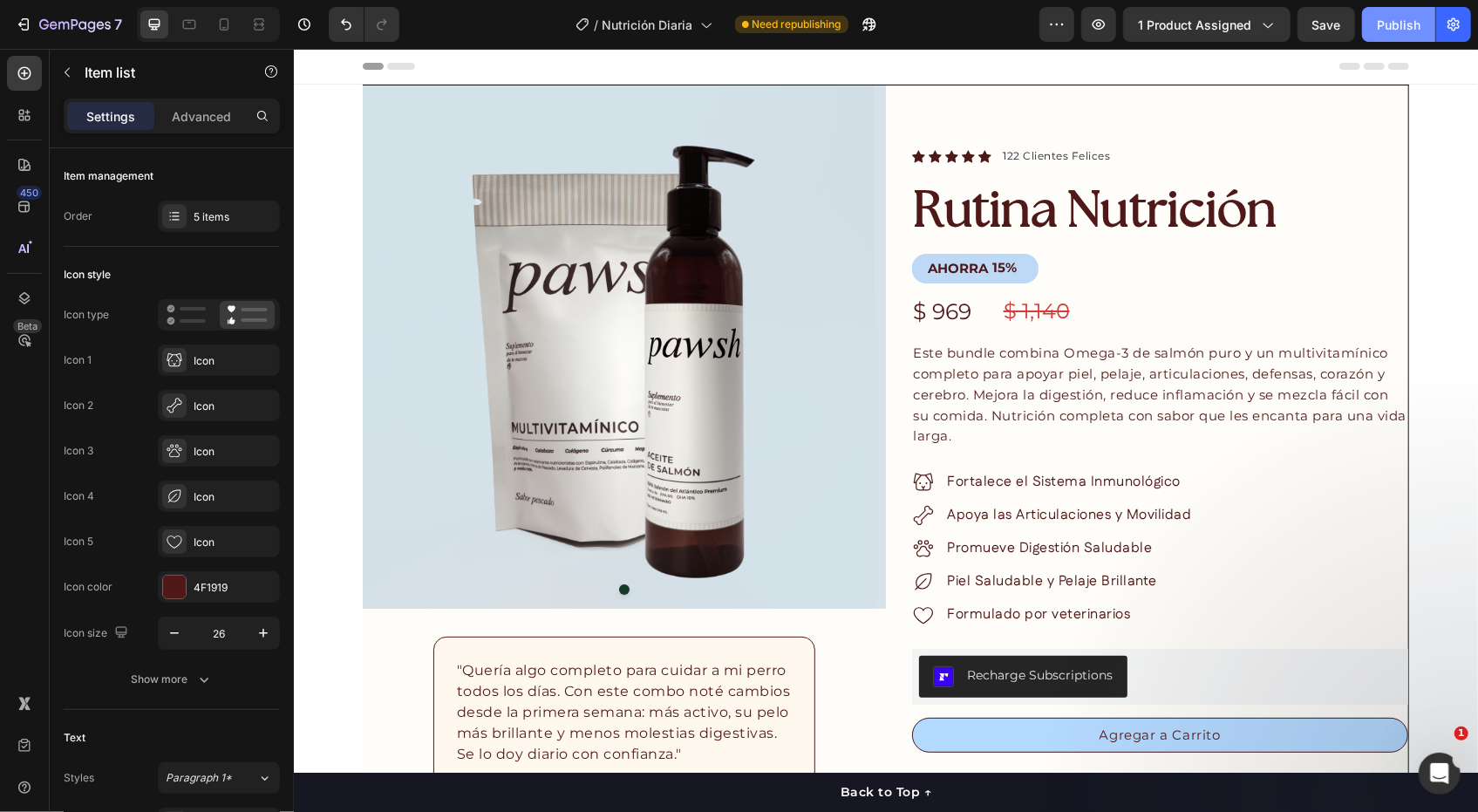
click at [1383, 31] on div "Publish" at bounding box center [1399, 25] width 44 height 18
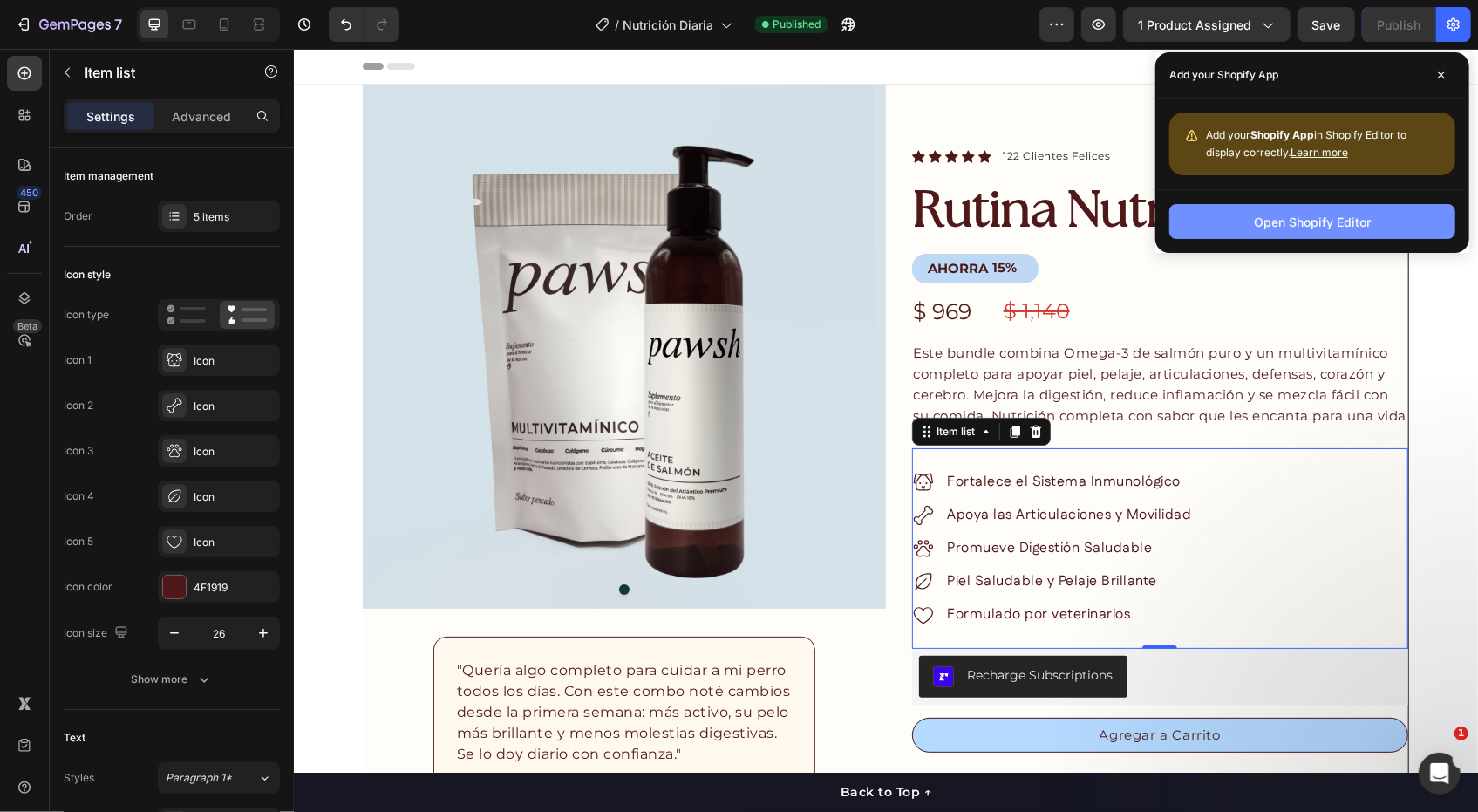
click at [1326, 226] on div "Open Shopify Editor" at bounding box center [1312, 221] width 117 height 18
